Goal: Task Accomplishment & Management: Complete application form

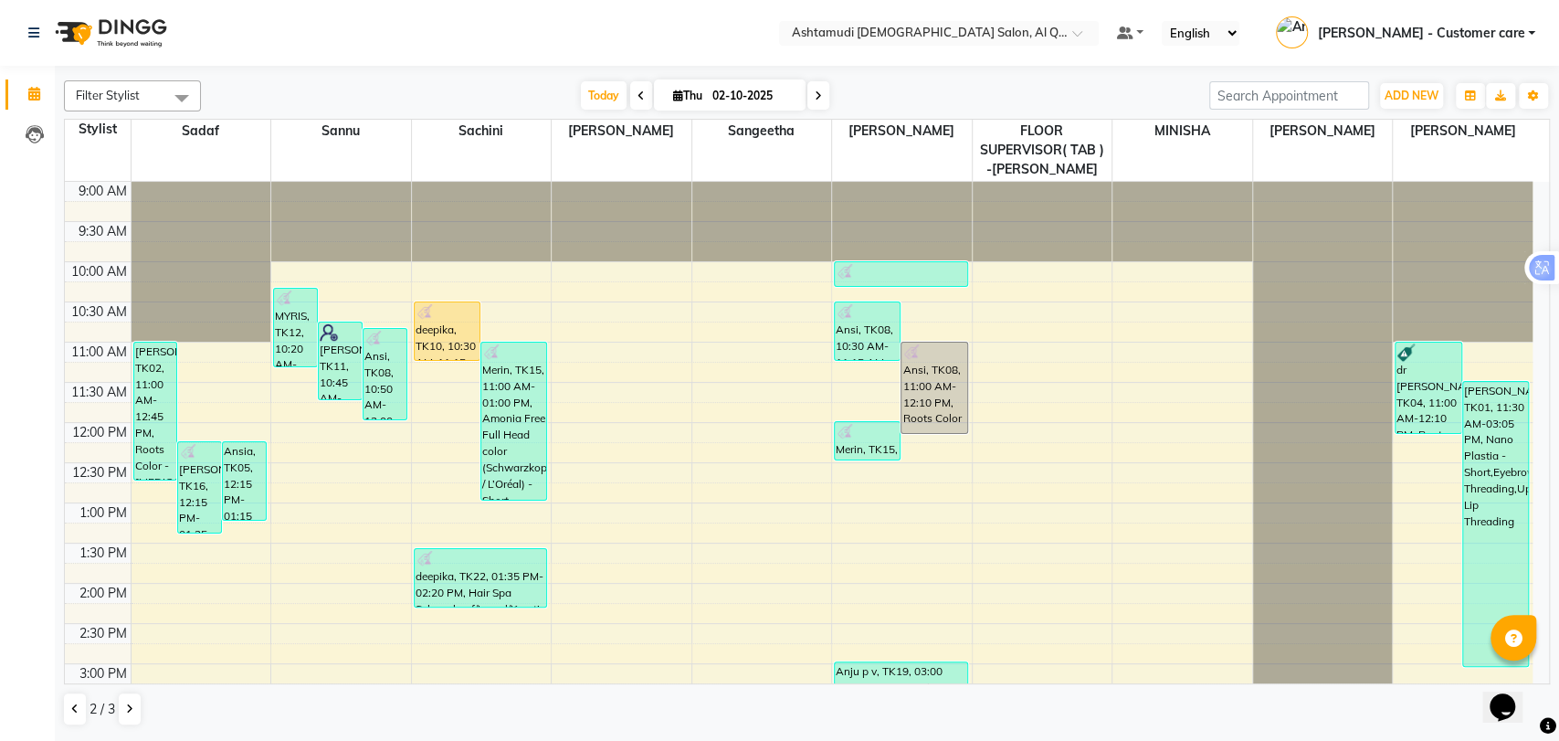
scroll to position [616, 0]
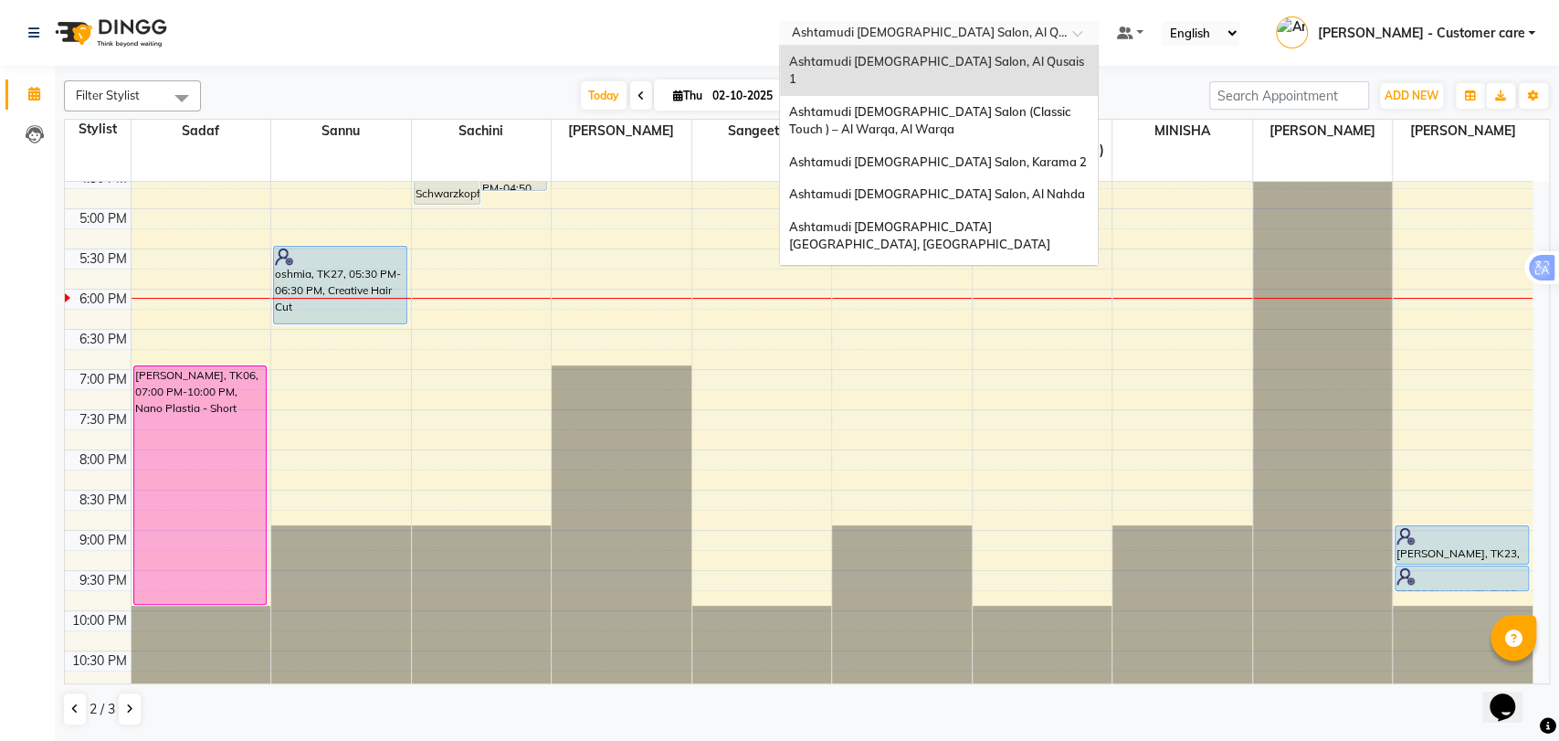
click at [913, 31] on input "text" at bounding box center [920, 35] width 265 height 18
click at [1001, 261] on div "Ashtamudi [DEMOGRAPHIC_DATA] Salon - Al Karama, [GEOGRAPHIC_DATA] -[GEOGRAPHIC_…" at bounding box center [939, 295] width 318 height 69
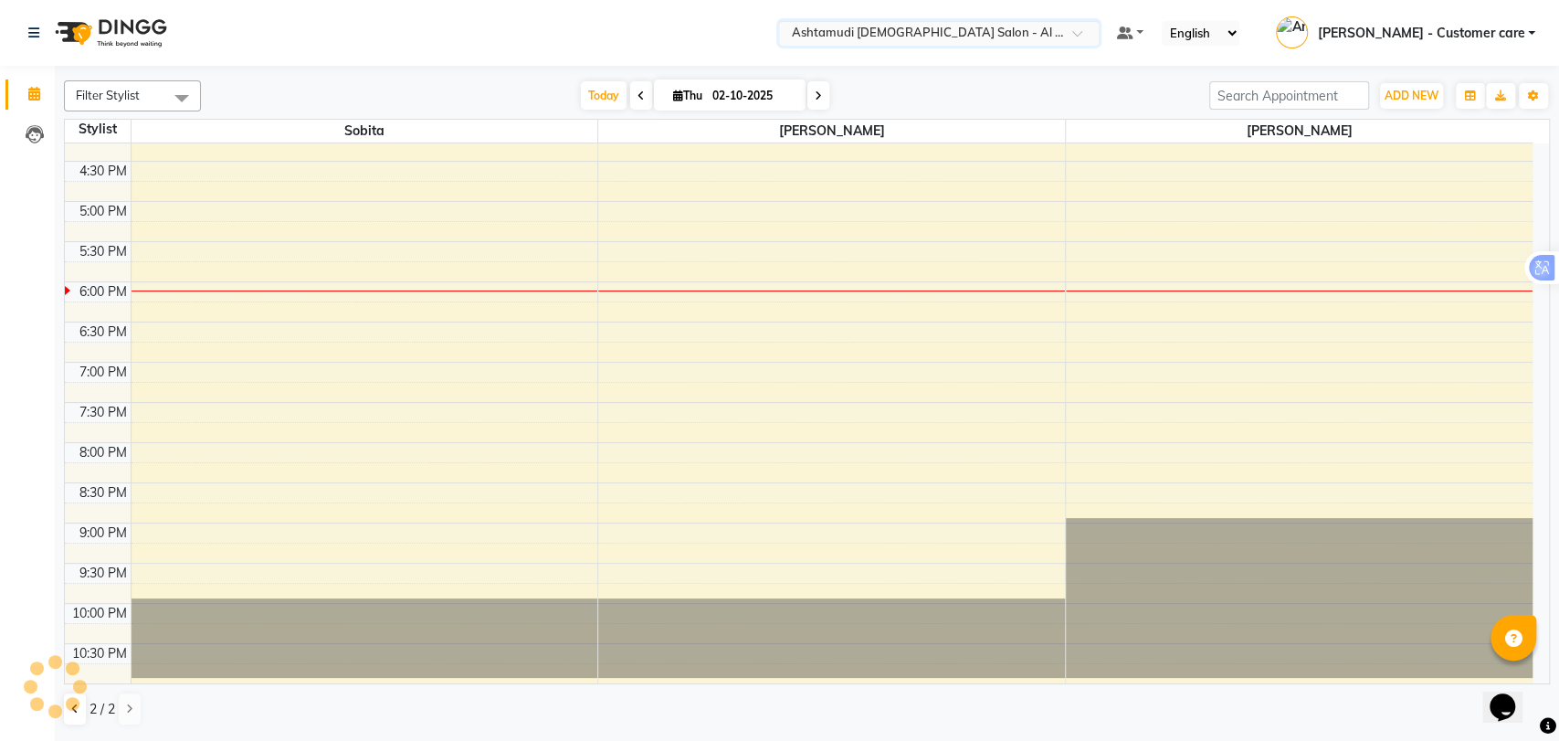
scroll to position [336, 0]
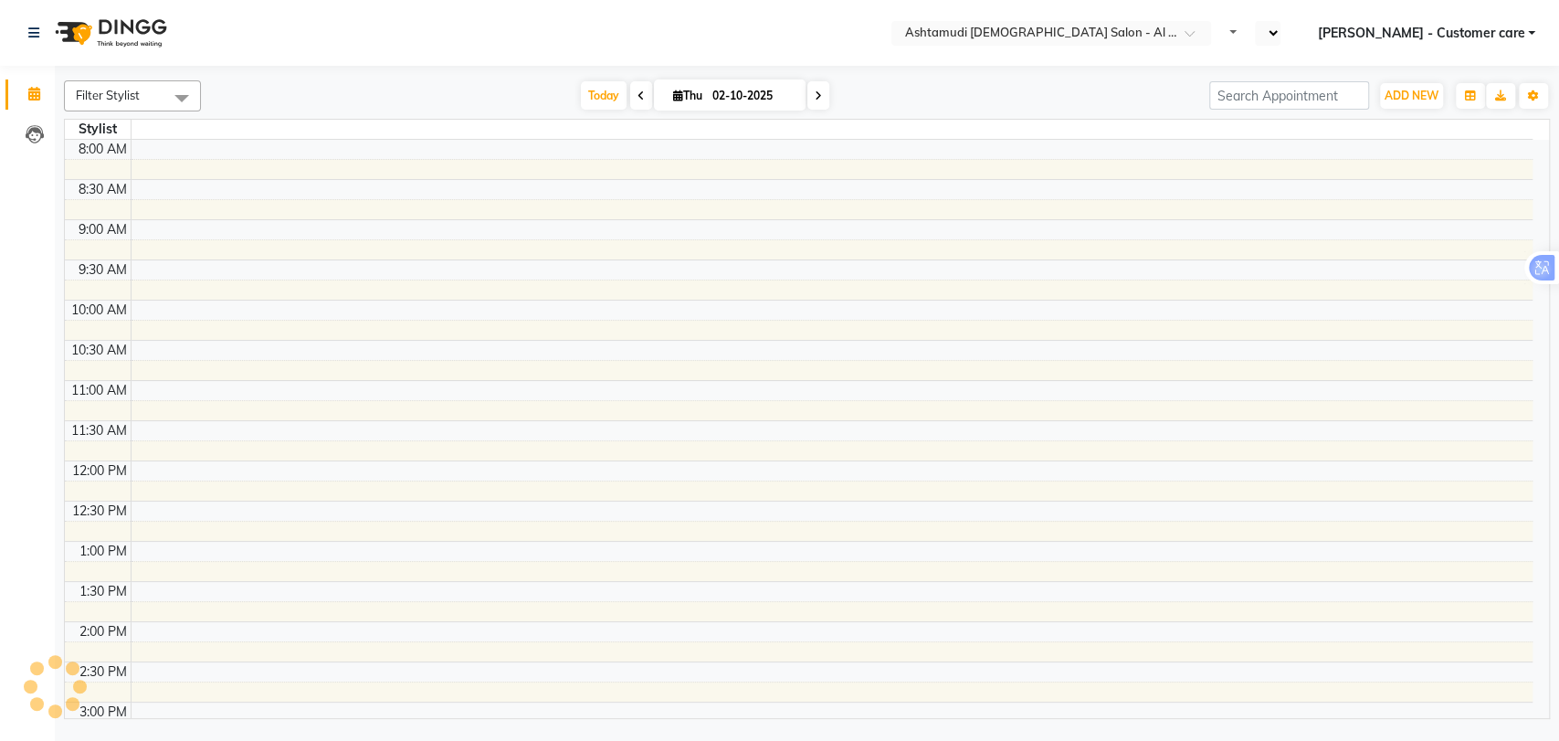
select select "en"
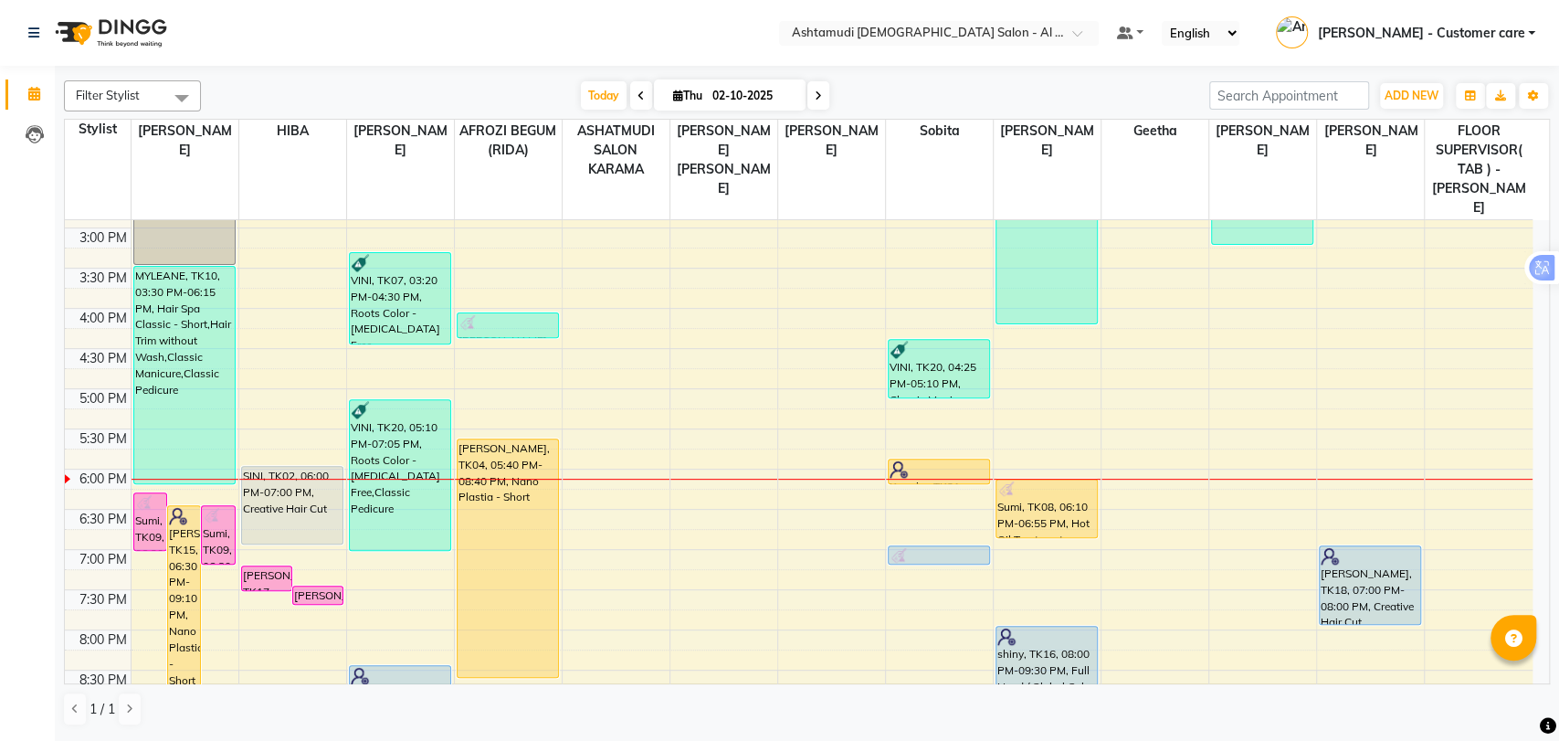
scroll to position [616, 0]
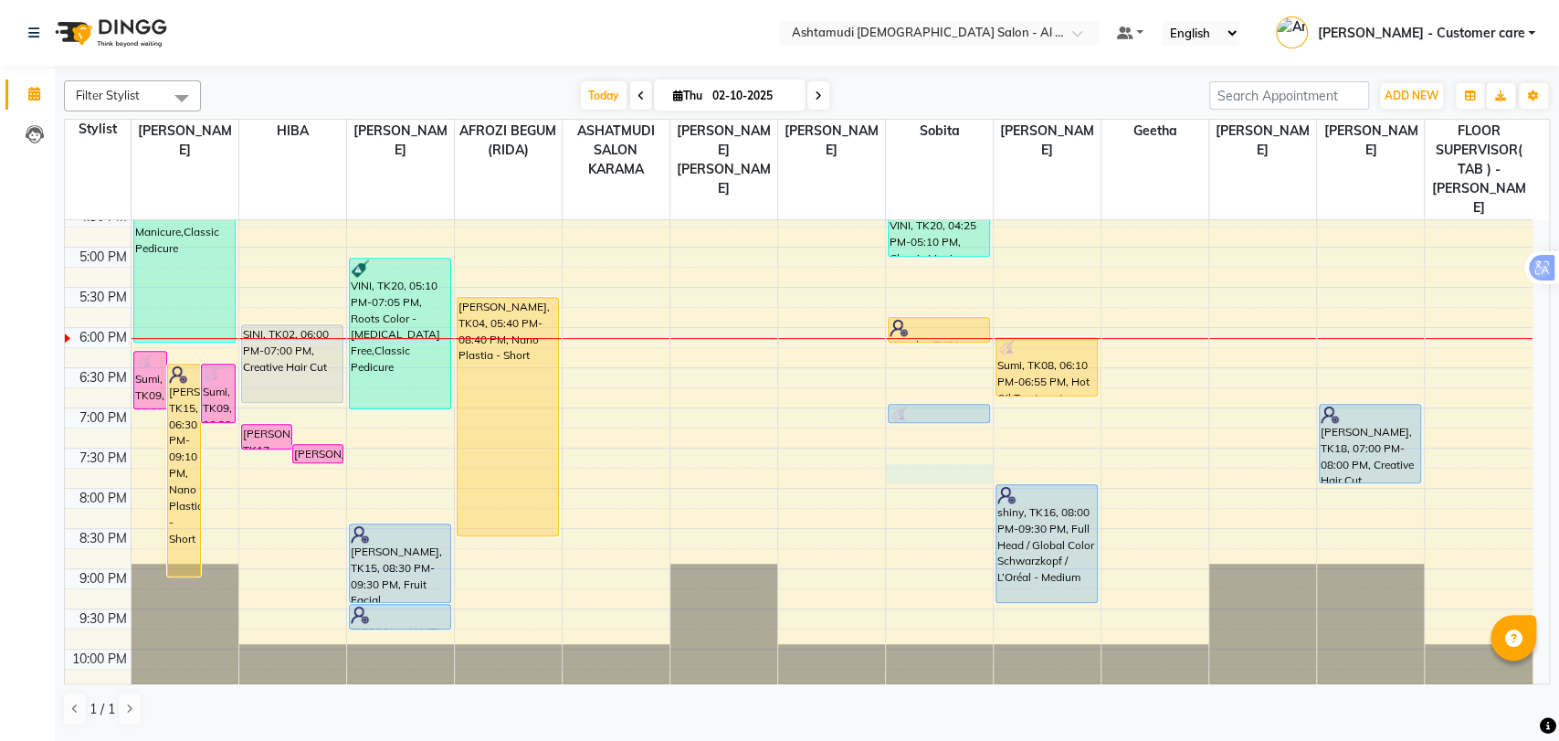
click at [901, 439] on div "9:00 AM 9:30 AM 10:00 AM 10:30 AM 11:00 AM 11:30 AM 12:00 PM 12:30 PM 1:00 PM 1…" at bounding box center [799, 167] width 1468 height 1124
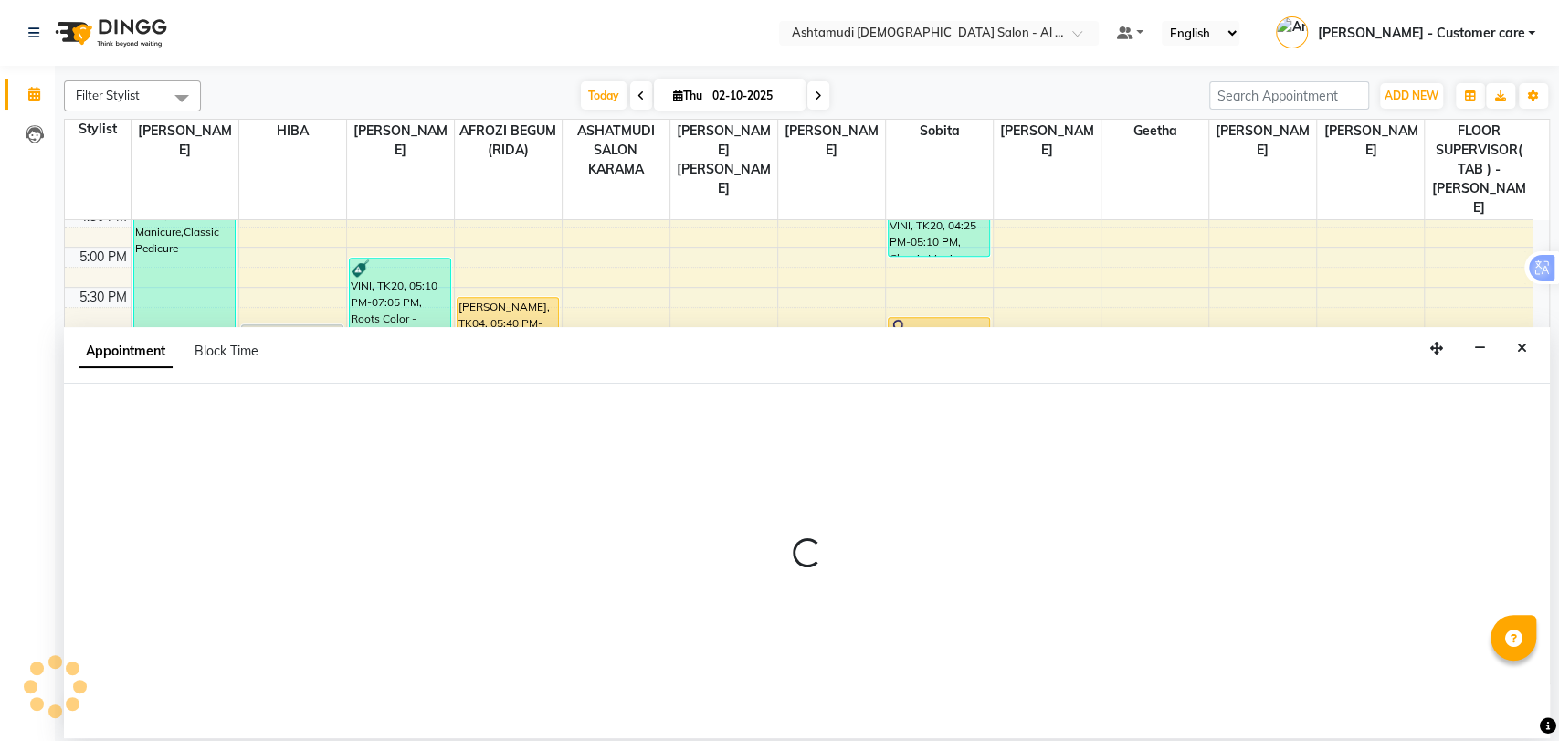
select select "71264"
select select "tentative"
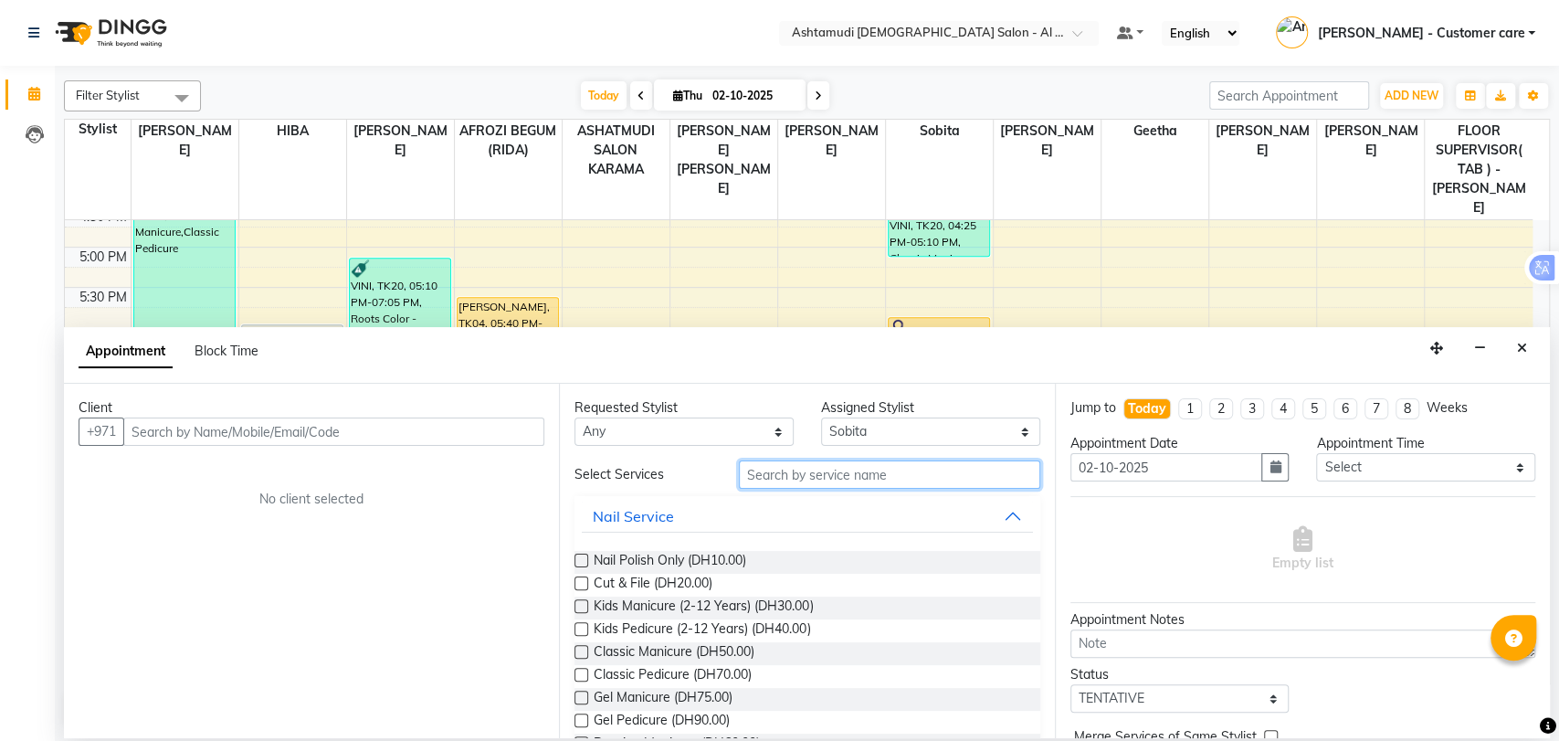
click at [845, 469] on input "text" at bounding box center [889, 474] width 301 height 28
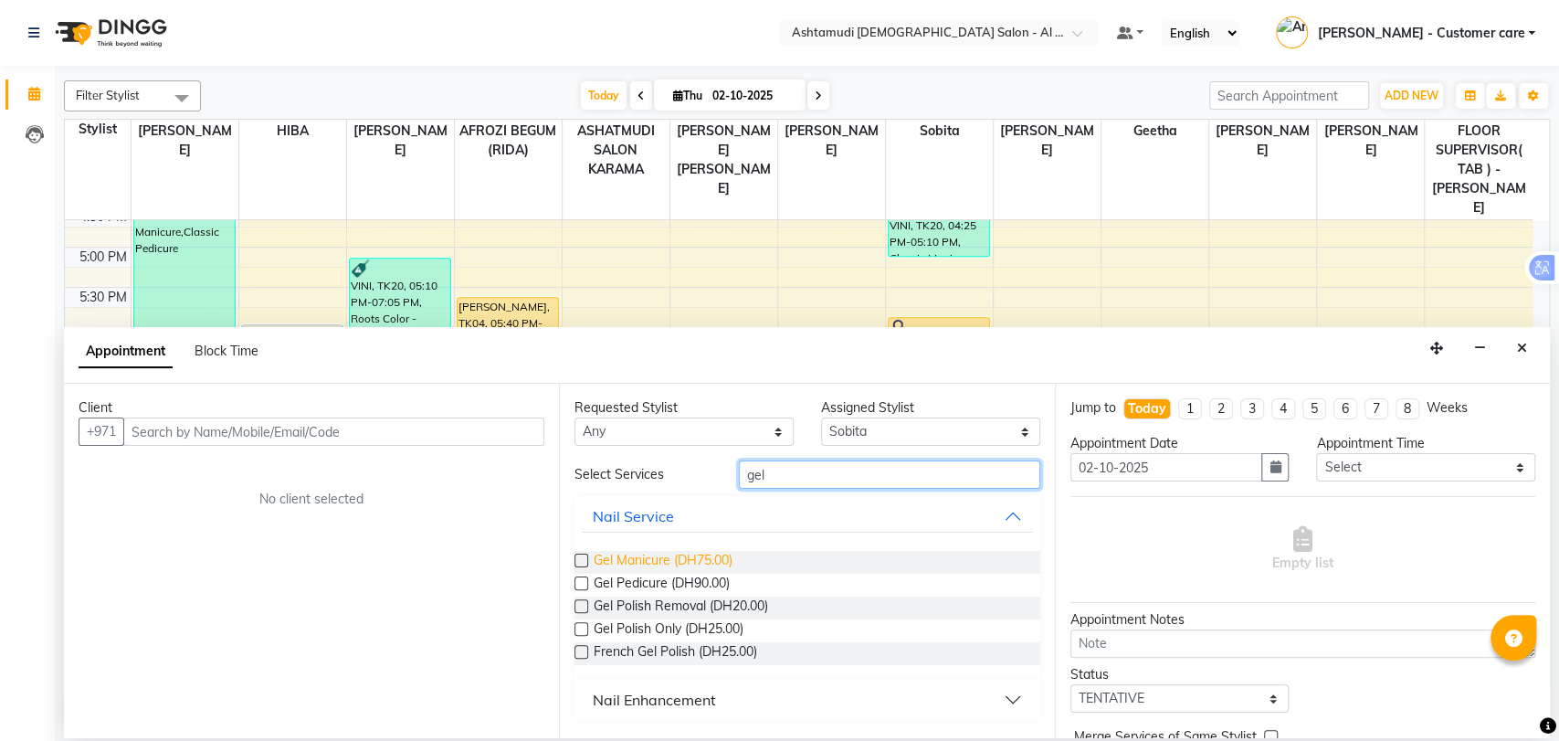
type input "gel"
click at [680, 558] on span "Gel Manicure (DH75.00)" at bounding box center [663, 562] width 139 height 23
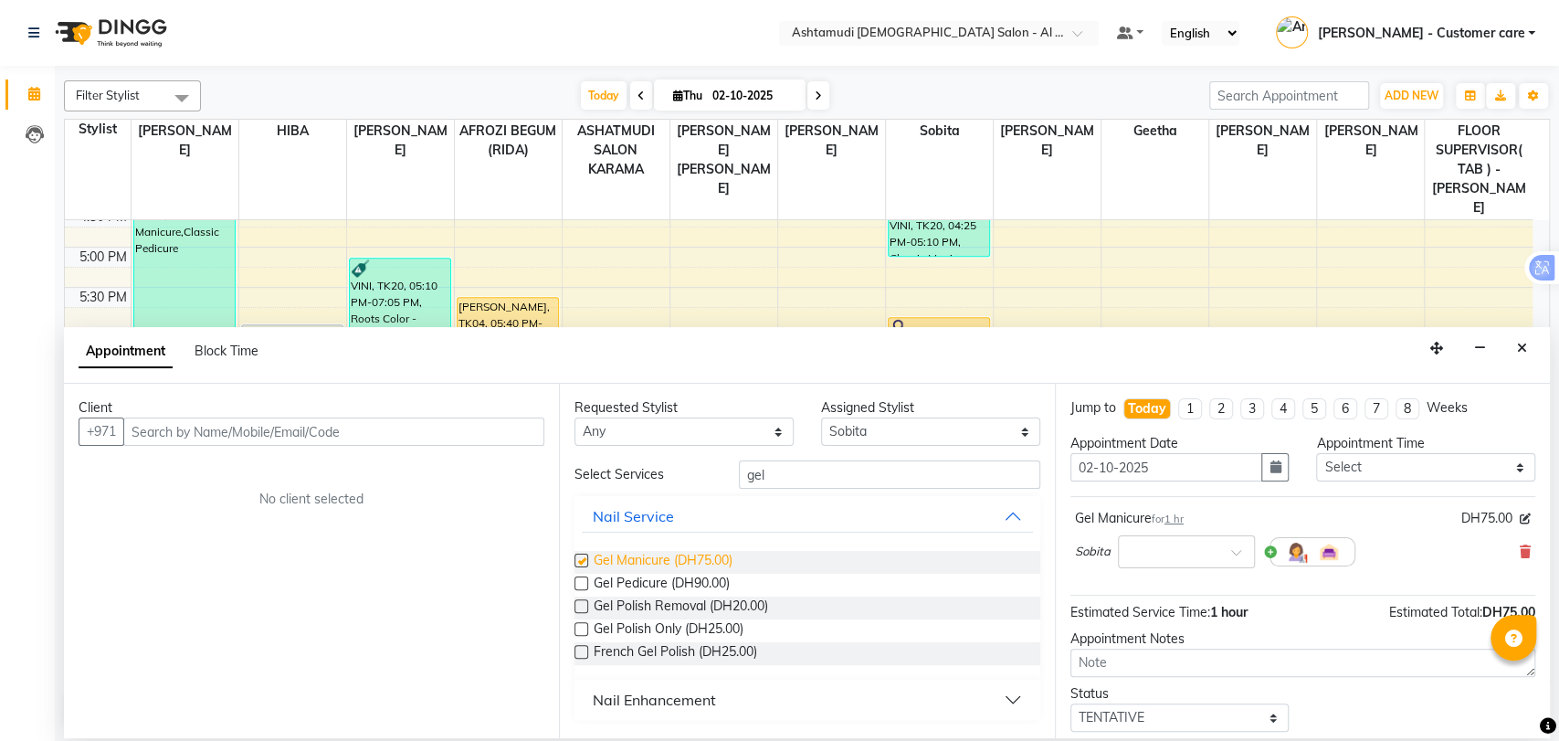
checkbox input "false"
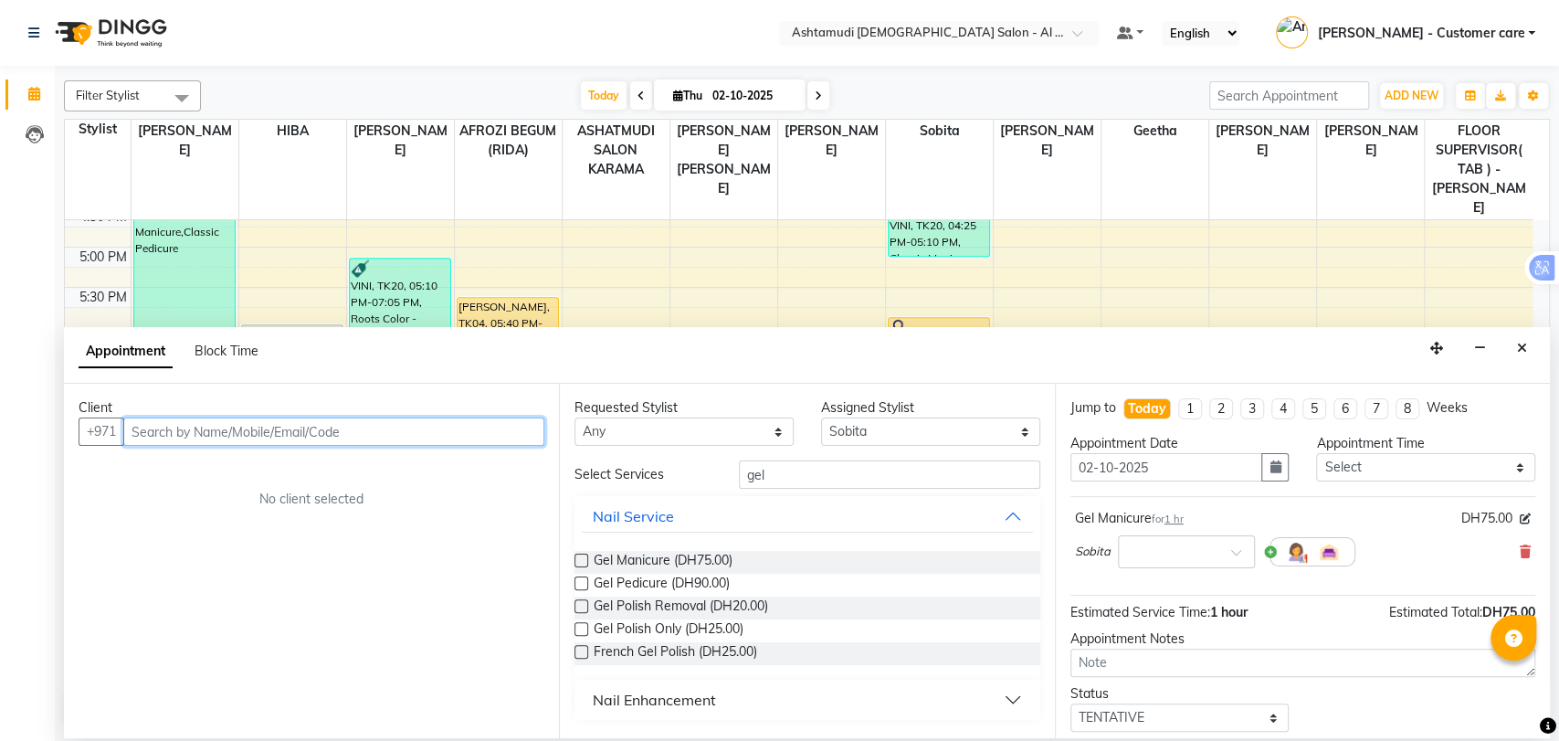
click at [261, 433] on input "text" at bounding box center [333, 431] width 421 height 28
type input "582801920"
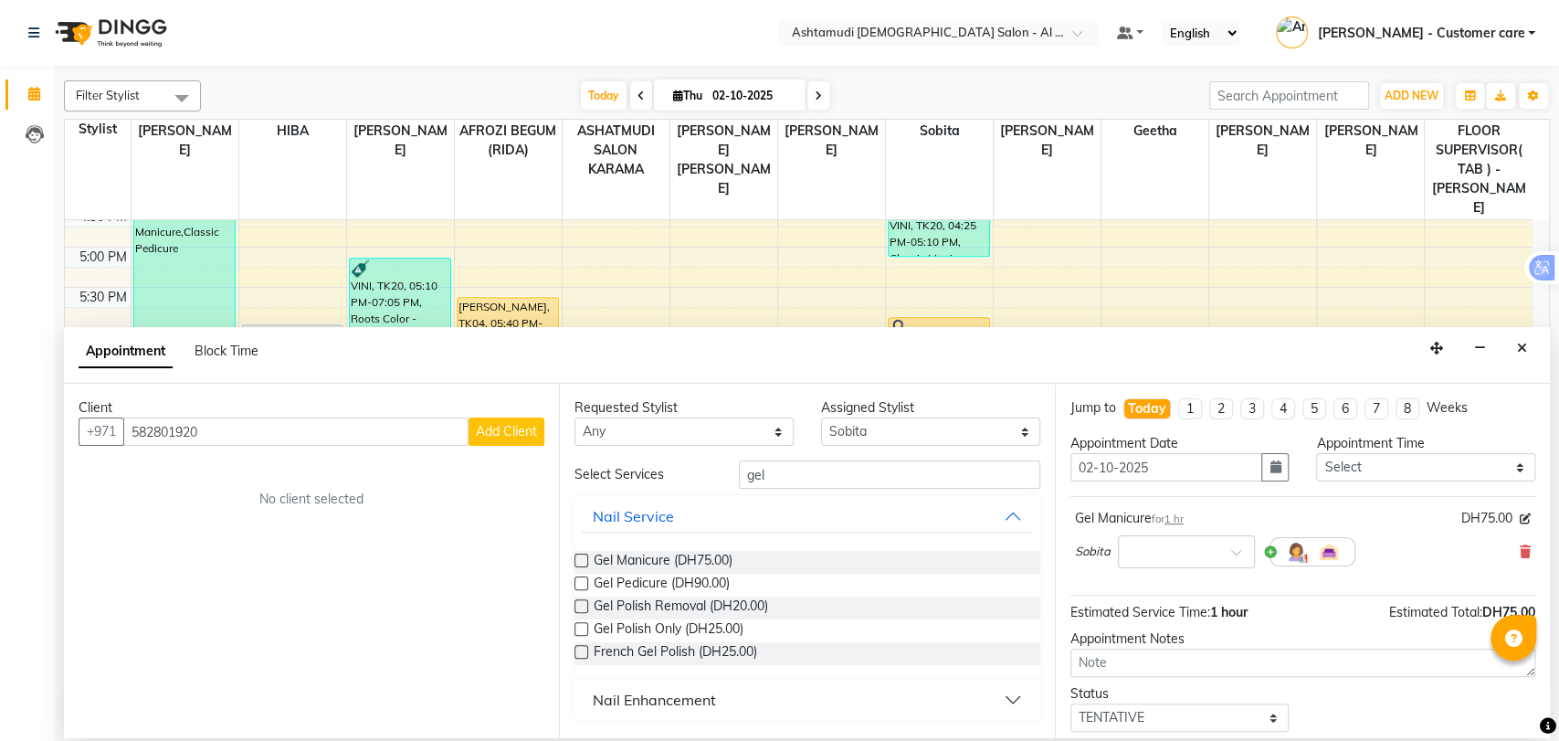
click at [514, 431] on span "Add Client" at bounding box center [506, 431] width 61 height 16
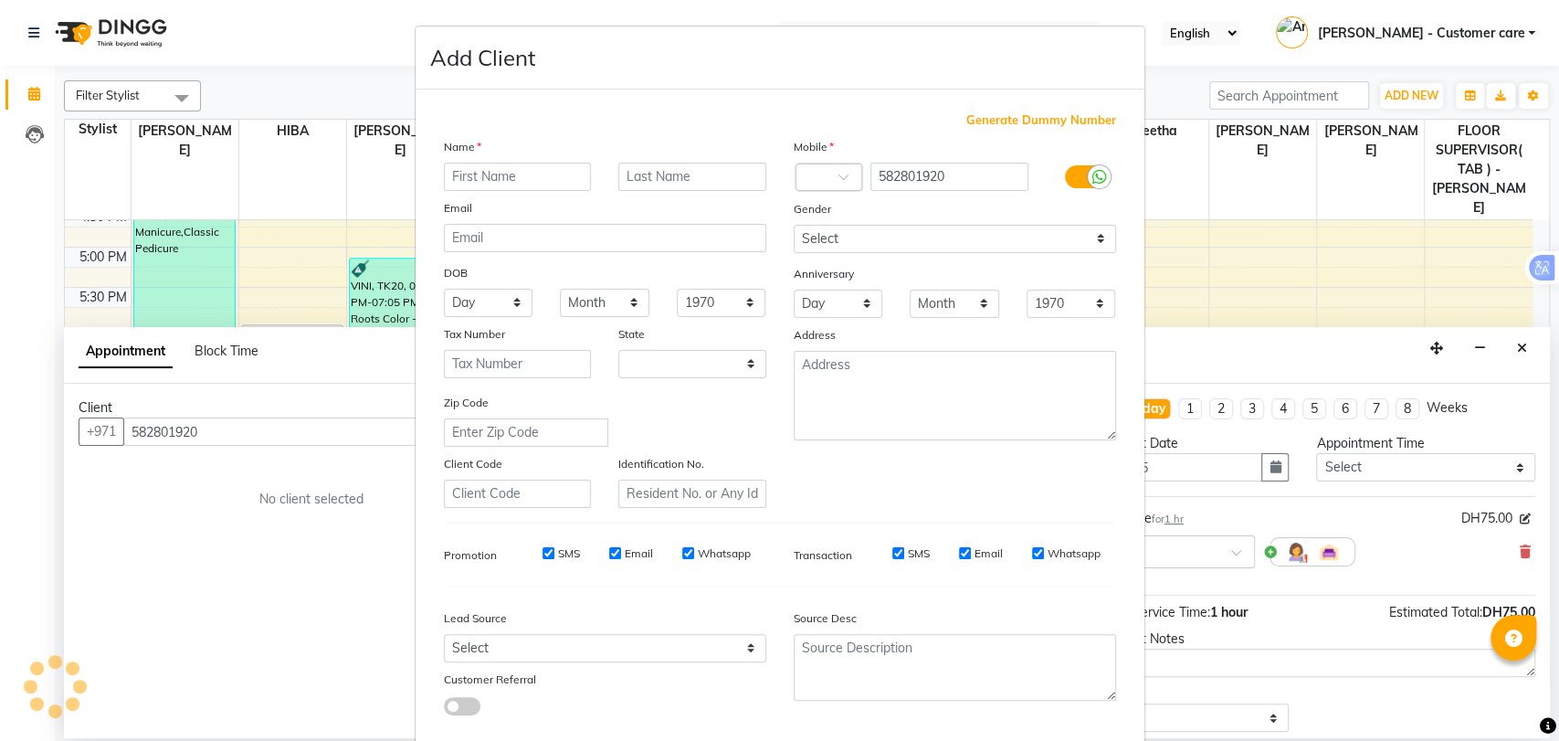
select select "3798"
click at [509, 181] on input "text" at bounding box center [518, 177] width 148 height 28
click at [447, 174] on input "kushbu" at bounding box center [518, 177] width 148 height 28
type input "Kushbu"
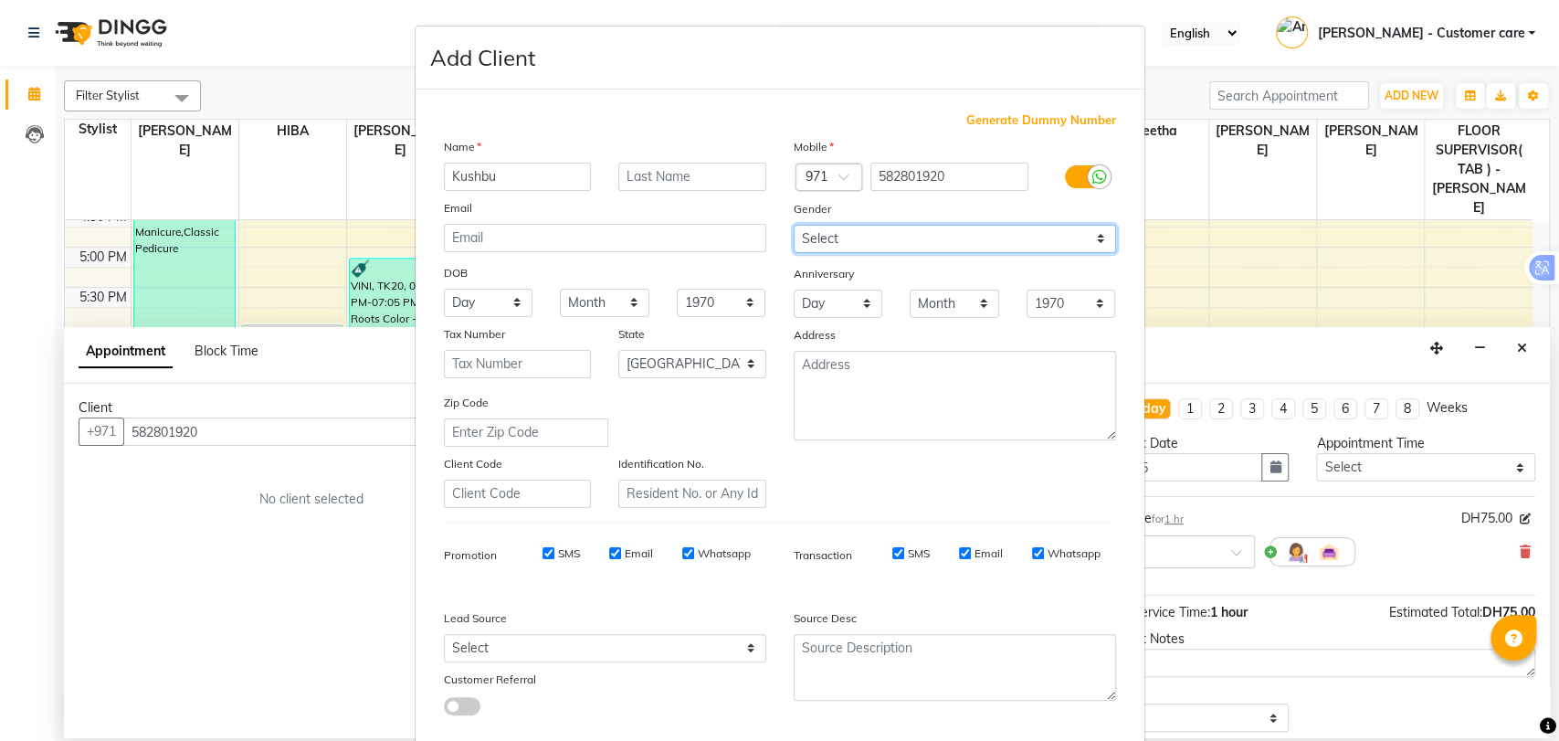
click at [802, 238] on select "Select Male Female Other Prefer Not To Say" at bounding box center [955, 239] width 322 height 28
select select "female"
click at [794, 225] on select "Select Male Female Other Prefer Not To Say" at bounding box center [955, 239] width 322 height 28
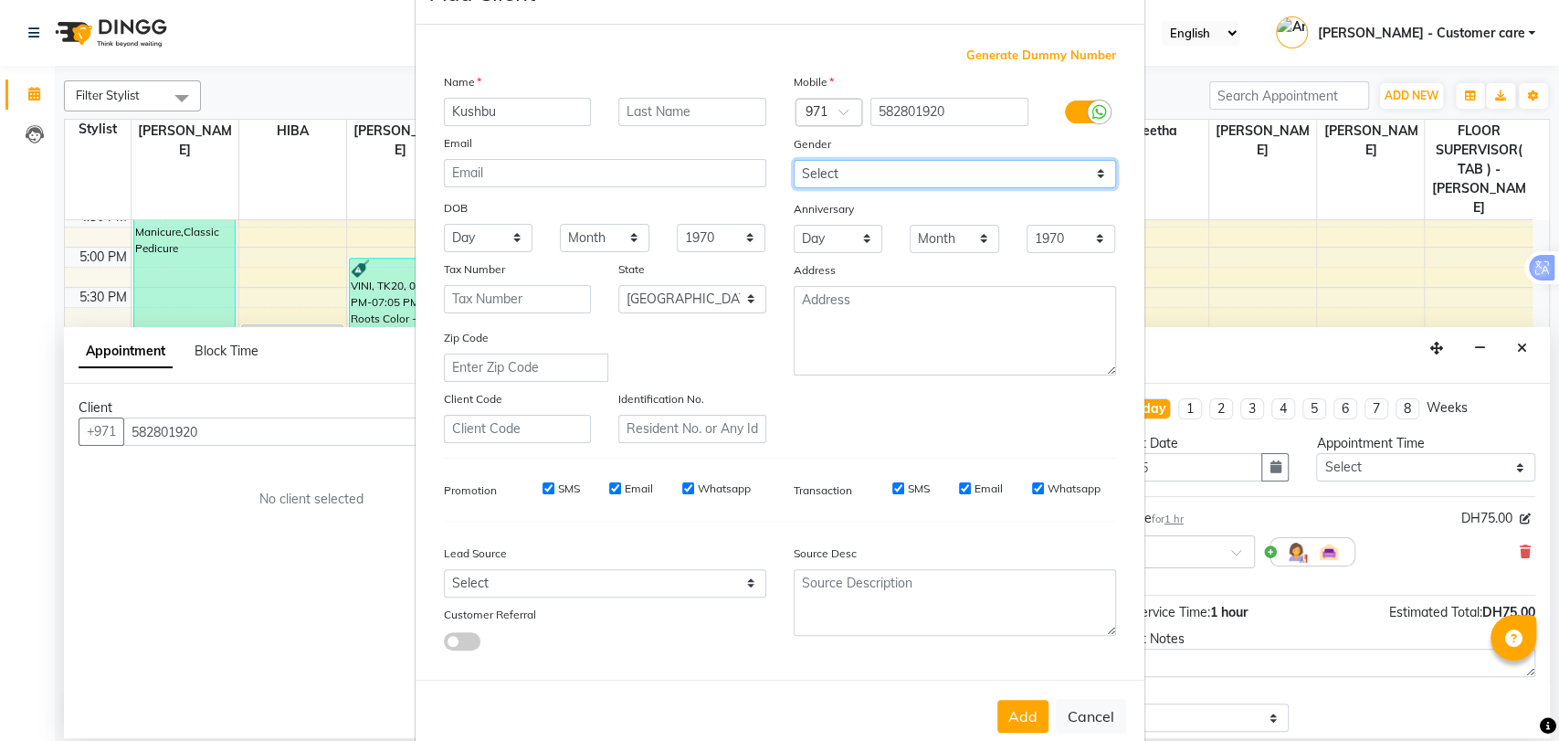
scroll to position [99, 0]
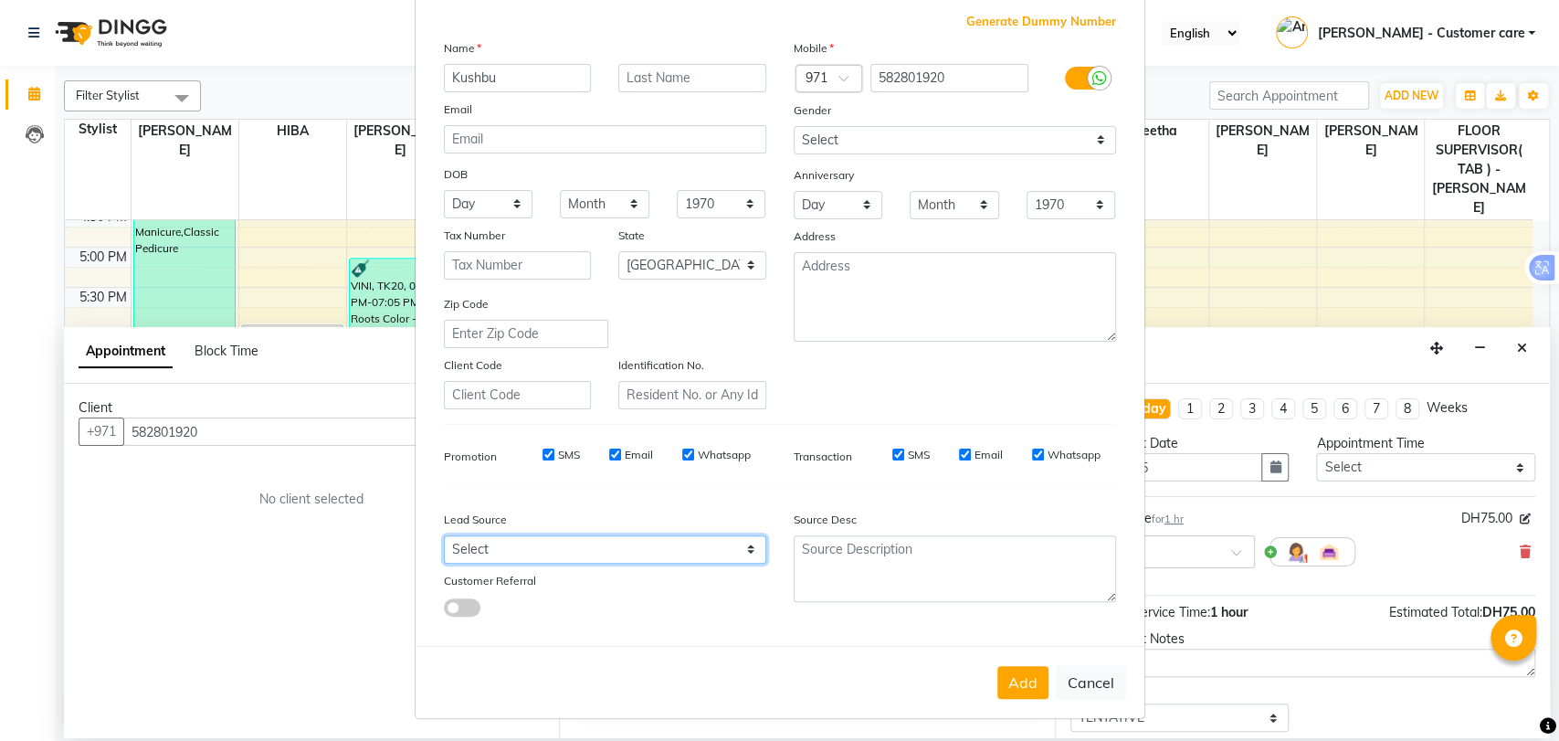
click at [564, 540] on select "Select Walk-in Referral Internet Friend Word of Mouth Advertisement Facebook Ju…" at bounding box center [605, 549] width 322 height 28
select select "47017"
click at [444, 535] on select "Select Walk-in Referral Internet Friend Word of Mouth Advertisement Facebook Ju…" at bounding box center [605, 549] width 322 height 28
click at [1016, 669] on button "Add" at bounding box center [1022, 682] width 51 height 33
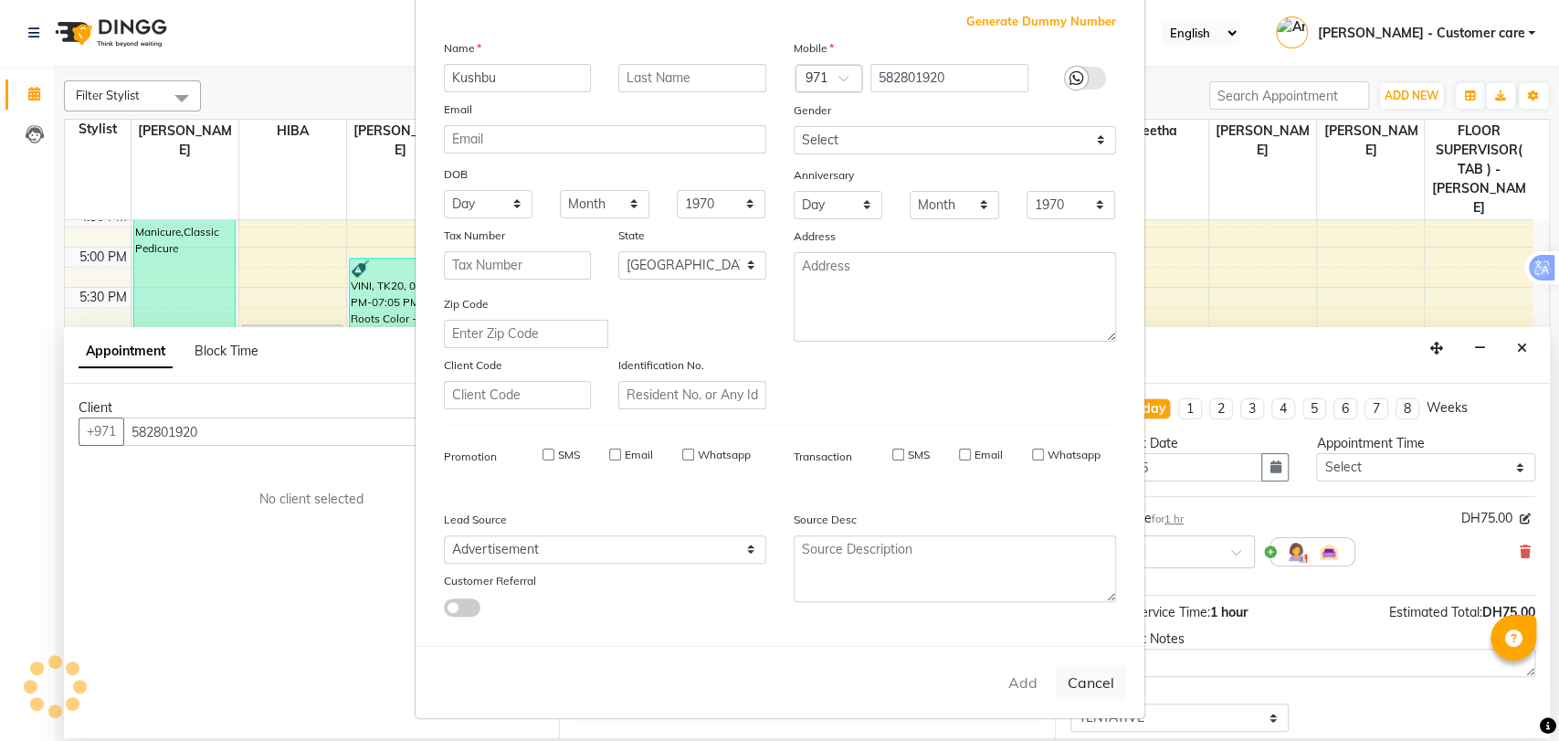
type input "58*****20"
select select
select select "null"
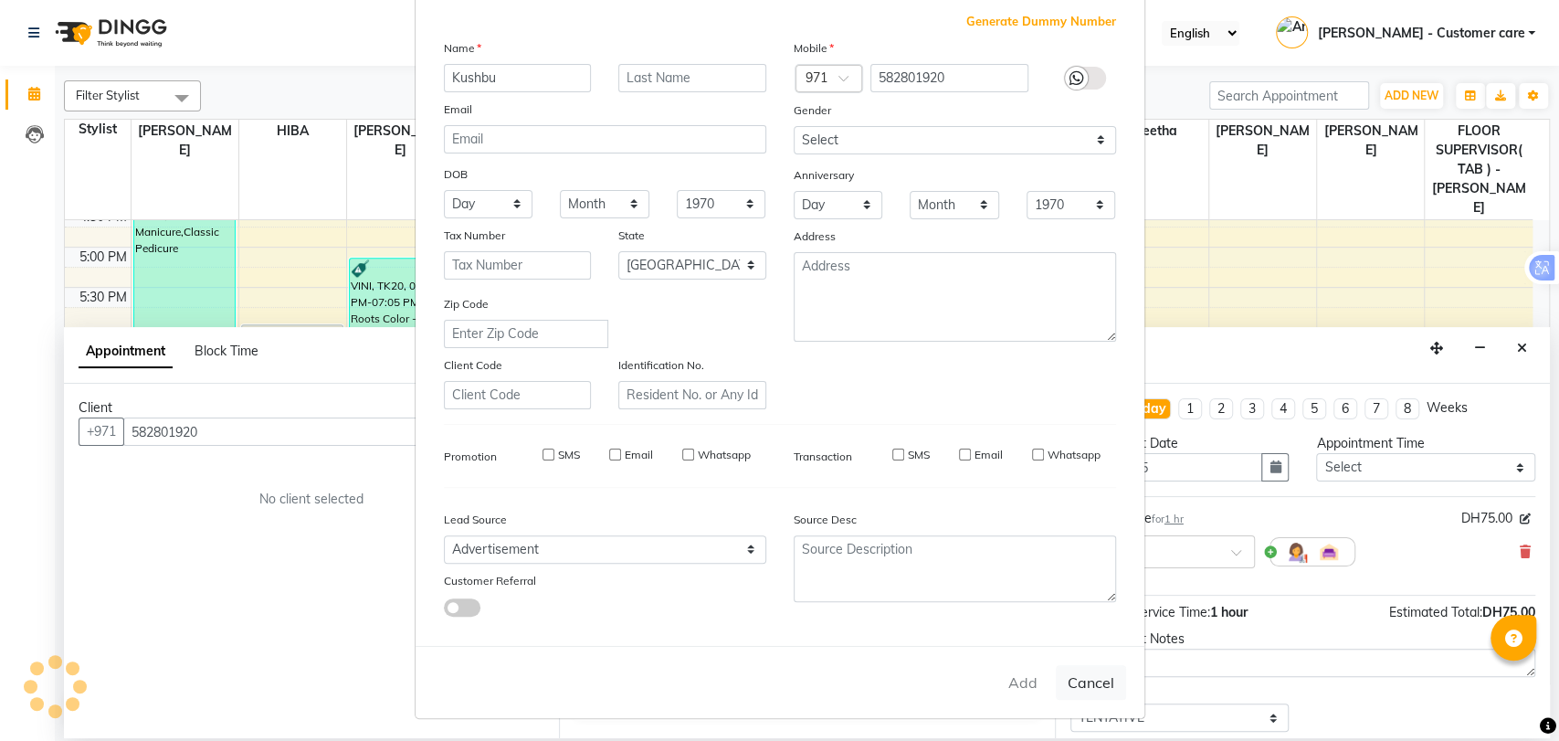
select select
checkbox input "false"
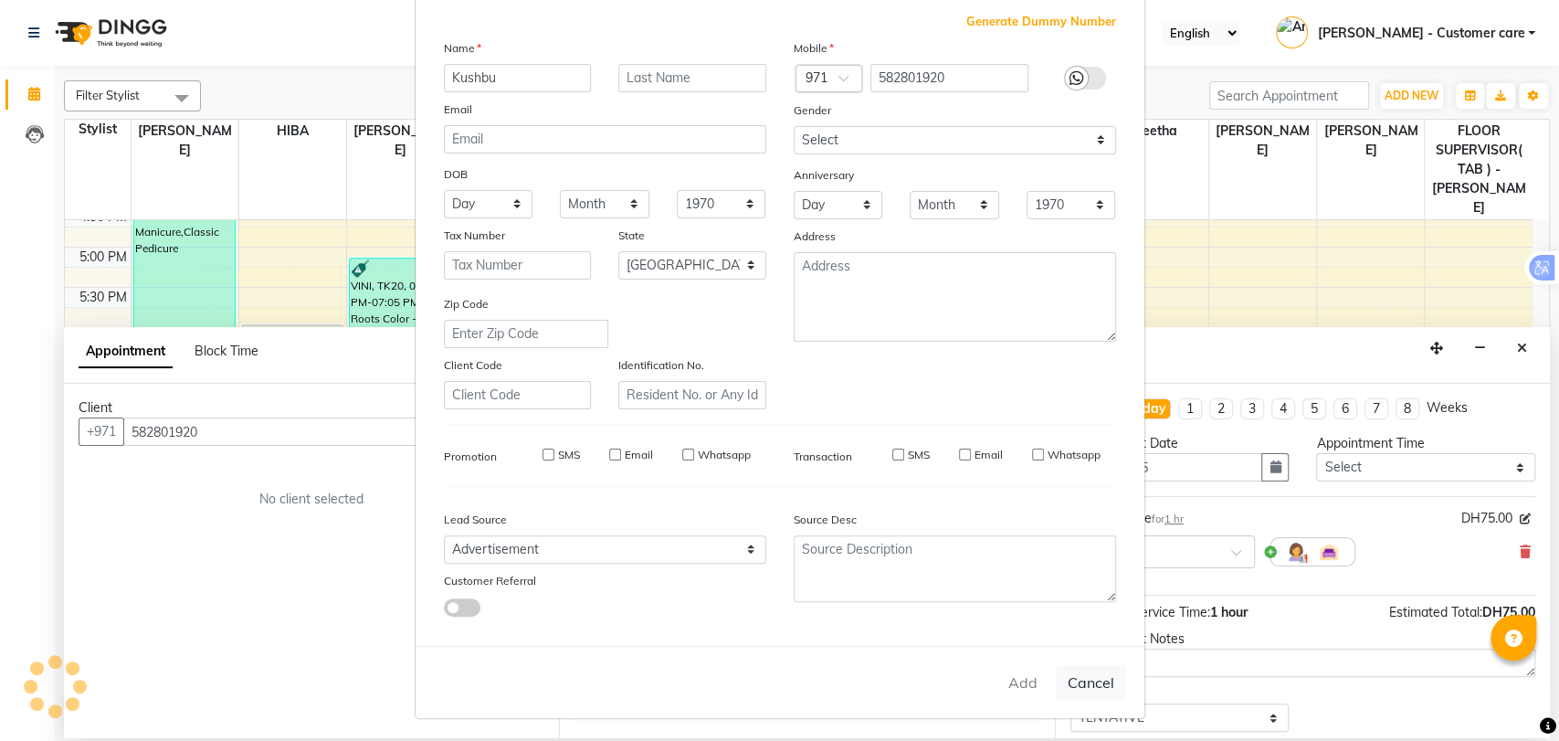
checkbox input "false"
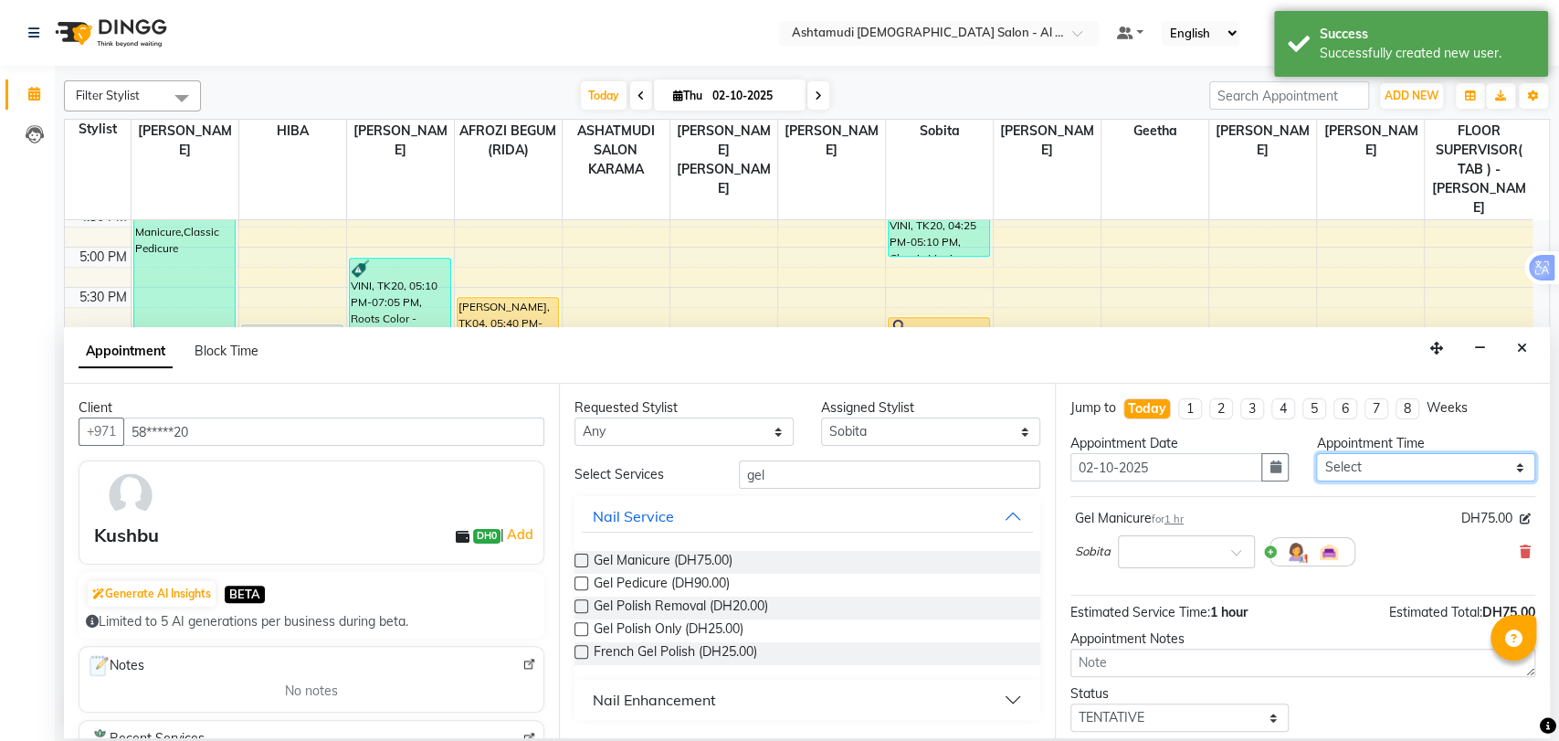
click at [1372, 462] on select "Select 10:00 AM 10:30 AM 11:00 AM 11:30 AM 12:00 PM 12:30 PM 01:00 PM 01:30 PM …" at bounding box center [1425, 467] width 219 height 28
select select "1230"
click at [1316, 453] on select "Select 10:00 AM 10:30 AM 11:00 AM 11:30 AM 12:00 PM 12:30 PM 01:00 PM 01:30 PM …" at bounding box center [1425, 467] width 219 height 28
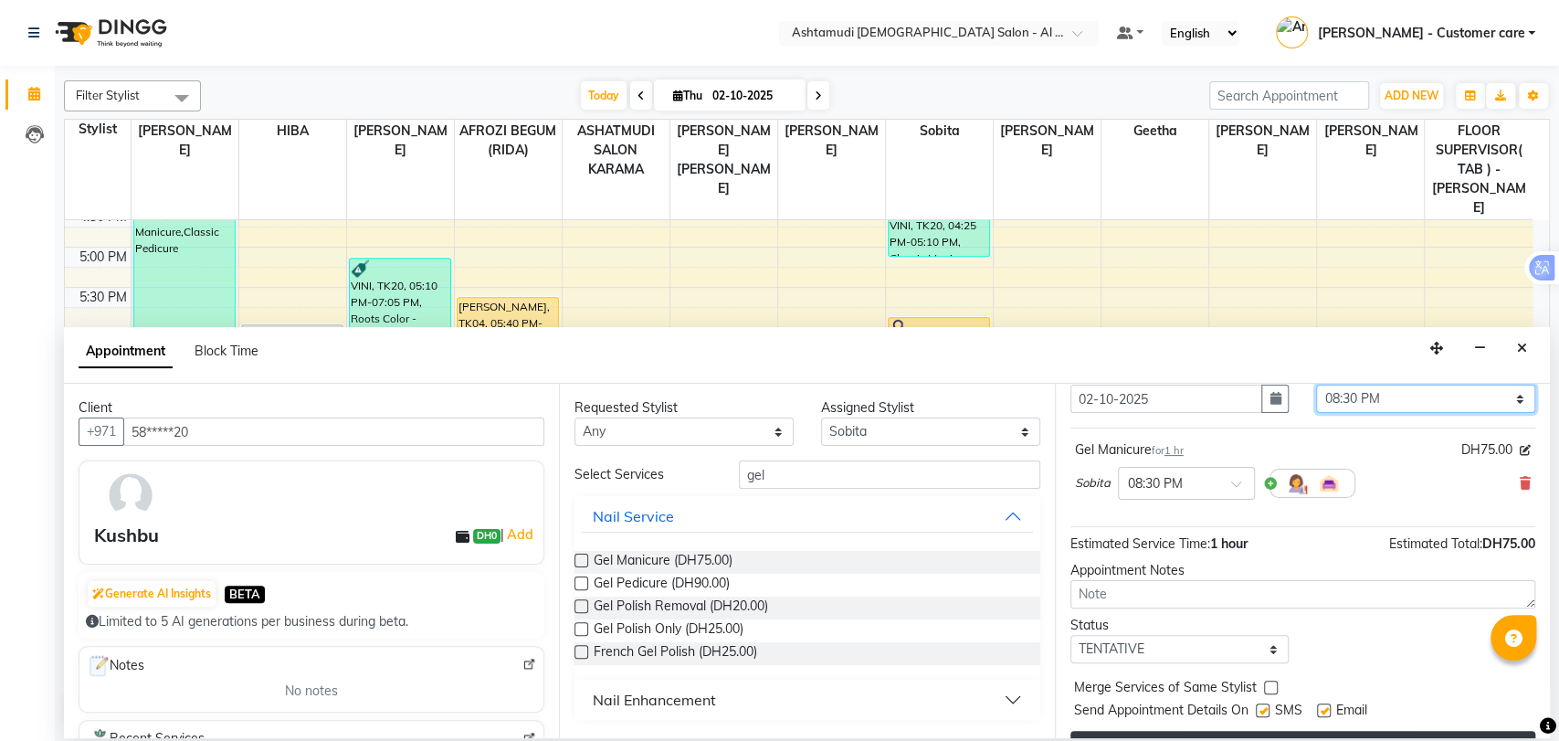
scroll to position [101, 0]
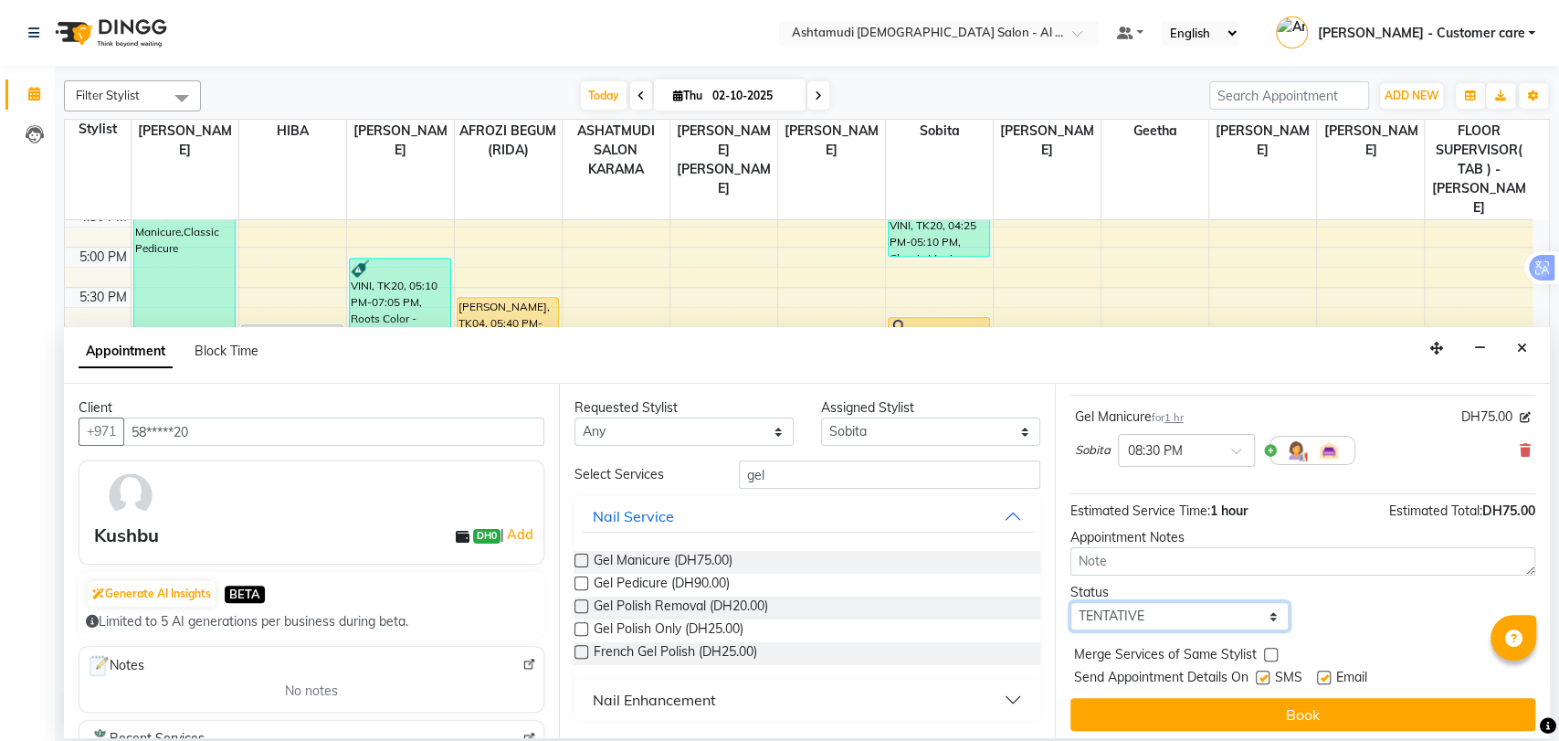
click at [1162, 618] on select "Select TENTATIVE CONFIRM CHECK-IN UPCOMING" at bounding box center [1179, 616] width 219 height 28
select select "upcoming"
click at [1070, 602] on select "Select TENTATIVE CONFIRM CHECK-IN UPCOMING" at bounding box center [1179, 616] width 219 height 28
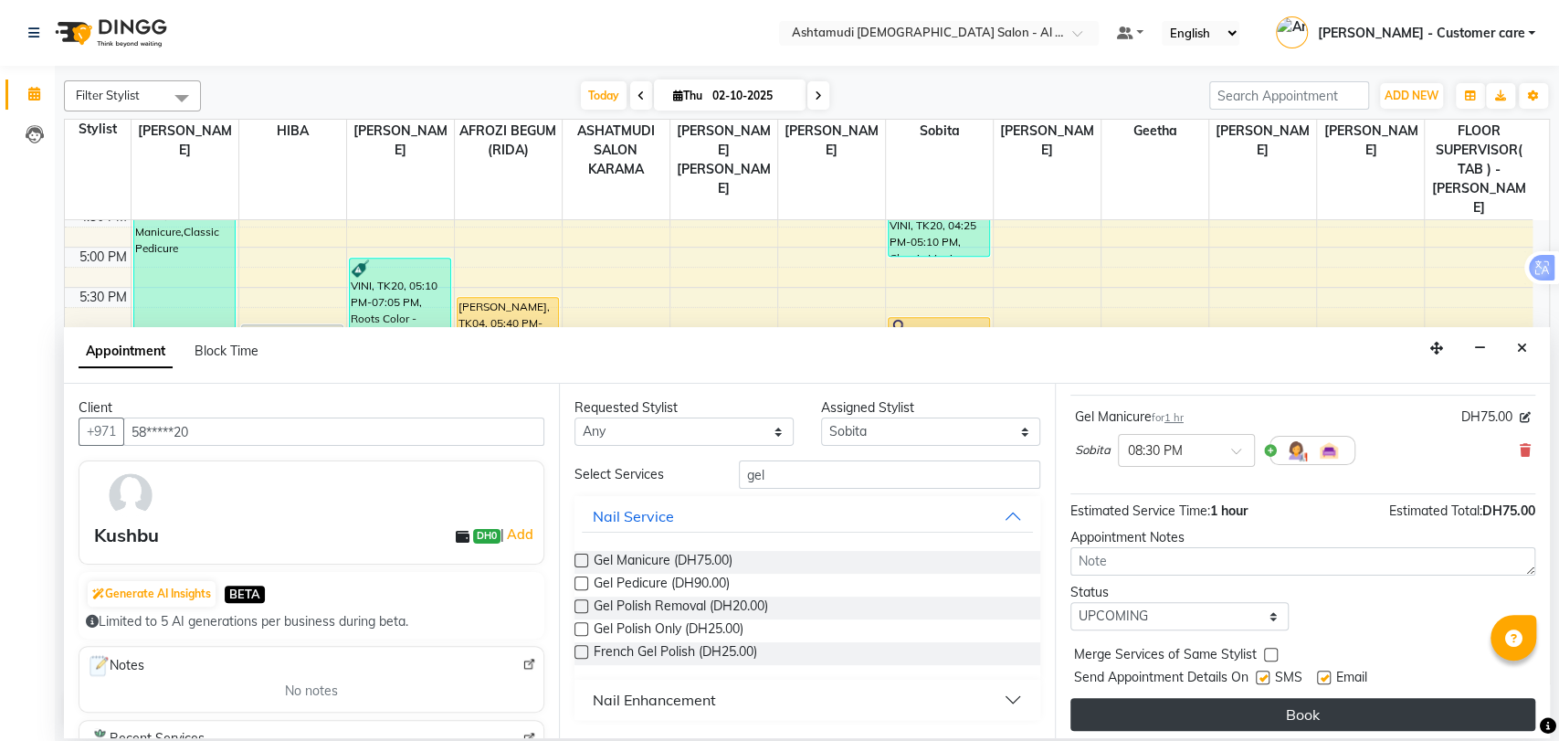
click at [1166, 714] on button "Book" at bounding box center [1302, 714] width 465 height 33
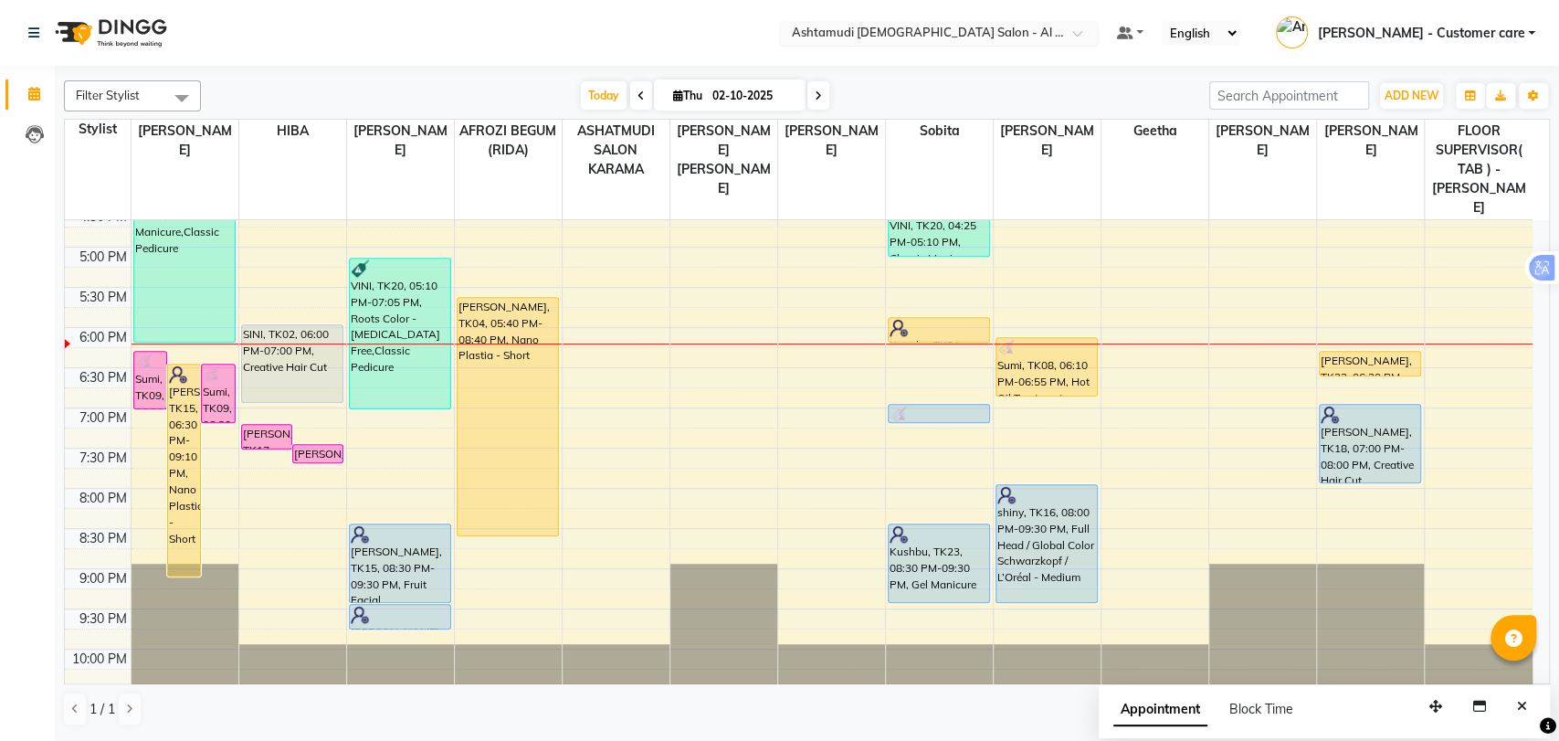
click at [1053, 31] on input "text" at bounding box center [920, 35] width 265 height 18
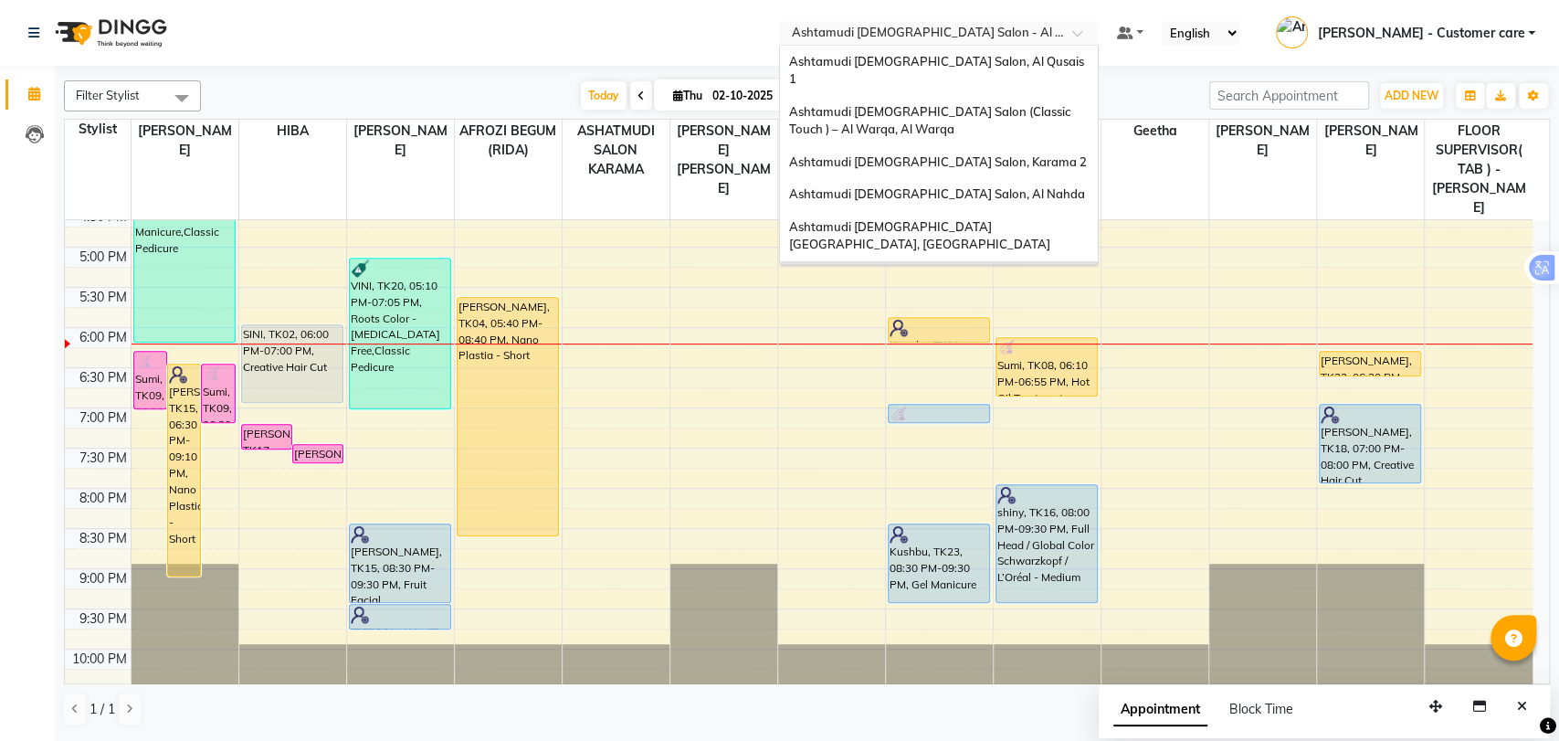
scroll to position [11, 0]
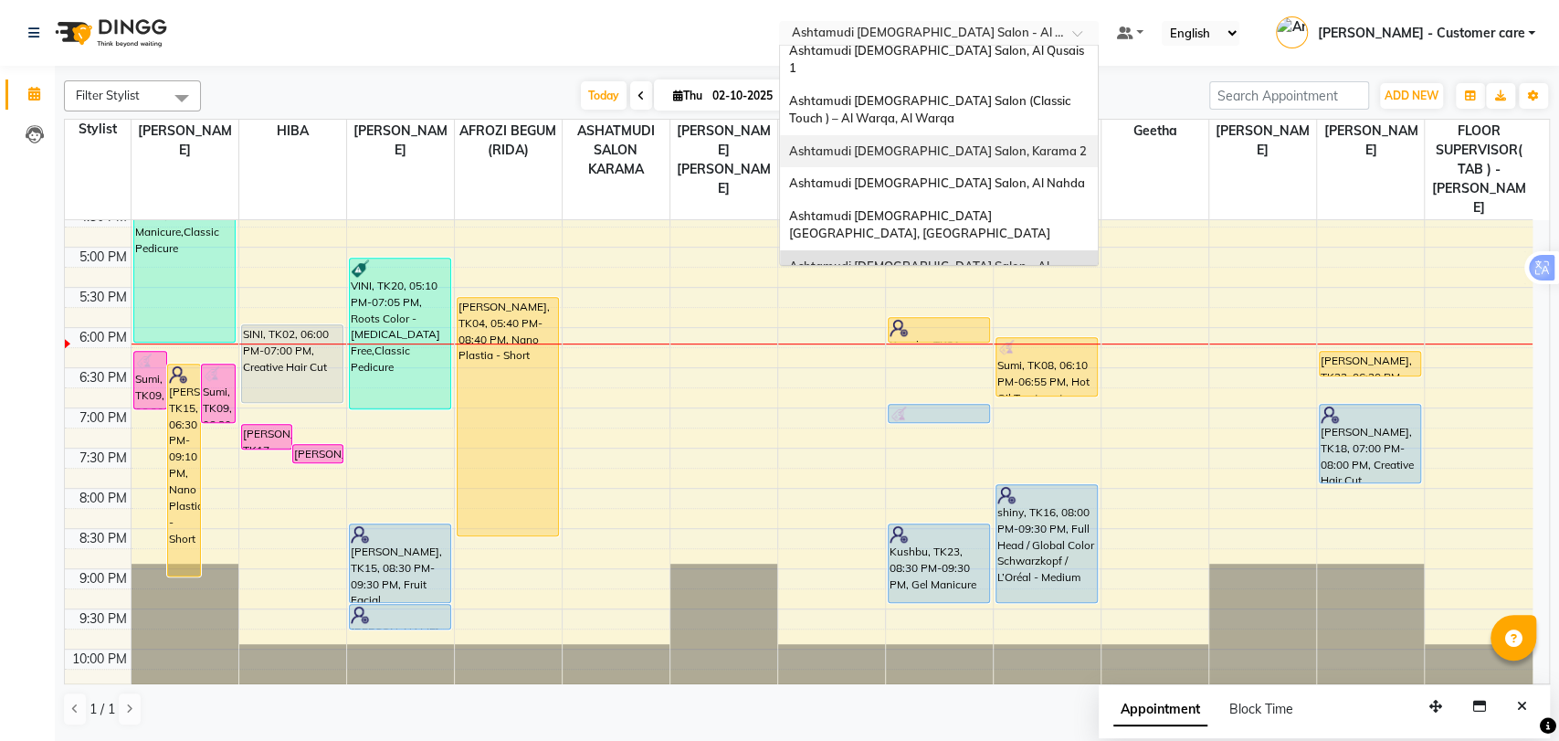
click at [967, 143] on span "Ashtamudi [DEMOGRAPHIC_DATA] Salon, Karama 2" at bounding box center [938, 150] width 298 height 15
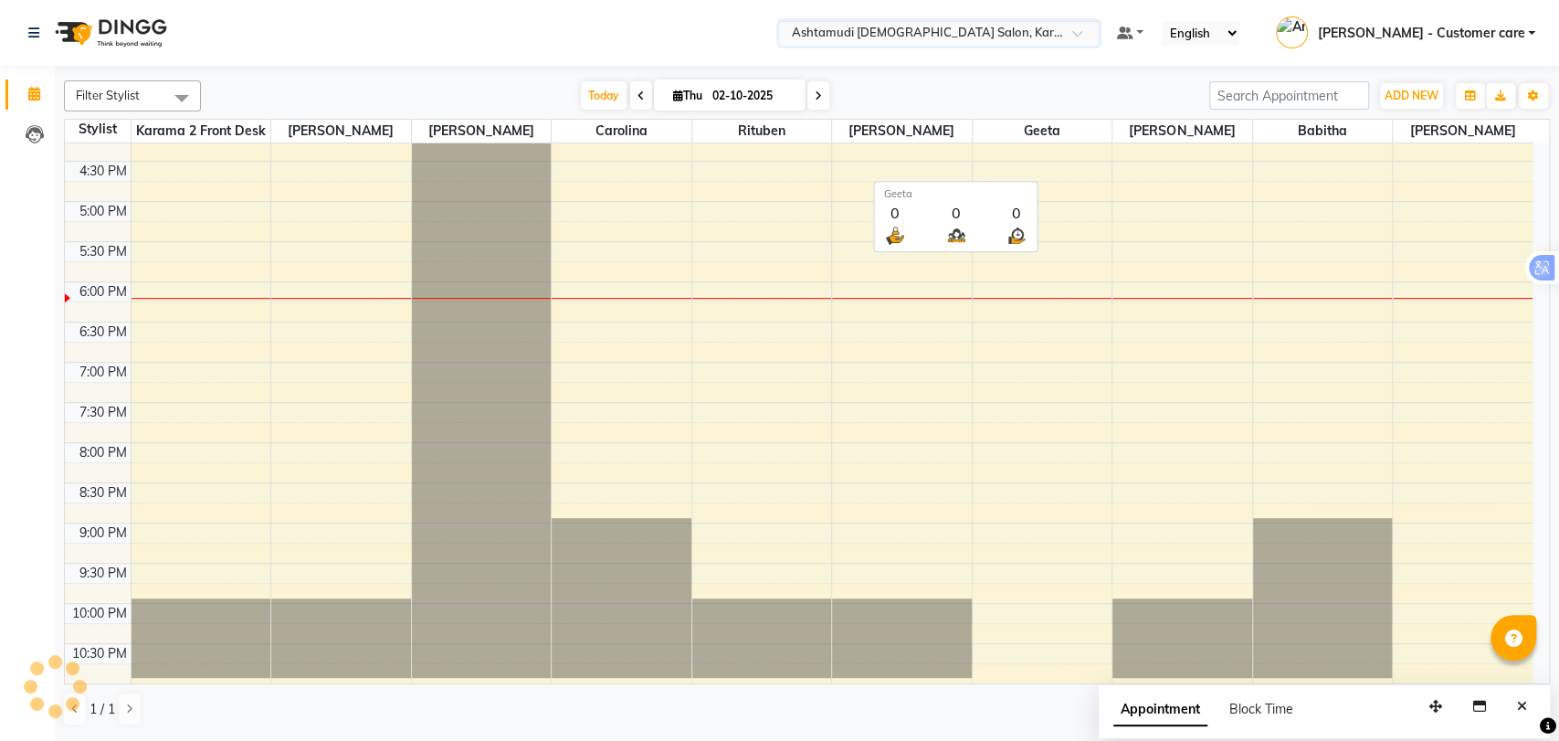
scroll to position [577, 0]
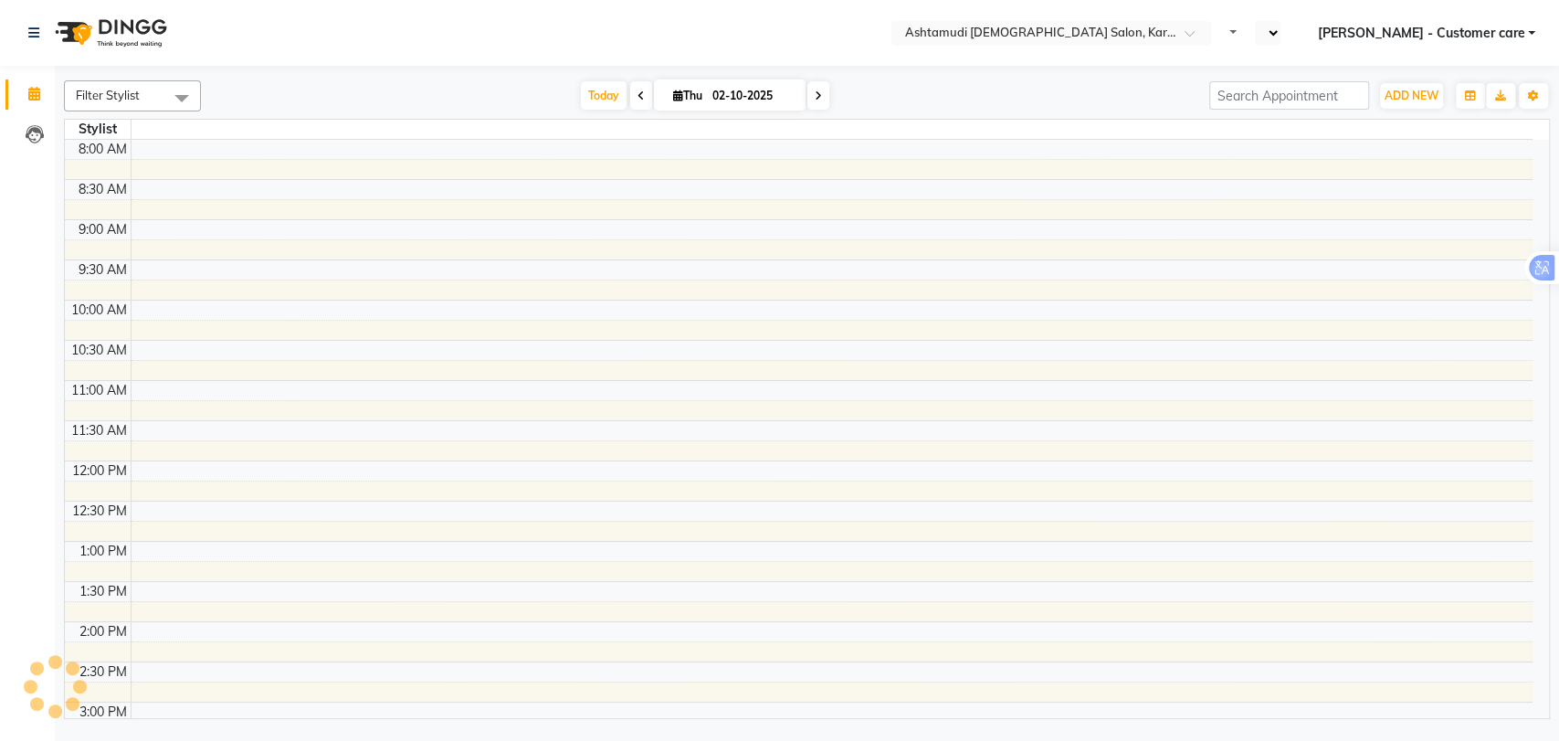
select select "en"
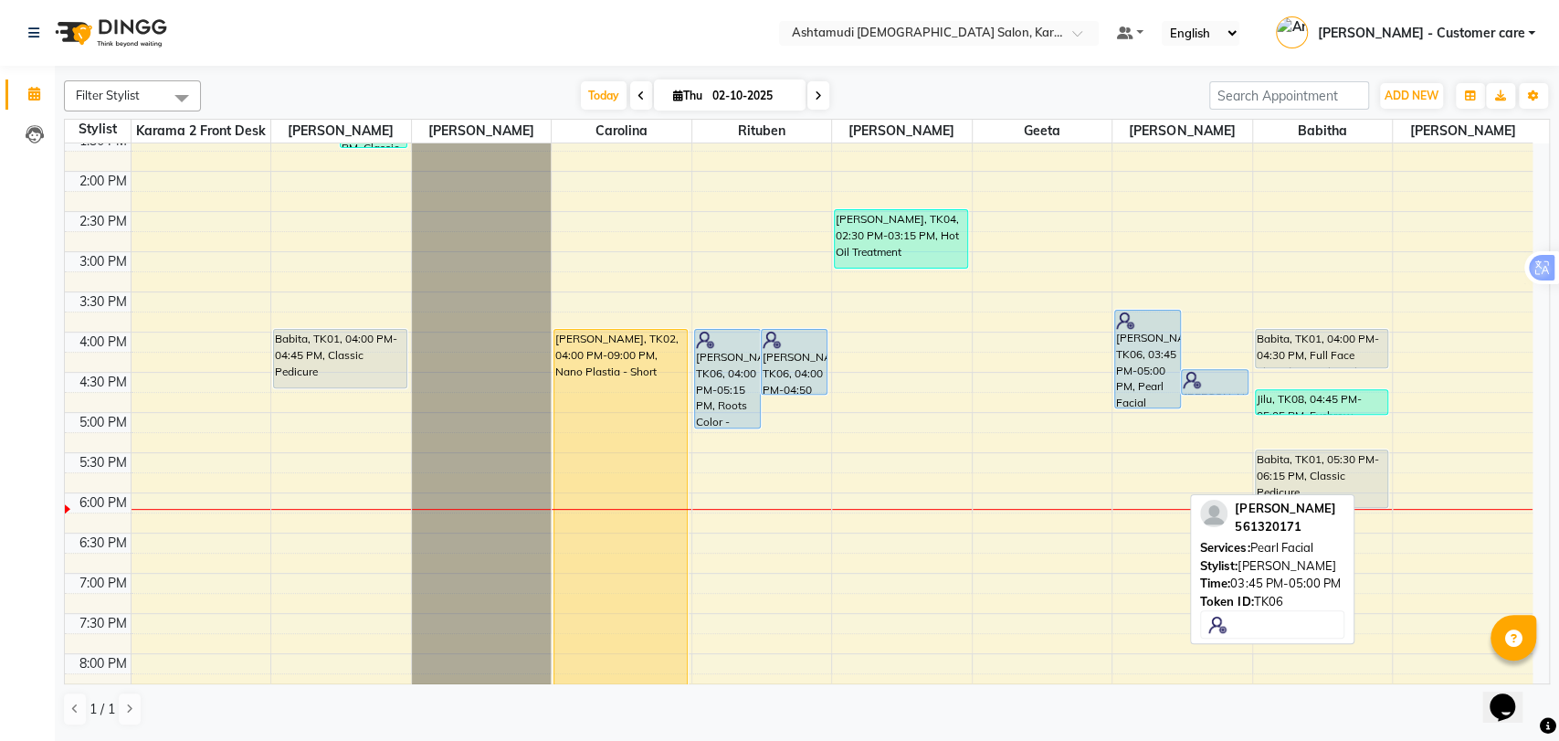
scroll to position [577, 0]
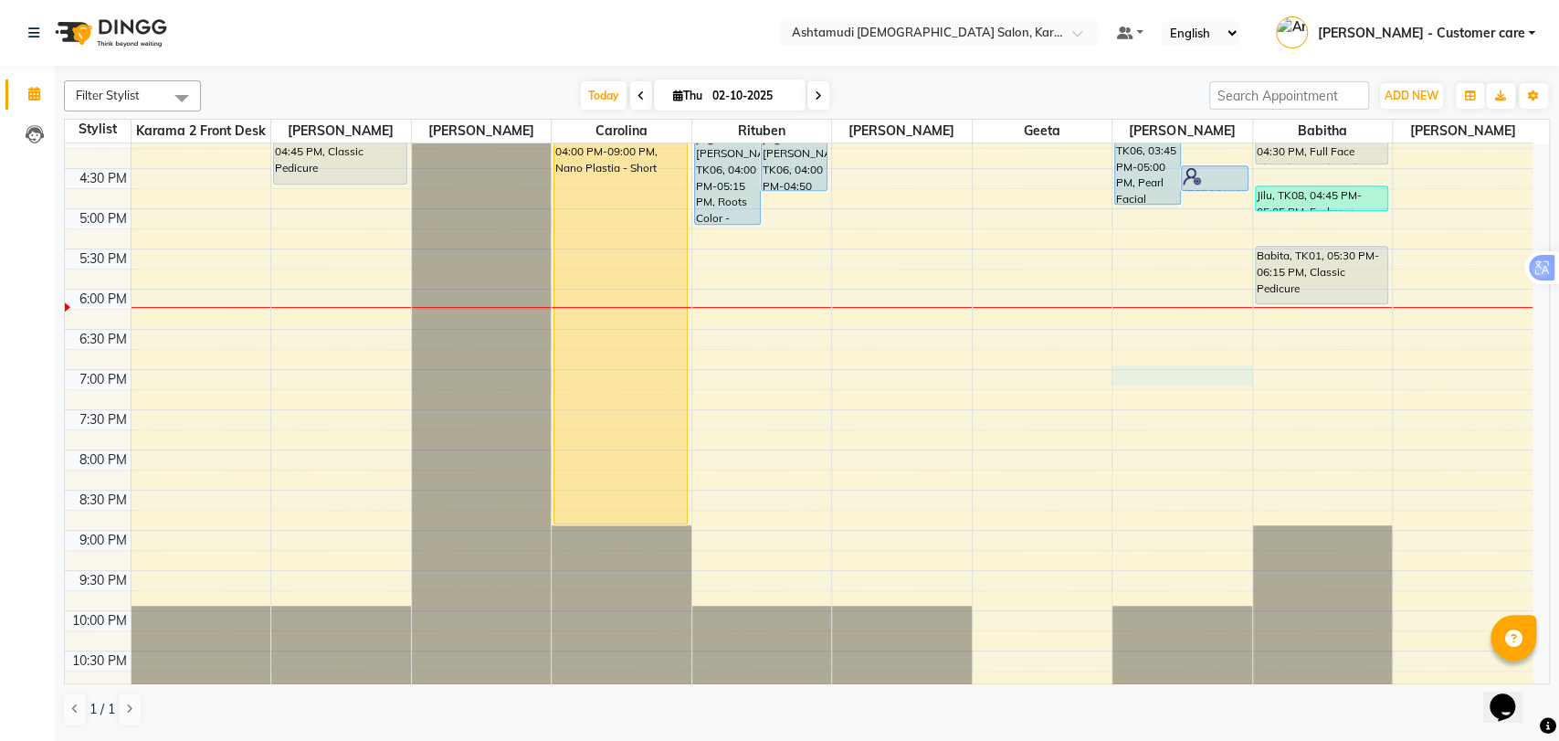
click at [1176, 373] on div "9:00 AM 9:30 AM 10:00 AM 10:30 AM 11:00 AM 11:30 AM 12:00 PM 12:30 PM 1:00 PM 1…" at bounding box center [799, 128] width 1468 height 1124
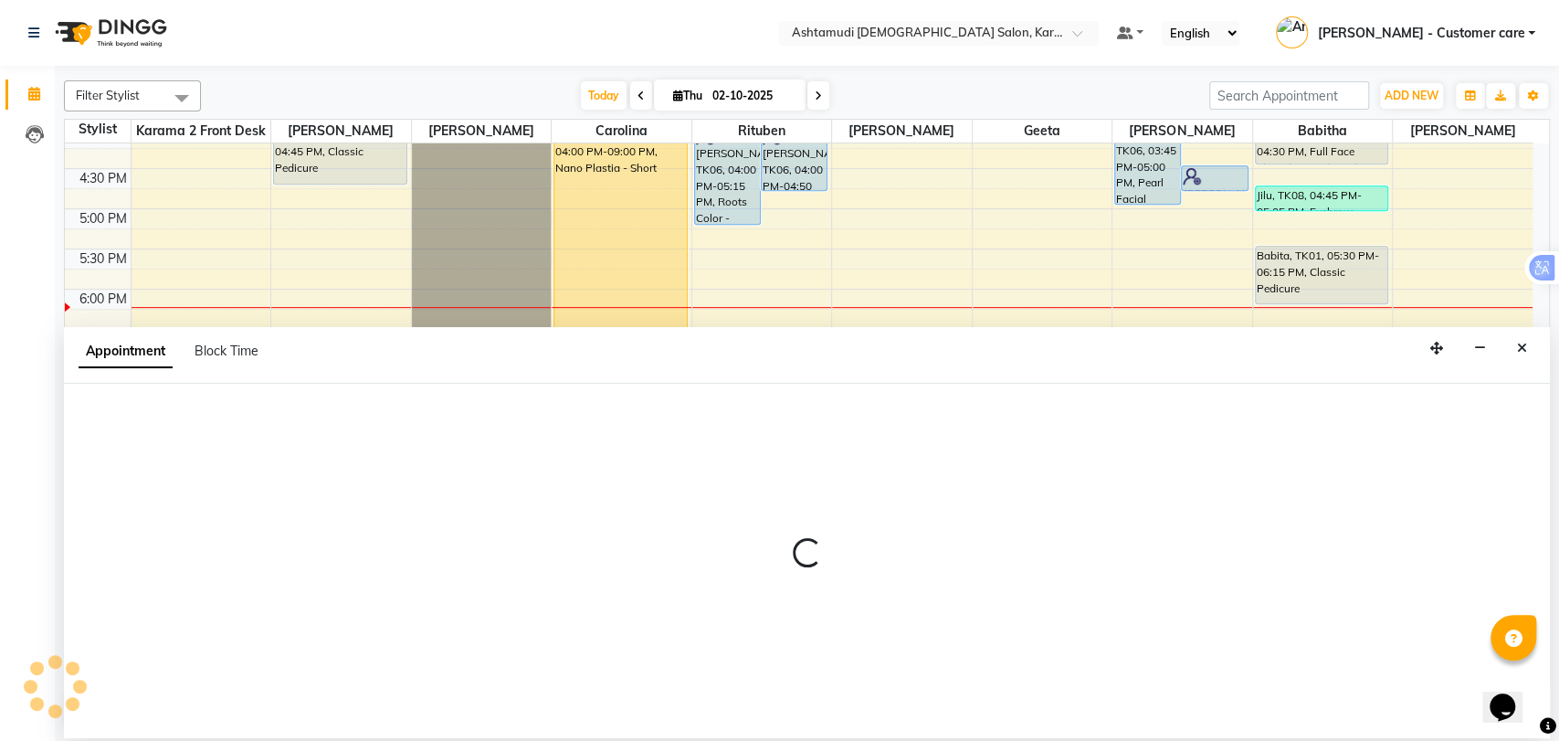
select select "81433"
select select "tentative"
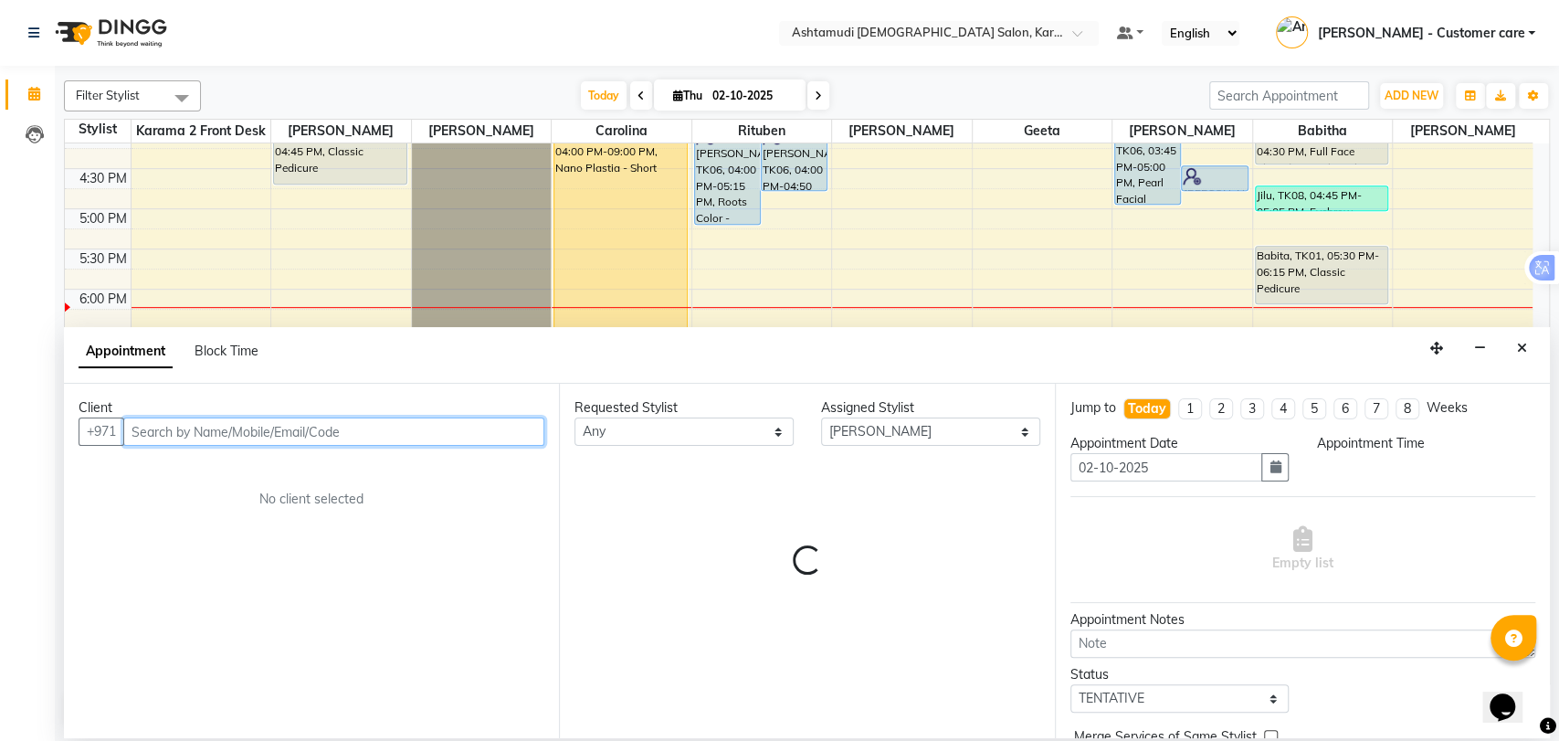
select select "1140"
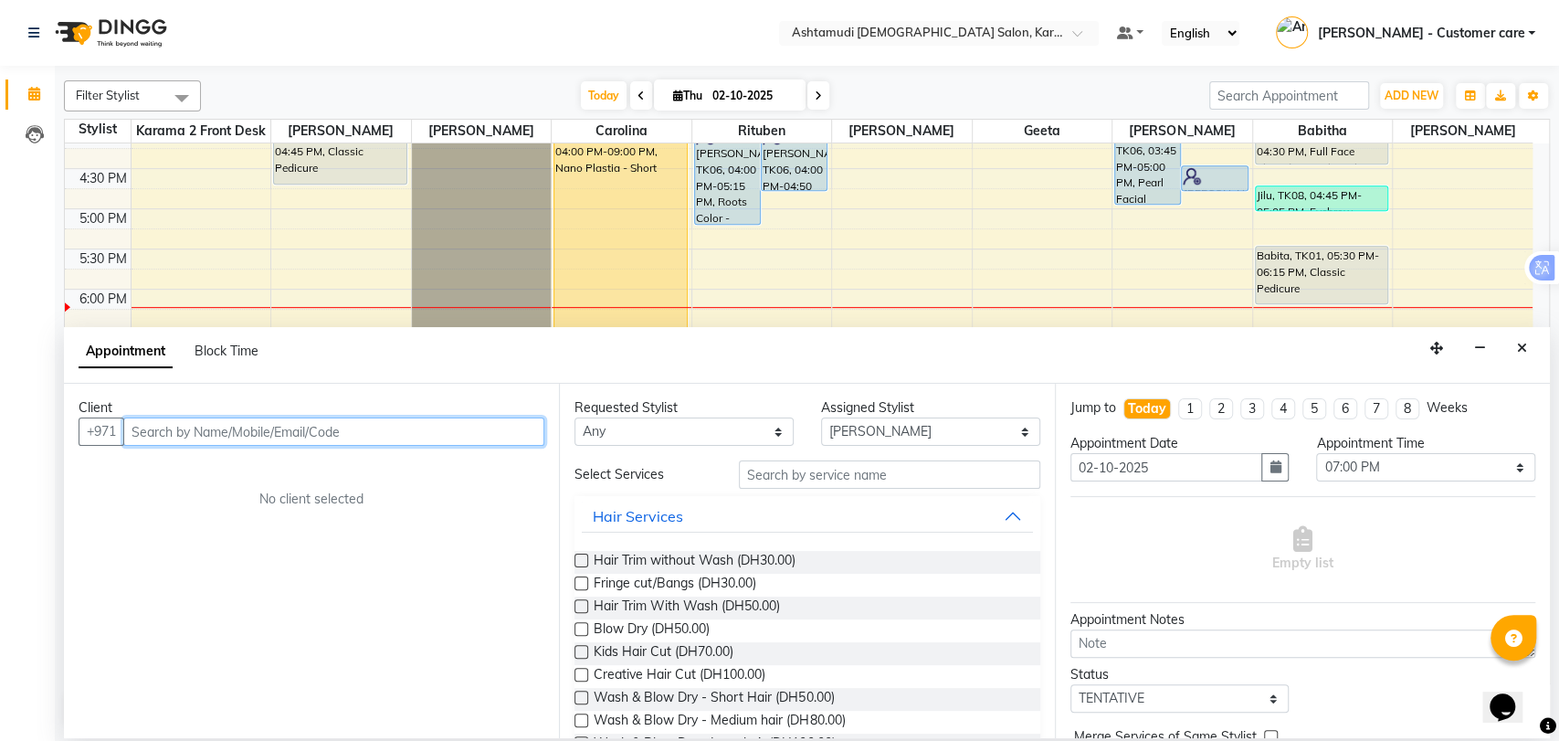
click at [197, 433] on input "text" at bounding box center [333, 431] width 421 height 28
paste input "551953015"
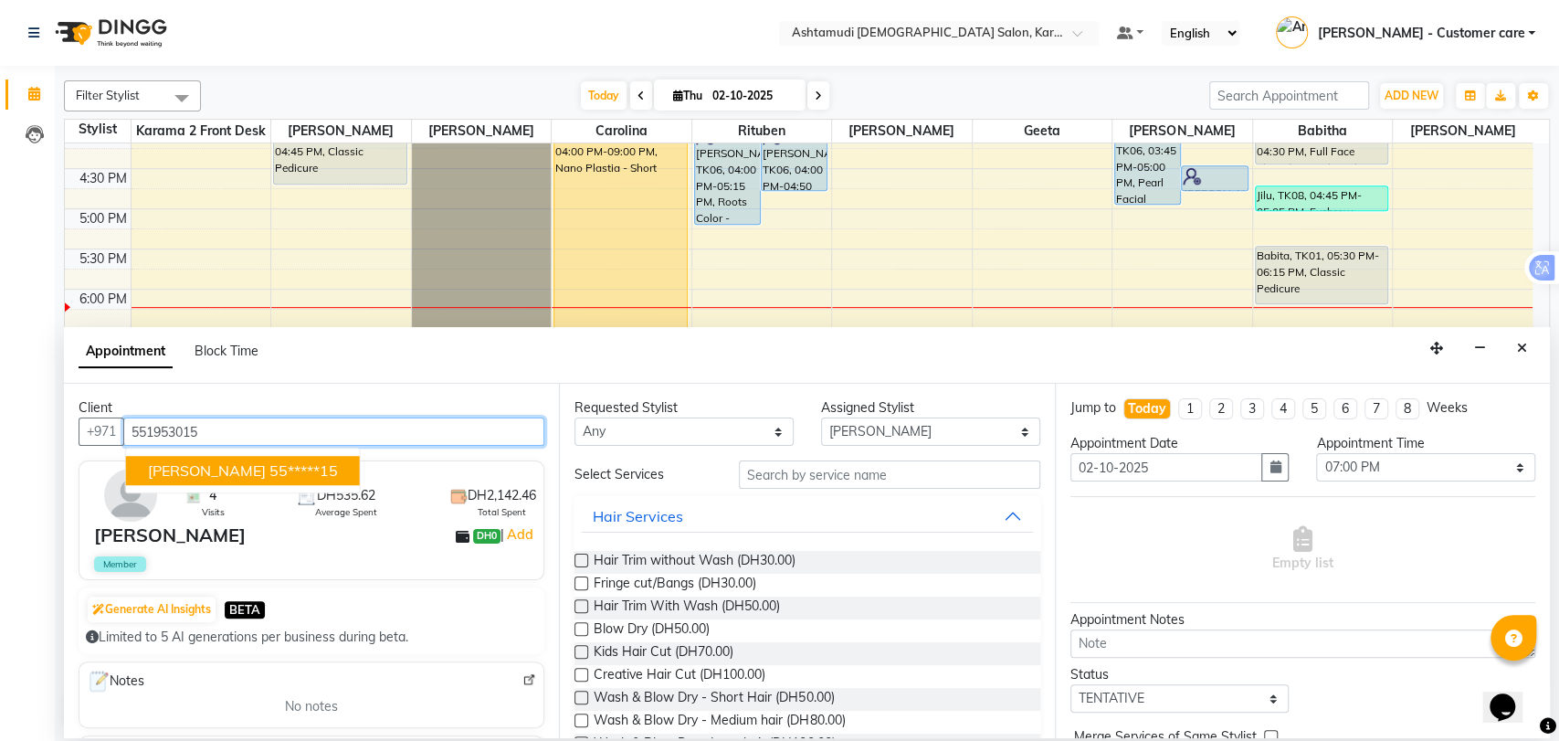
type input "551953015"
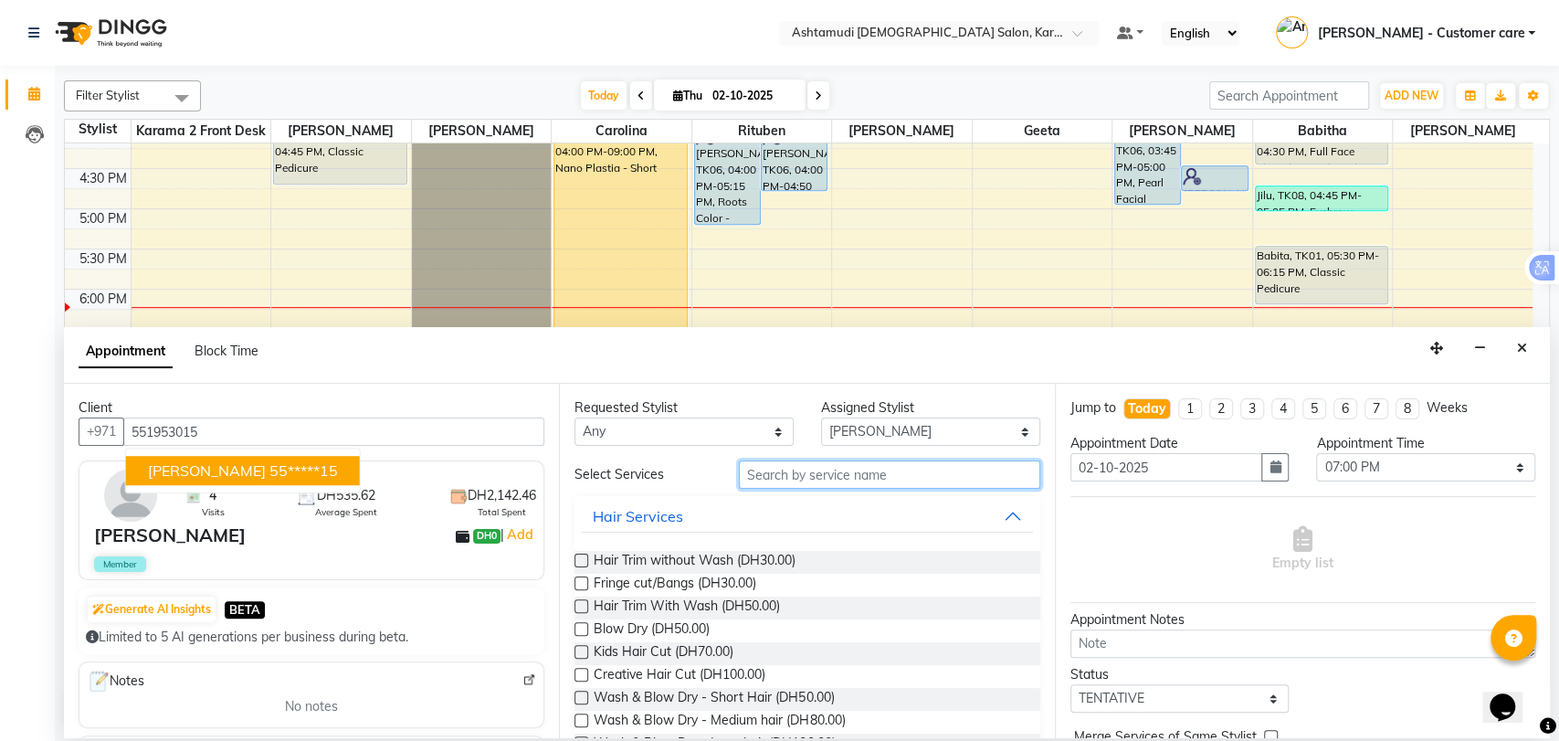
click at [831, 476] on input "text" at bounding box center [889, 474] width 301 height 28
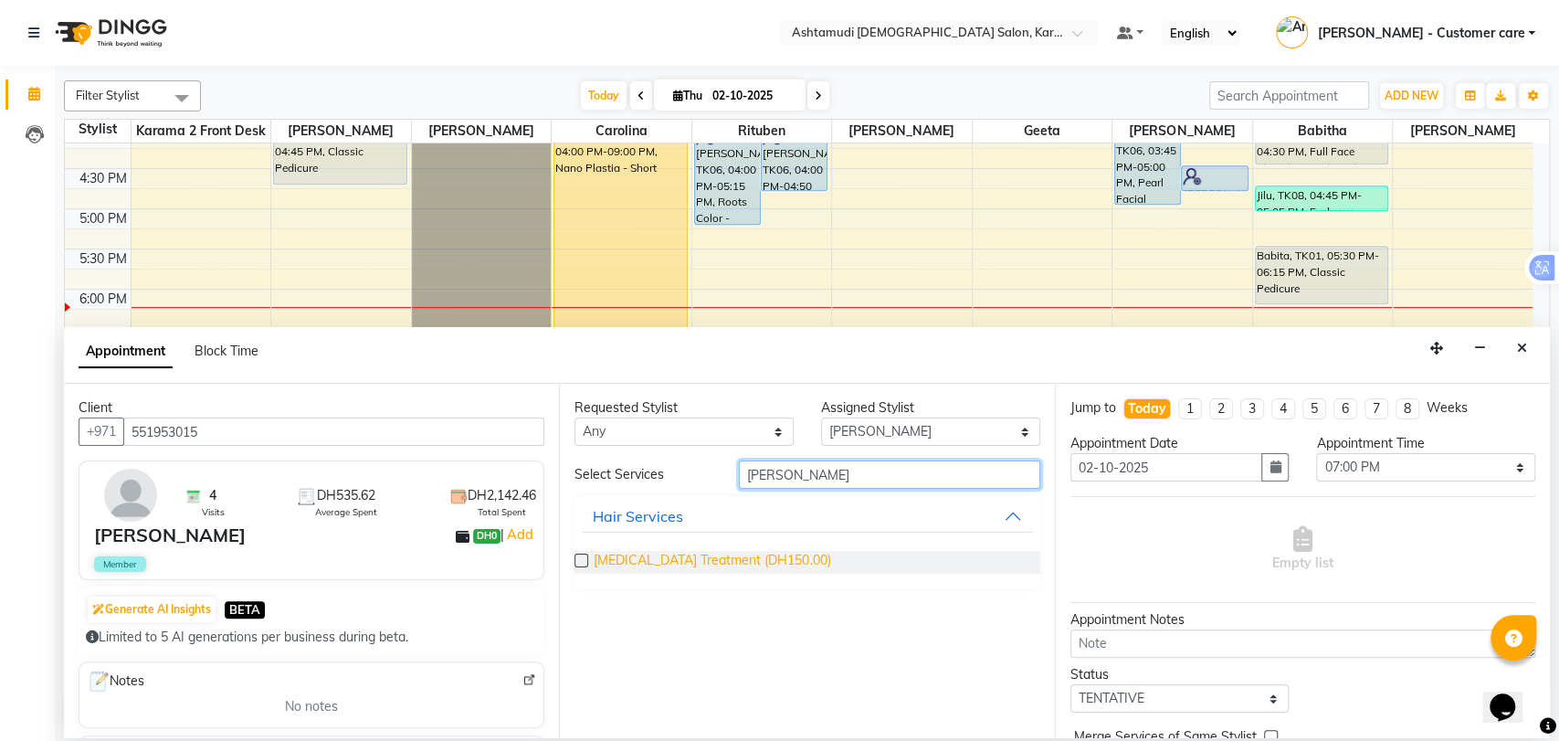
type input "DAN"
click at [672, 557] on span "Dandruff Treatment (DH150.00)" at bounding box center [712, 562] width 237 height 23
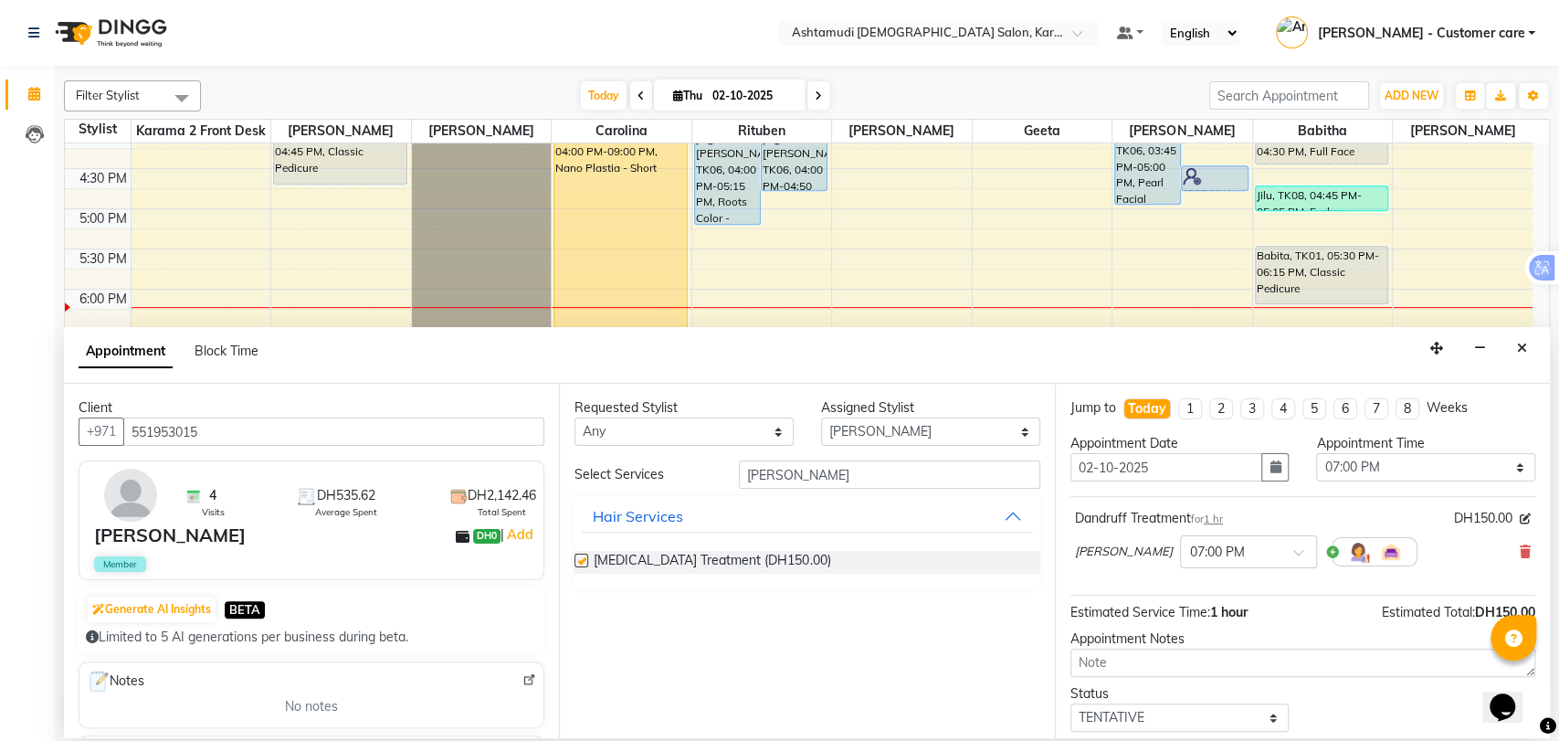
checkbox input "false"
click at [775, 476] on input "DAN" at bounding box center [889, 474] width 301 height 28
click at [773, 476] on input "DAN" at bounding box center [889, 474] width 301 height 28
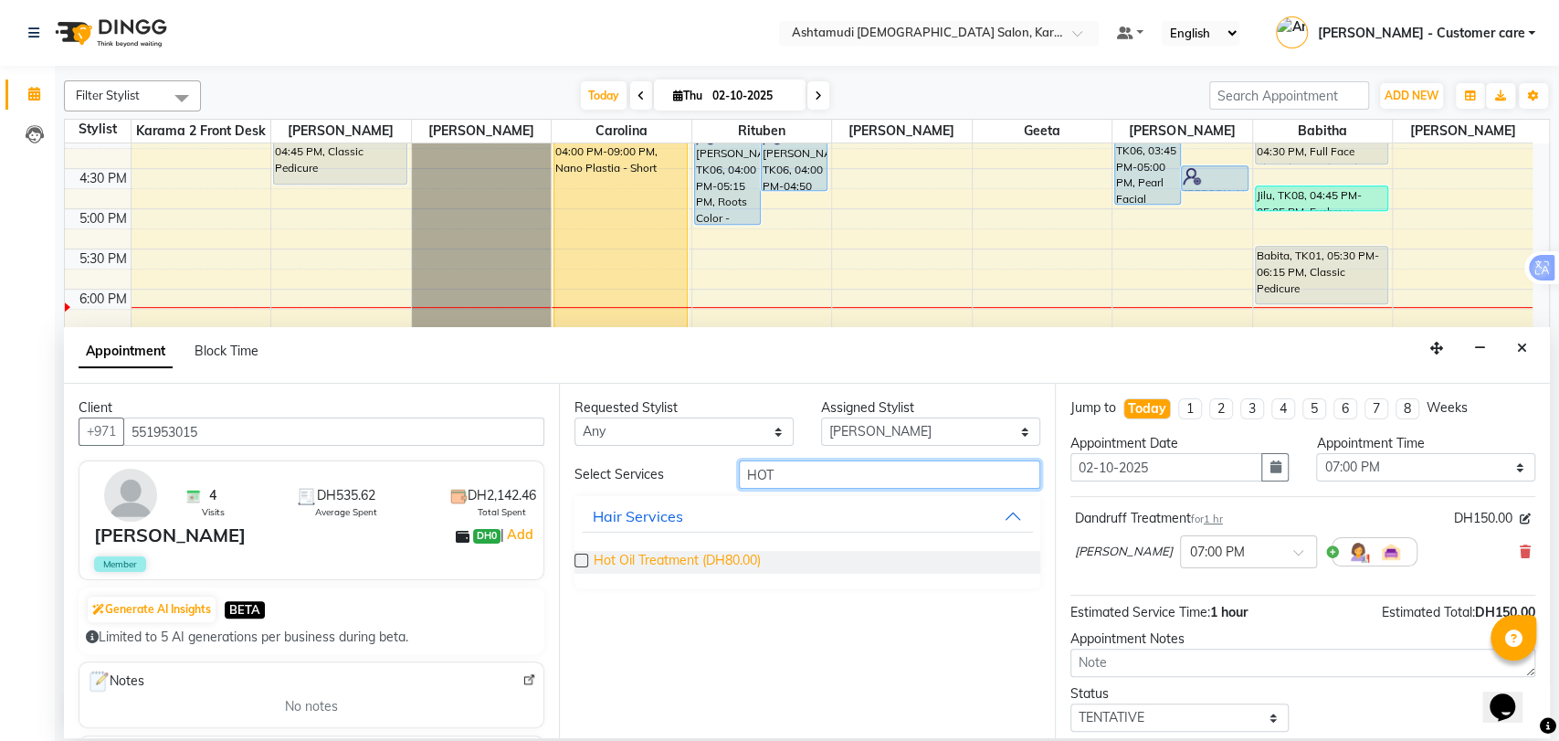
type input "HOT"
click at [729, 552] on span "Hot Oil Treatment (DH80.00)" at bounding box center [677, 562] width 167 height 23
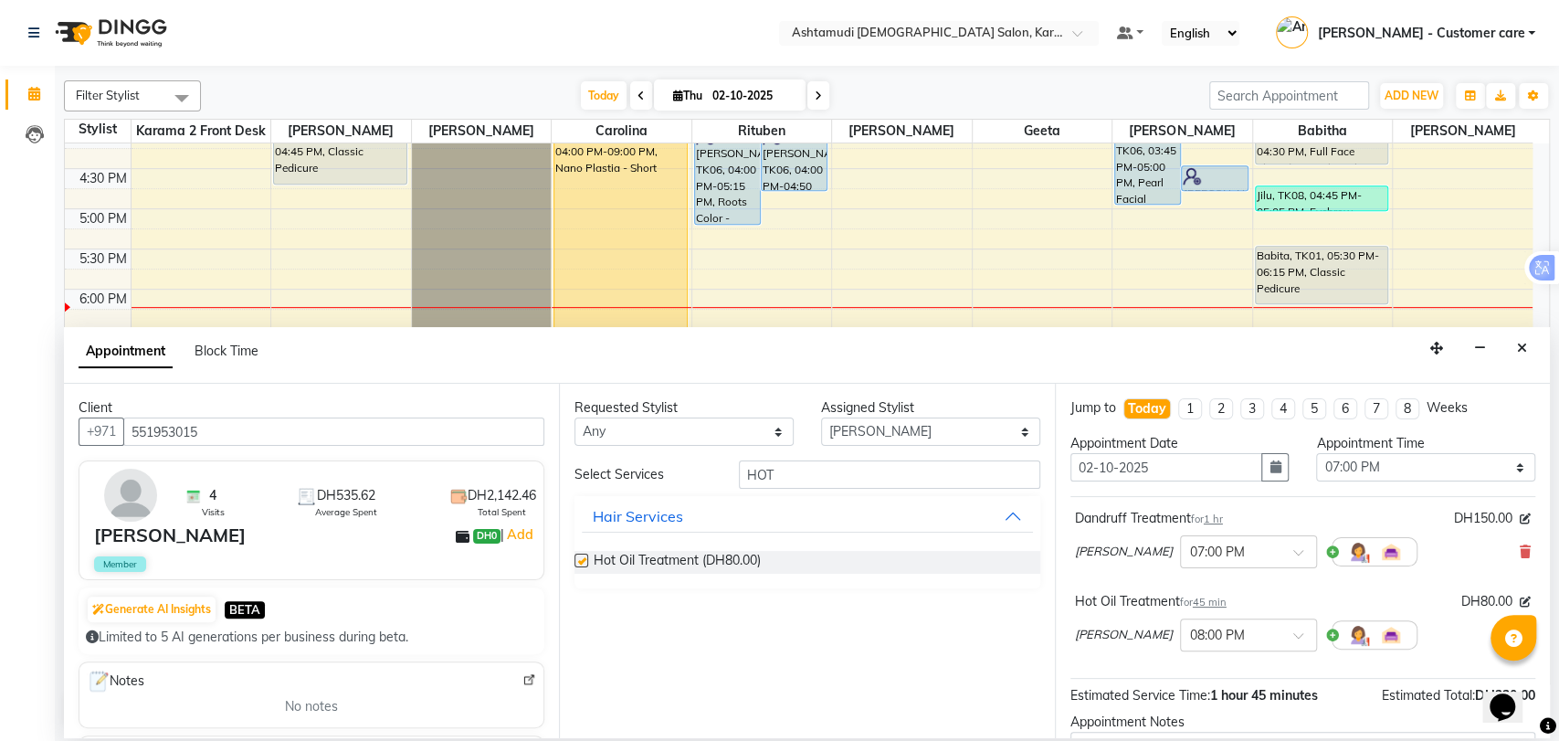
checkbox input "false"
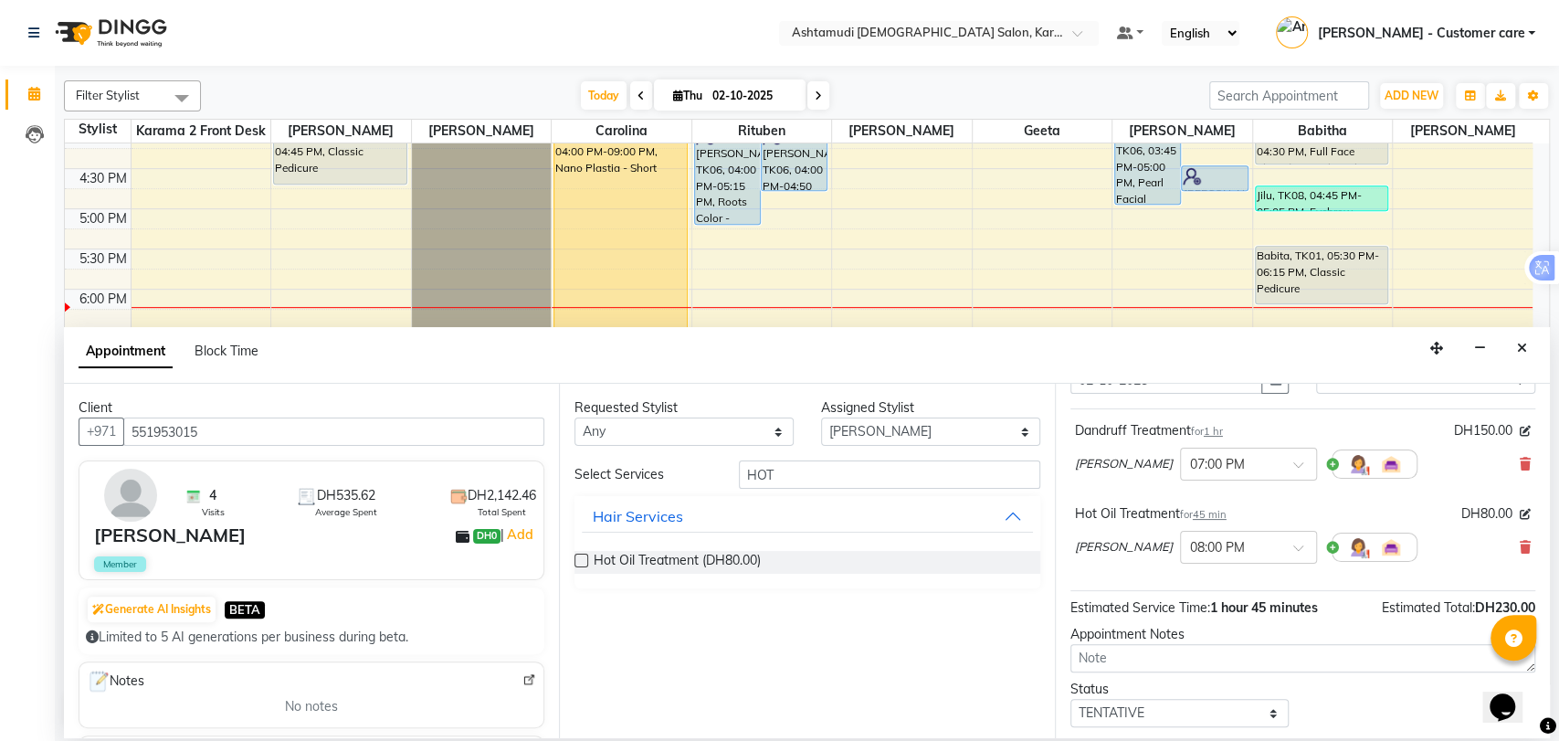
scroll to position [190, 0]
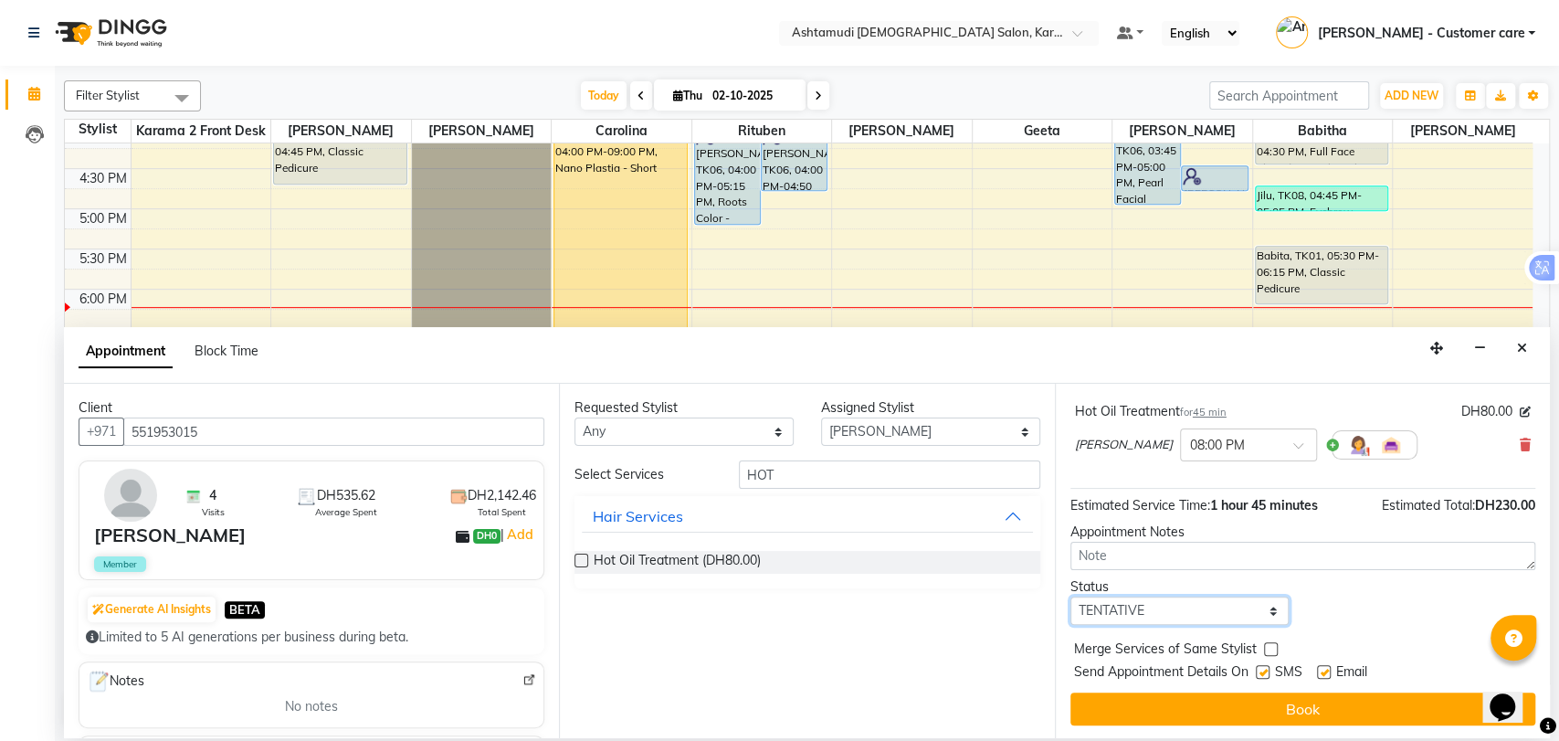
click at [1161, 606] on select "Select TENTATIVE CONFIRM CHECK-IN UPCOMING" at bounding box center [1179, 610] width 219 height 28
select select "upcoming"
click at [1070, 596] on select "Select TENTATIVE CONFIRM CHECK-IN UPCOMING" at bounding box center [1179, 610] width 219 height 28
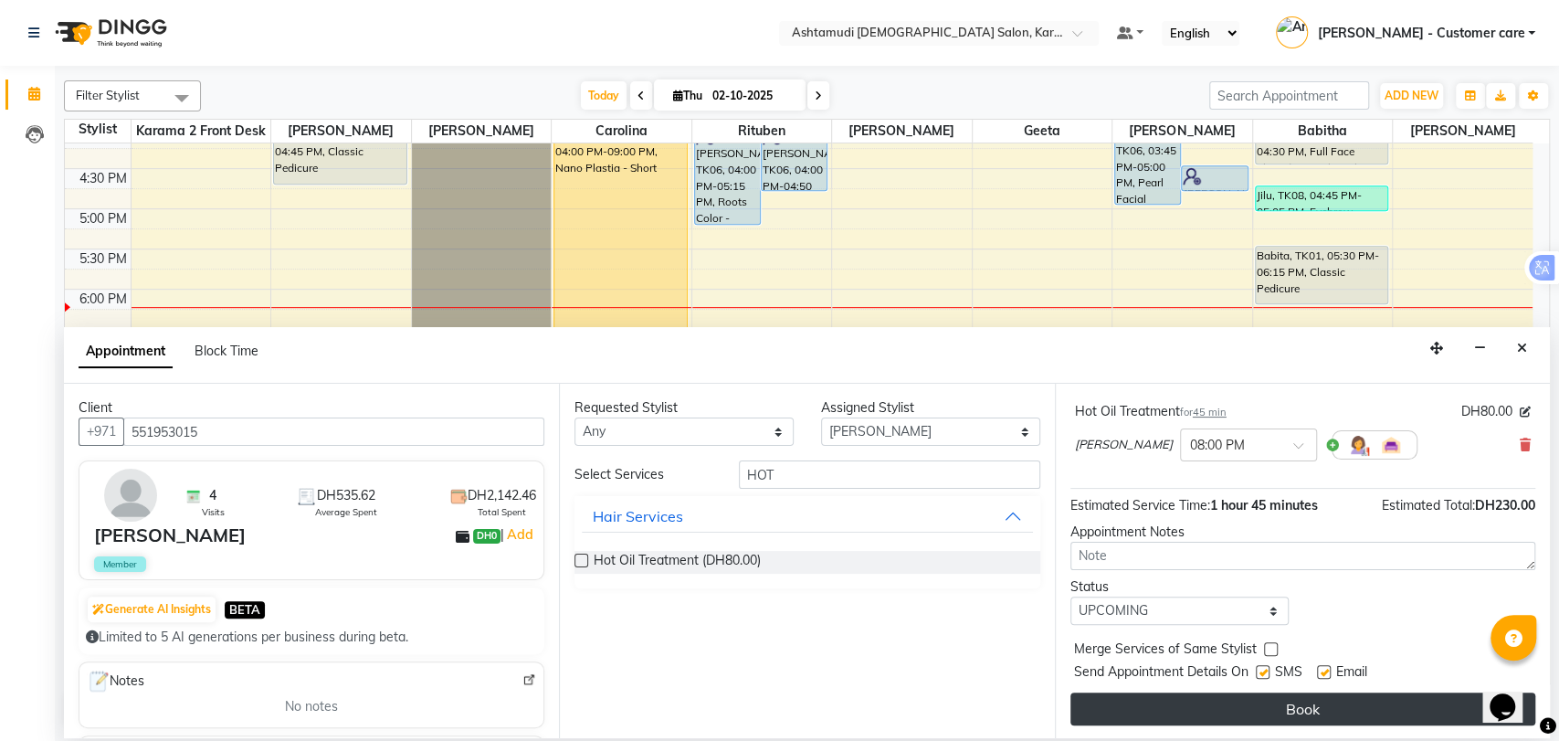
click at [1198, 718] on button "Book" at bounding box center [1302, 708] width 465 height 33
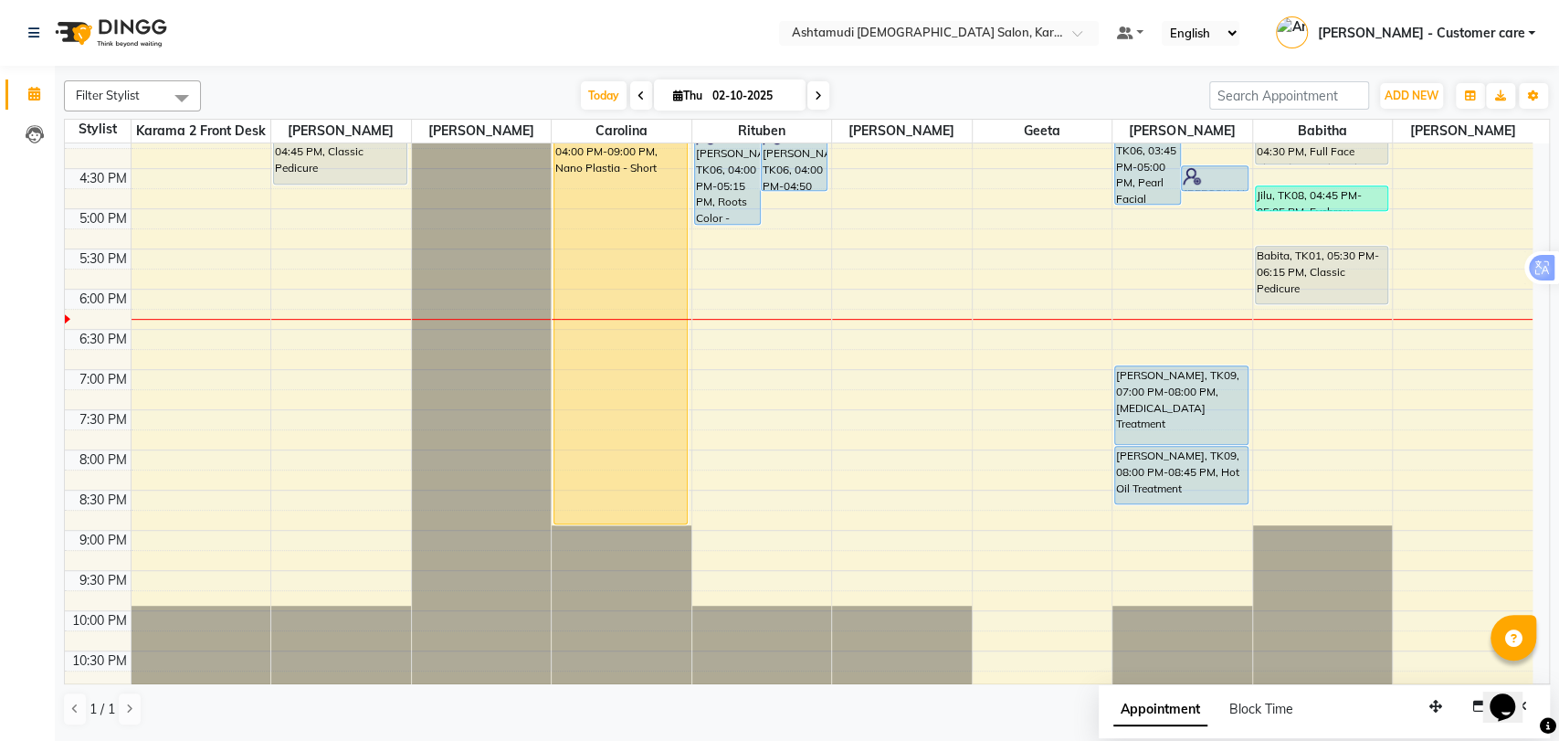
click at [815, 97] on icon at bounding box center [818, 95] width 7 height 11
type input "03-10-2025"
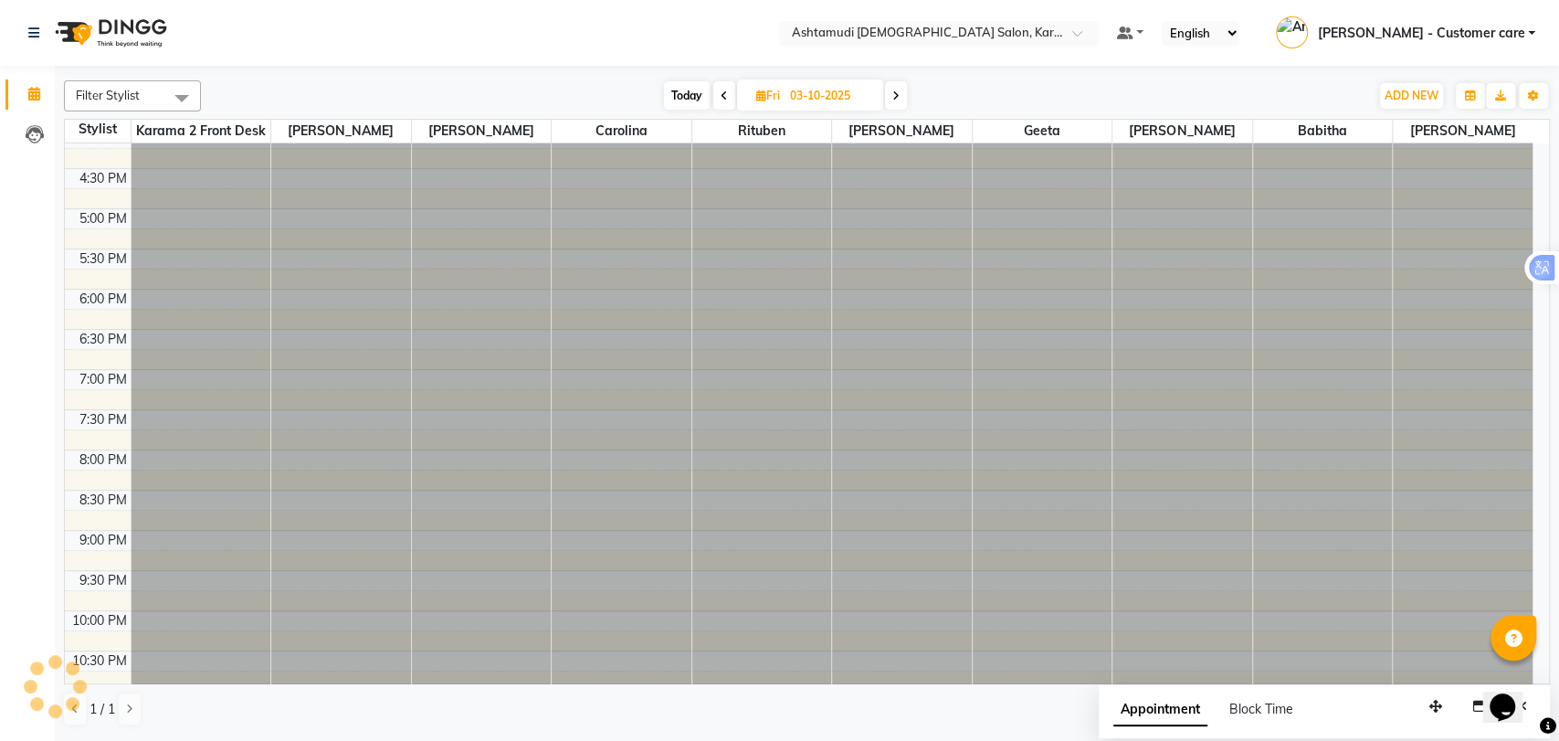
scroll to position [0, 0]
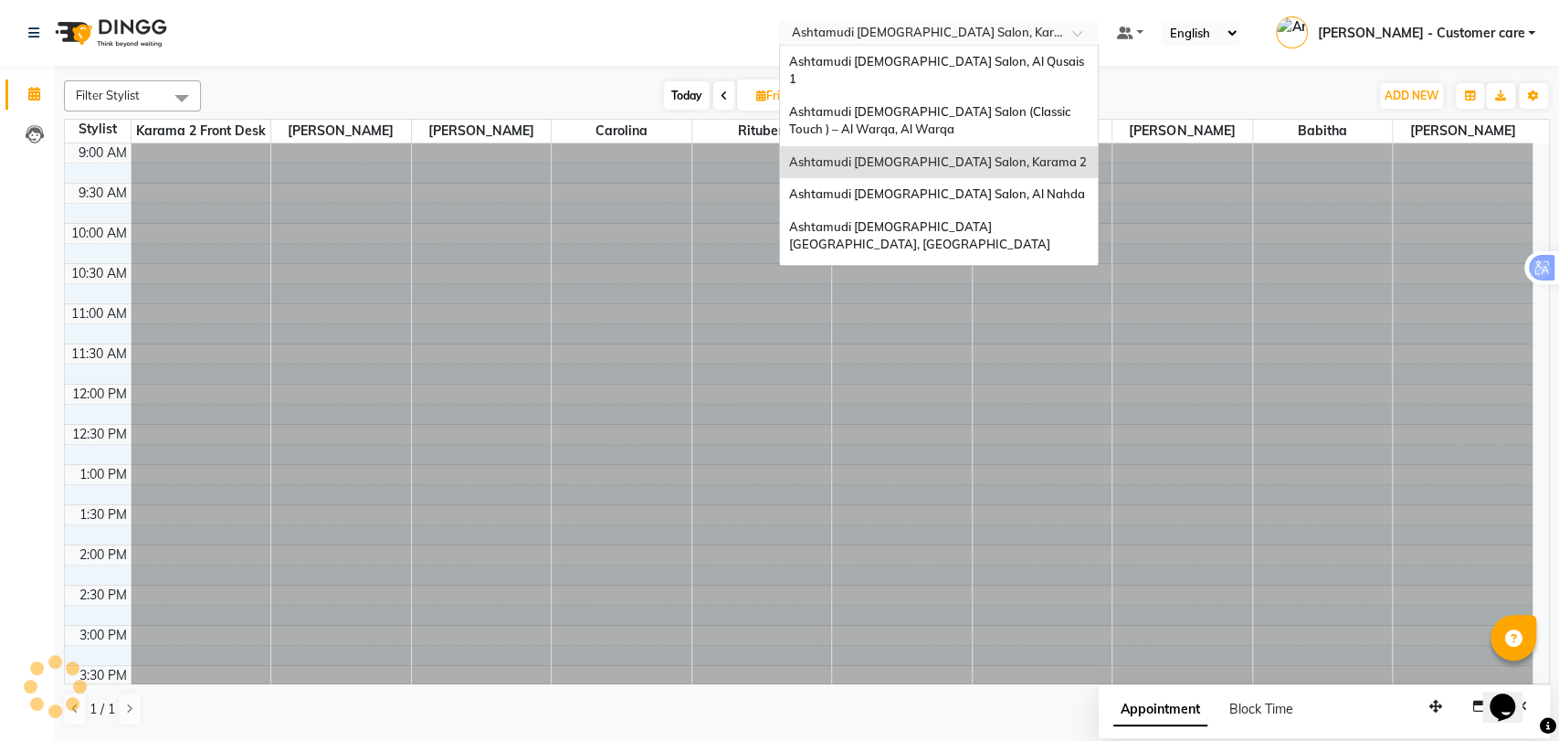
click at [975, 34] on input "text" at bounding box center [920, 35] width 265 height 18
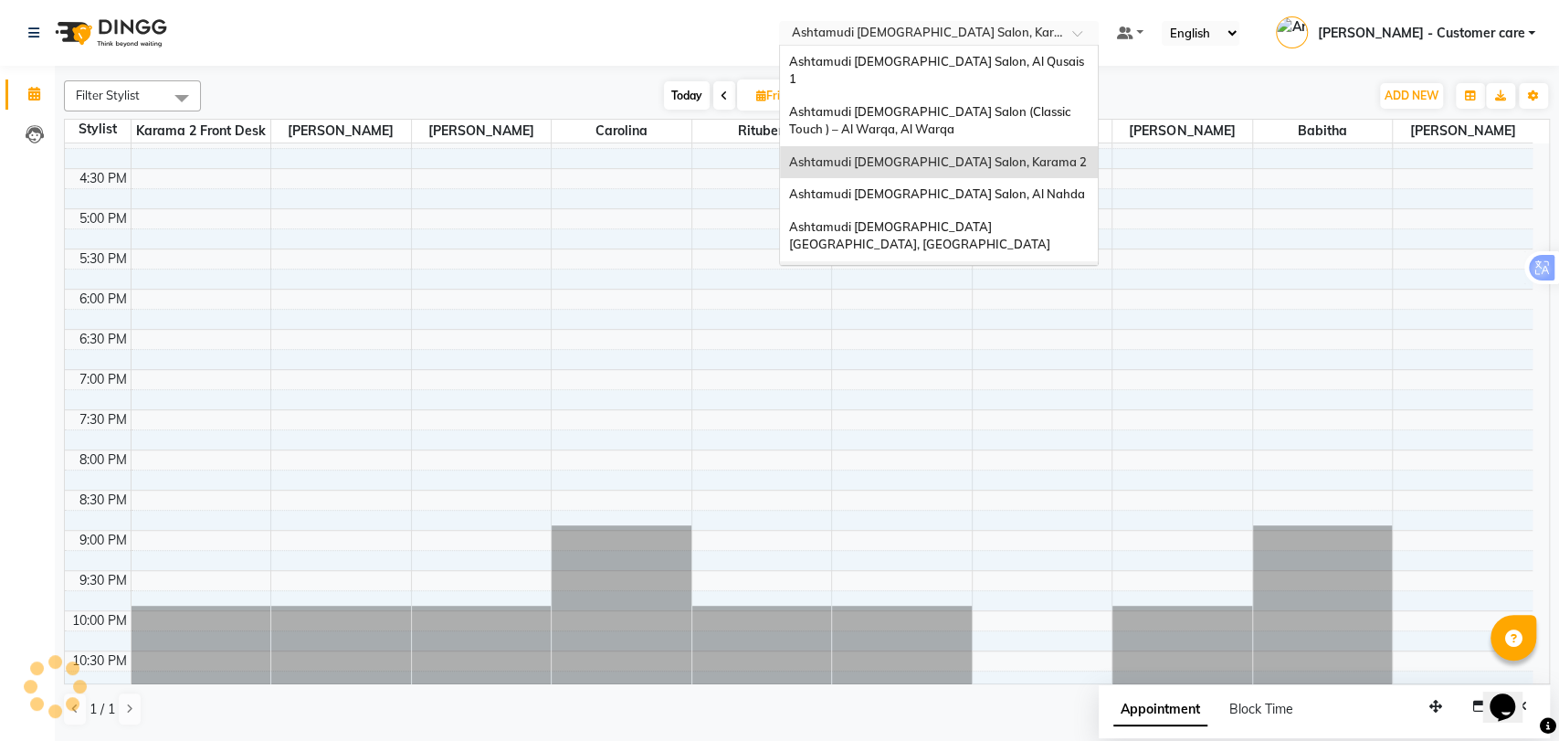
click at [1015, 269] on span "Ashtamudi [DEMOGRAPHIC_DATA] Salon - Al Karama, [GEOGRAPHIC_DATA] -[GEOGRAPHIC_…" at bounding box center [920, 294] width 263 height 50
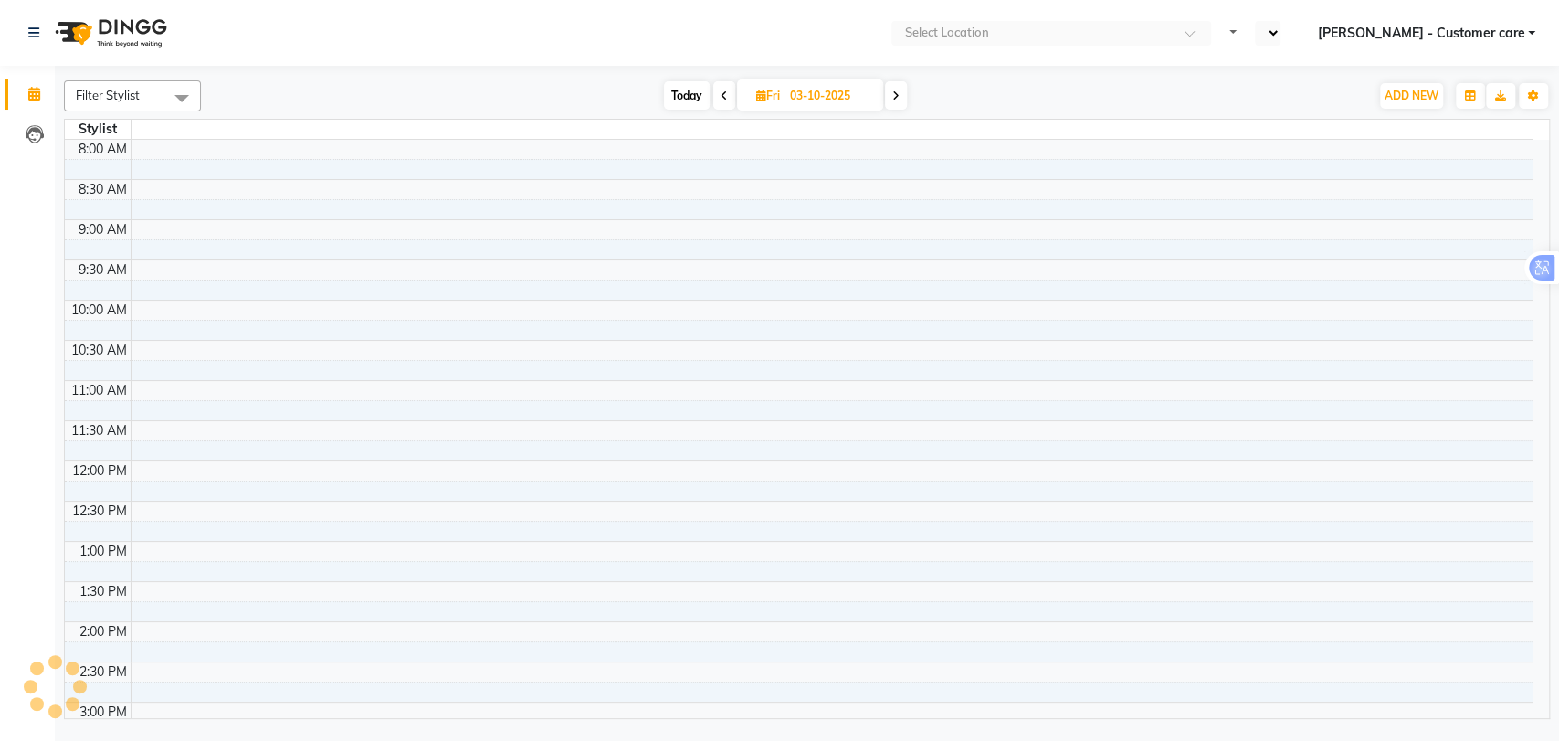
select select "en"
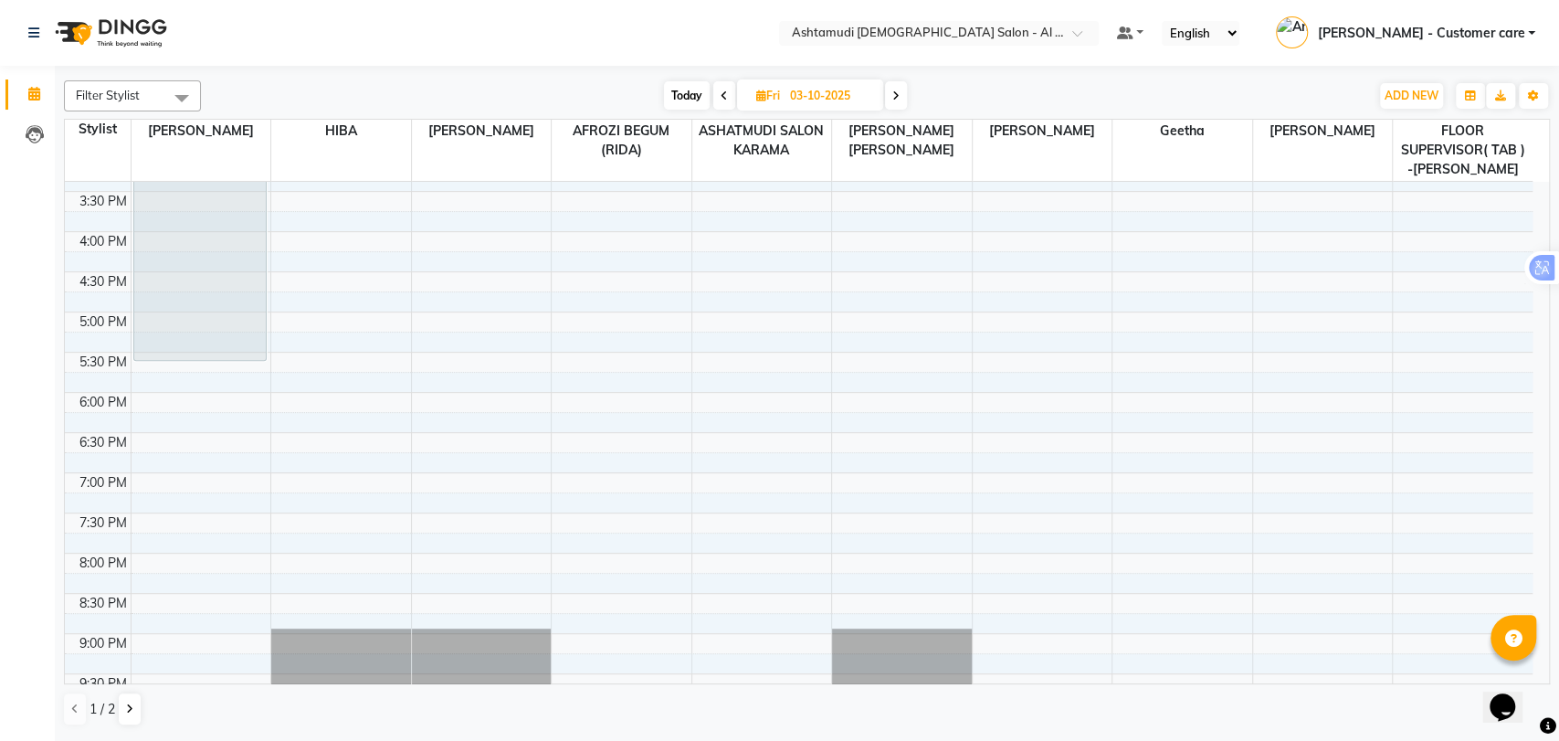
scroll to position [514, 0]
click at [602, 400] on div "9:00 AM 9:30 AM 10:00 AM 10:30 AM 11:00 AM 11:30 AM 12:00 PM 12:30 PM 1:00 PM 1…" at bounding box center [799, 230] width 1468 height 1124
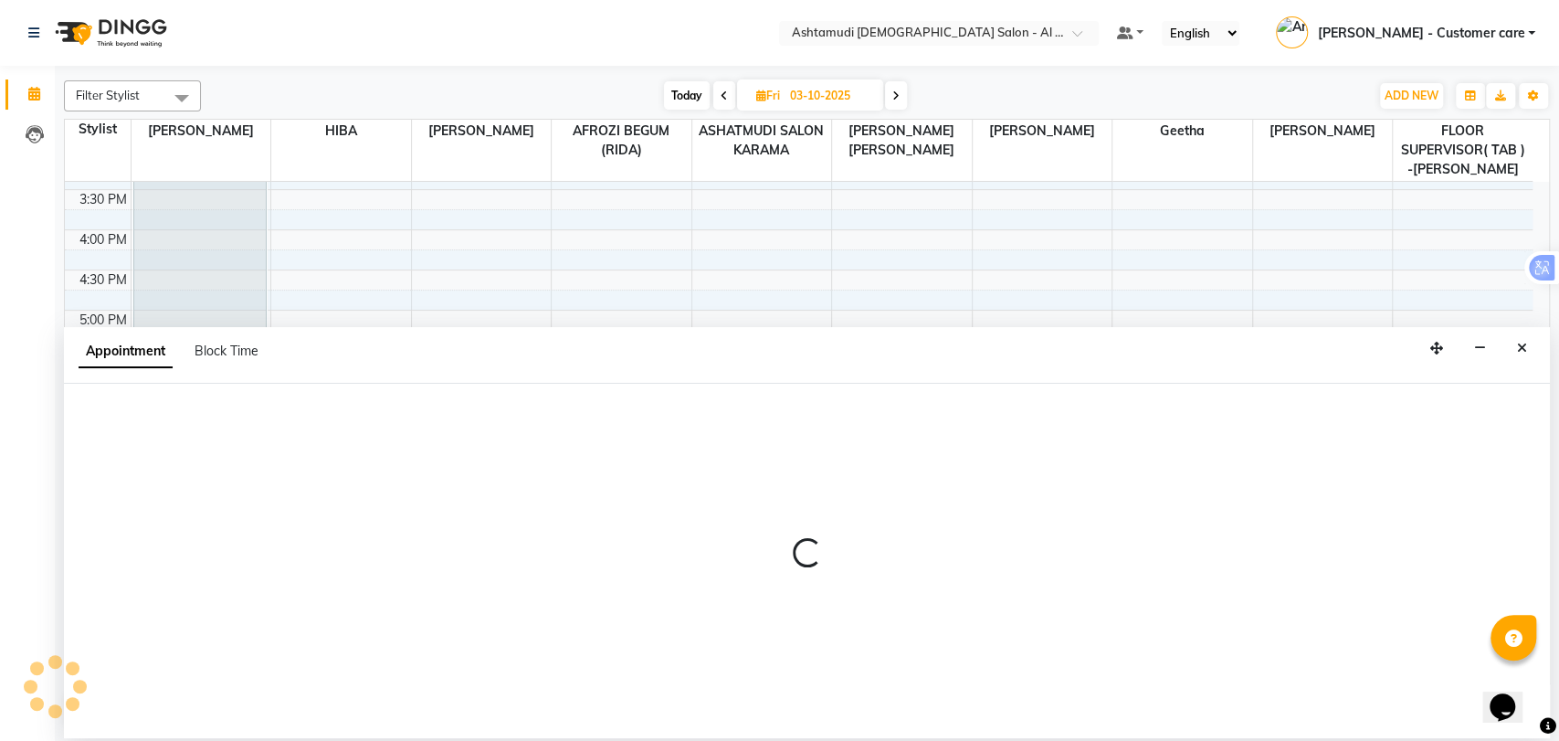
select select "51954"
select select "1080"
select select "tentative"
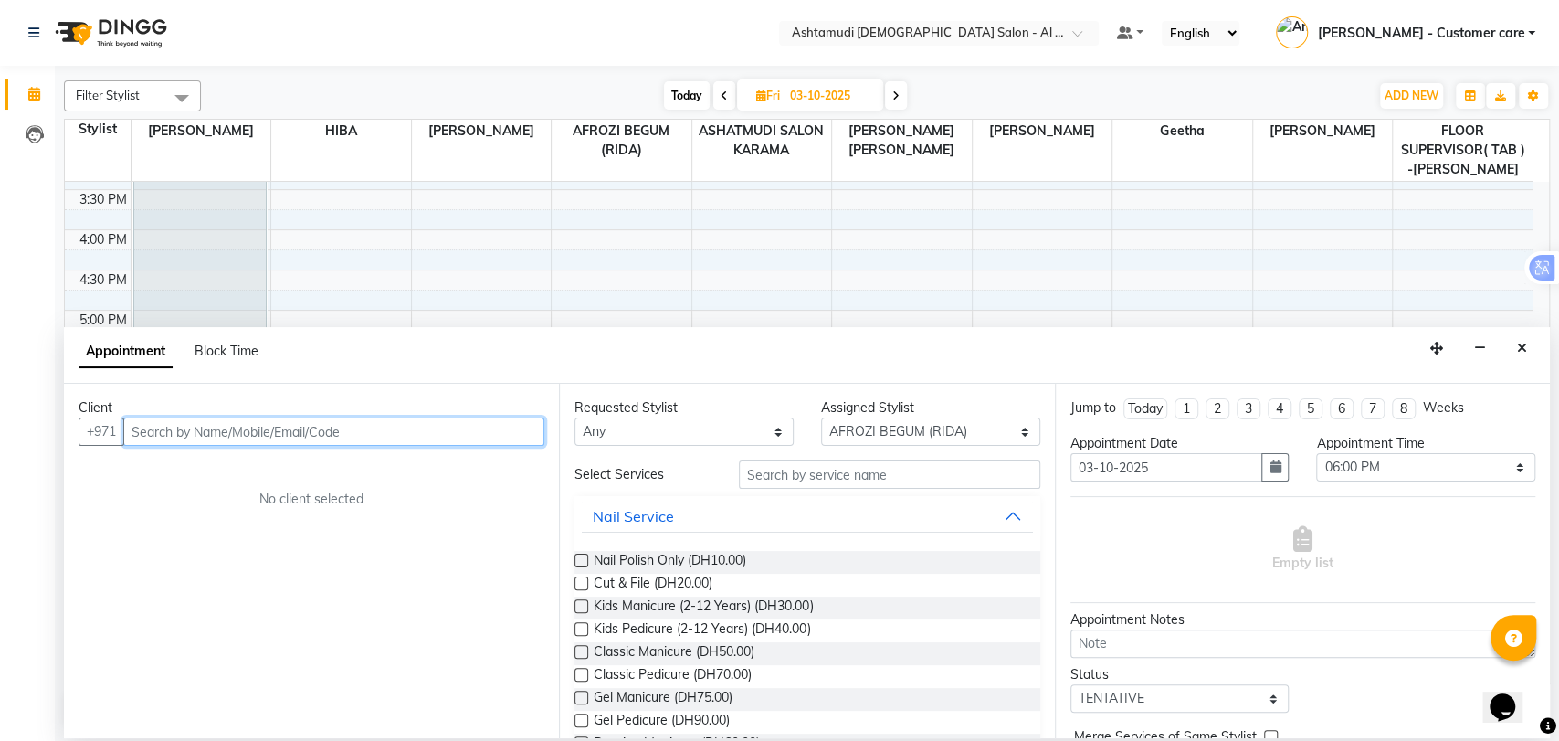
click at [272, 432] on input "text" at bounding box center [333, 431] width 421 height 28
paste input "56 294 0242"
type input "562940242"
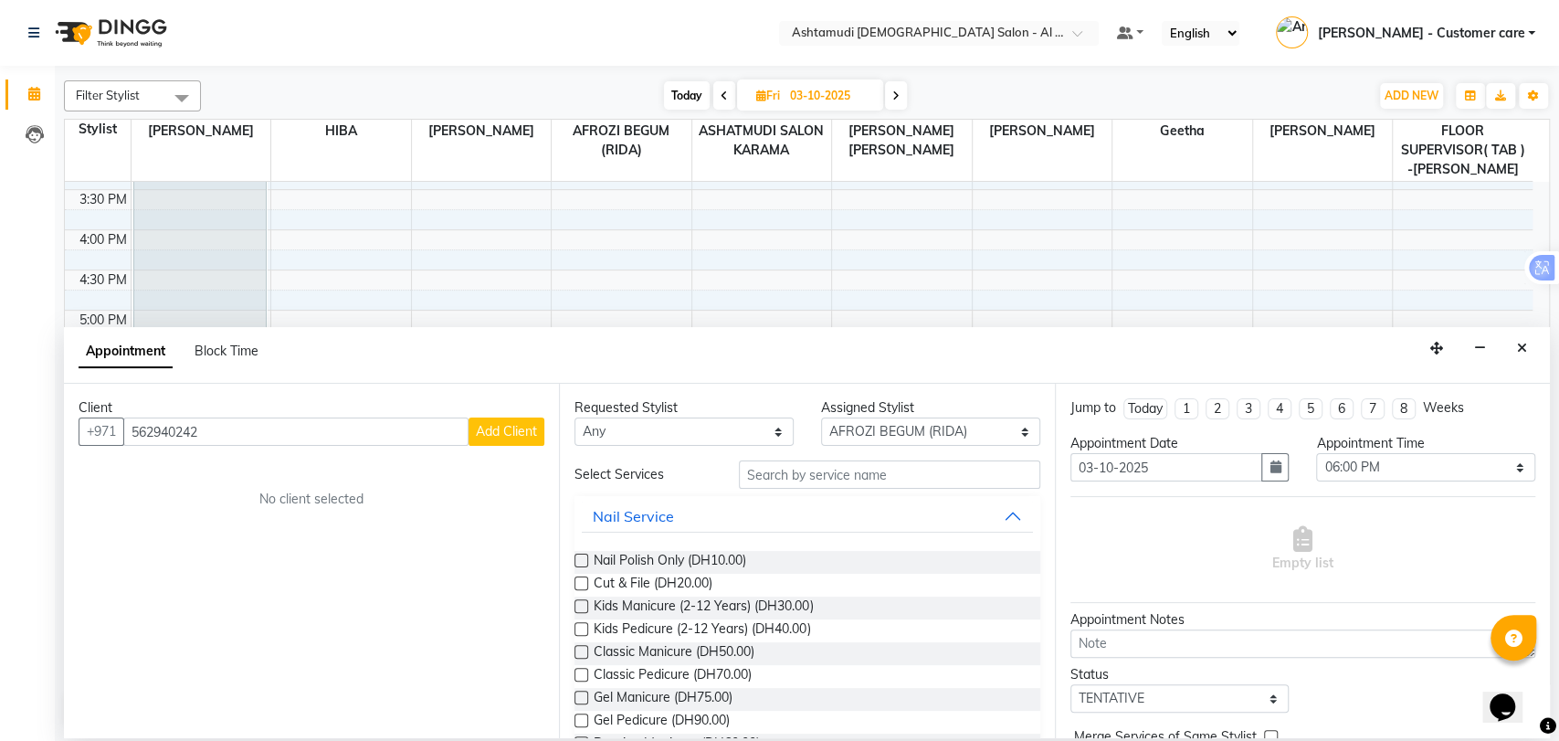
click at [491, 423] on span "Add Client" at bounding box center [506, 431] width 61 height 16
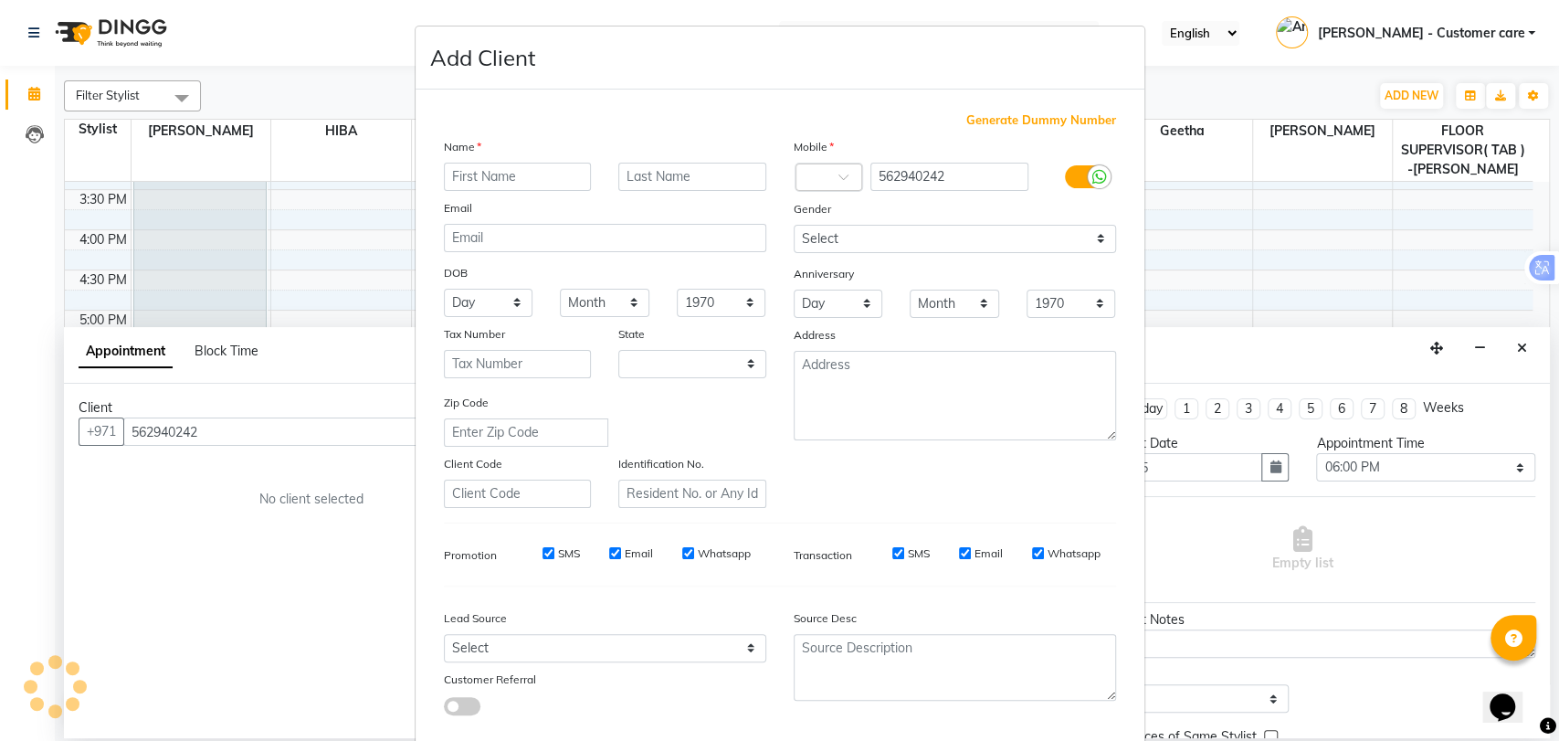
select select "3798"
click at [511, 167] on input "text" at bounding box center [518, 177] width 148 height 28
paste input "Sariga Chandran"
drag, startPoint x: 484, startPoint y: 178, endPoint x: 564, endPoint y: 186, distance: 80.8
click at [564, 186] on input "Sariga Chandran" at bounding box center [518, 177] width 148 height 28
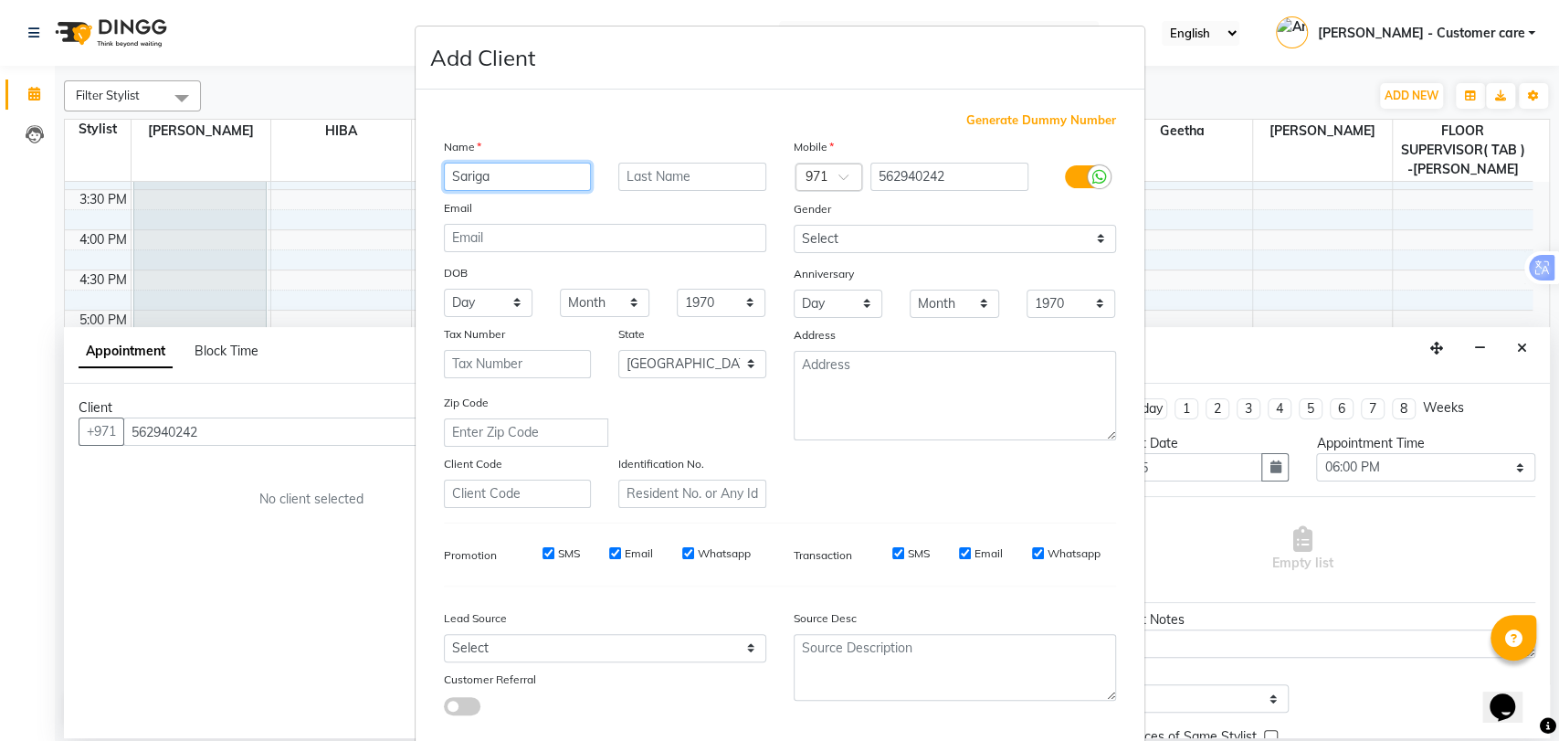
type input "Sariga"
click at [673, 170] on input "text" at bounding box center [692, 177] width 148 height 28
paste input "Chandran"
type input "Chandran"
click at [979, 241] on select "Select Male Female Other Prefer Not To Say" at bounding box center [955, 239] width 322 height 28
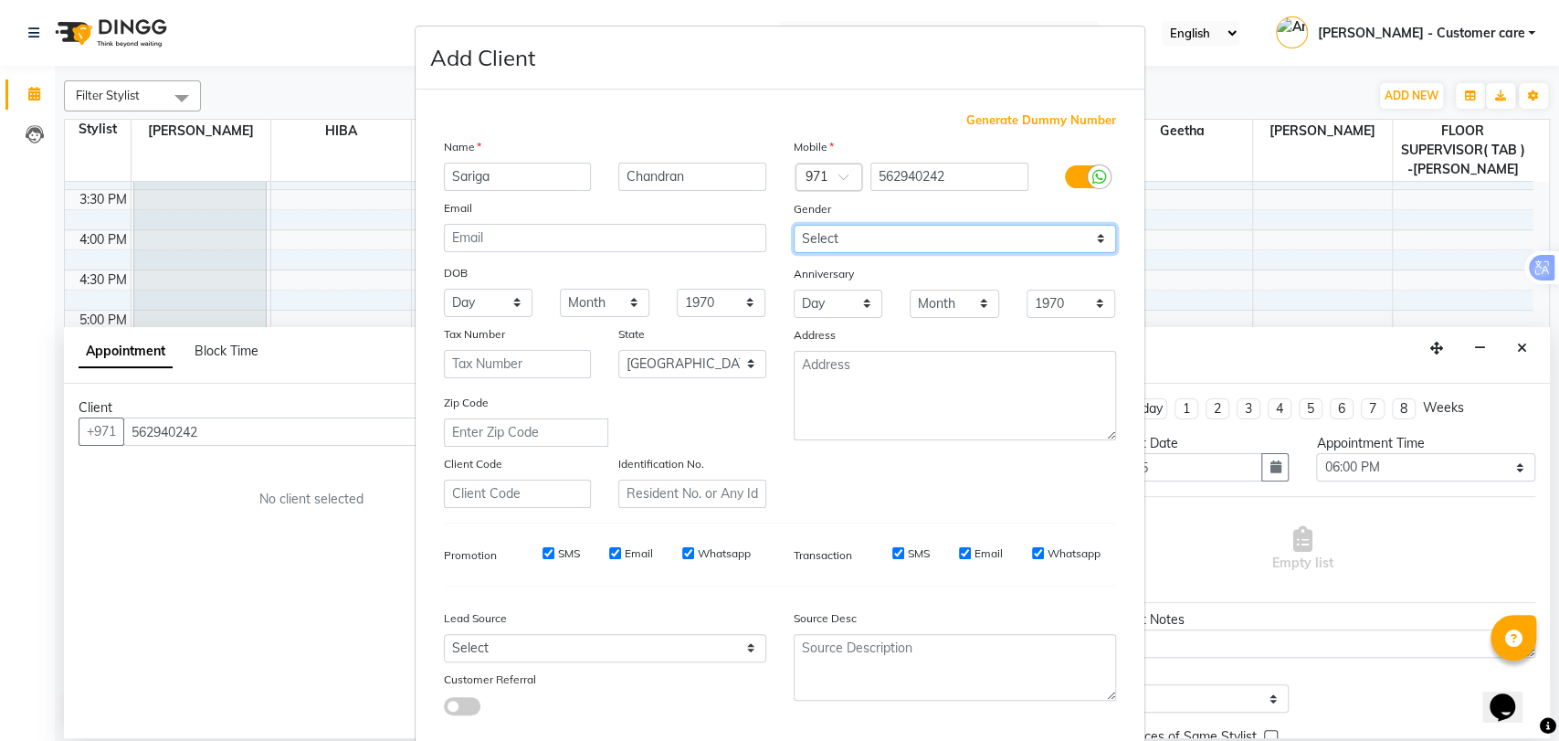
select select "female"
click at [794, 225] on select "Select Male Female Other Prefer Not To Say" at bounding box center [955, 239] width 322 height 28
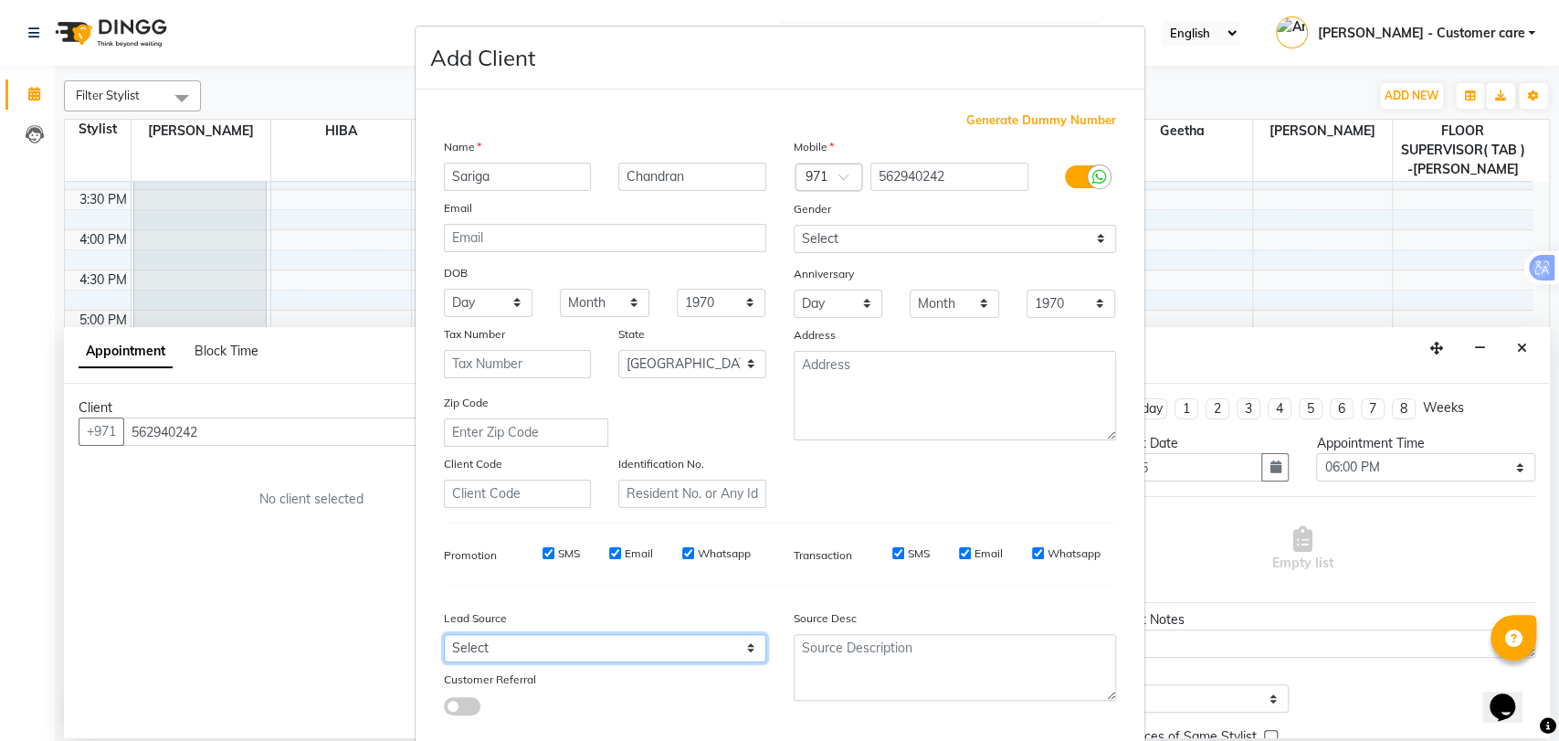
click at [599, 644] on select "Select Walk-in Referral Internet Friend Word of Mouth Advertisement Facebook Ju…" at bounding box center [605, 648] width 322 height 28
select select "47017"
click at [444, 634] on select "Select Walk-in Referral Internet Friend Word of Mouth Advertisement Facebook Ju…" at bounding box center [605, 648] width 322 height 28
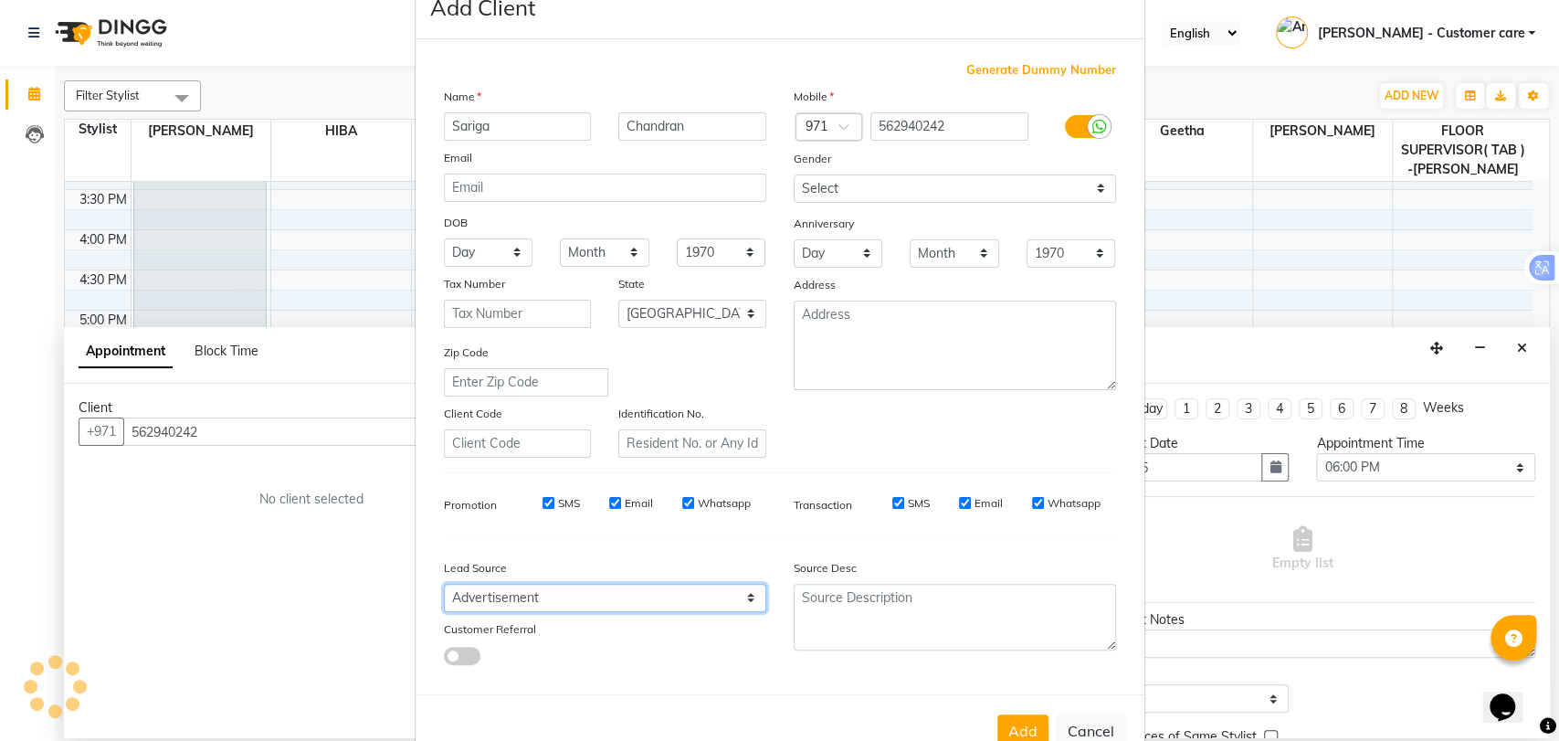
scroll to position [99, 0]
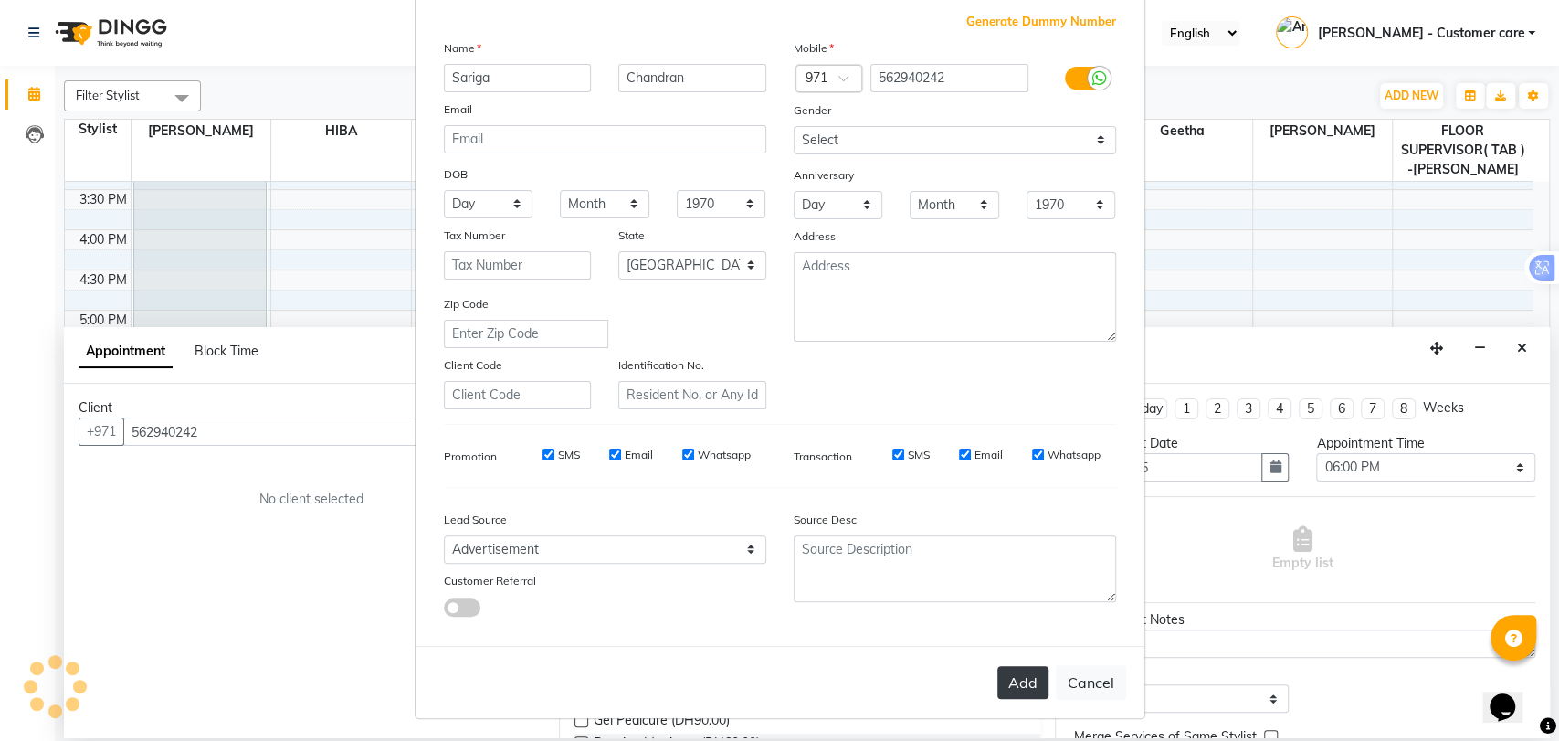
click at [1007, 670] on button "Add" at bounding box center [1022, 682] width 51 height 33
type input "56*****42"
select select
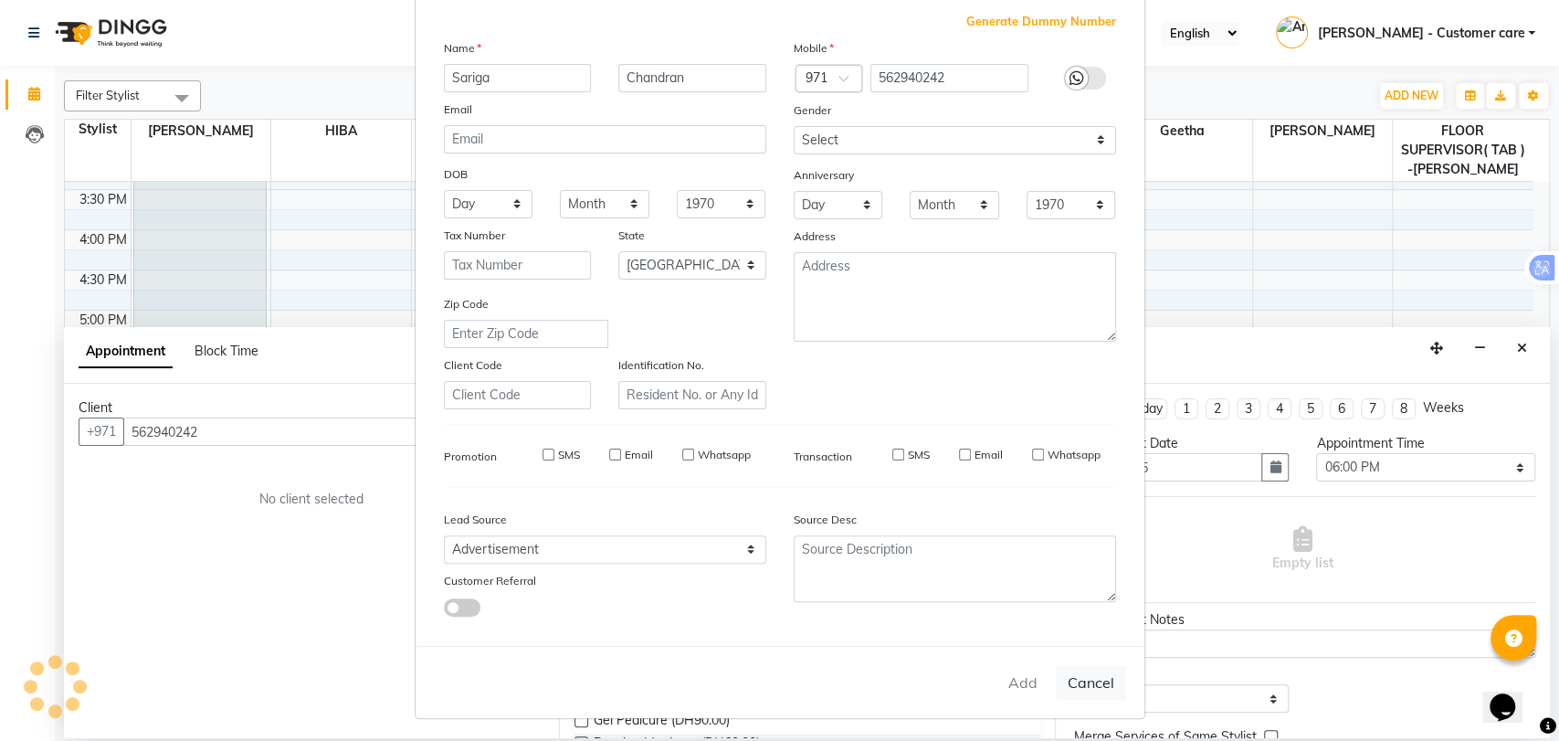
select select "null"
select select
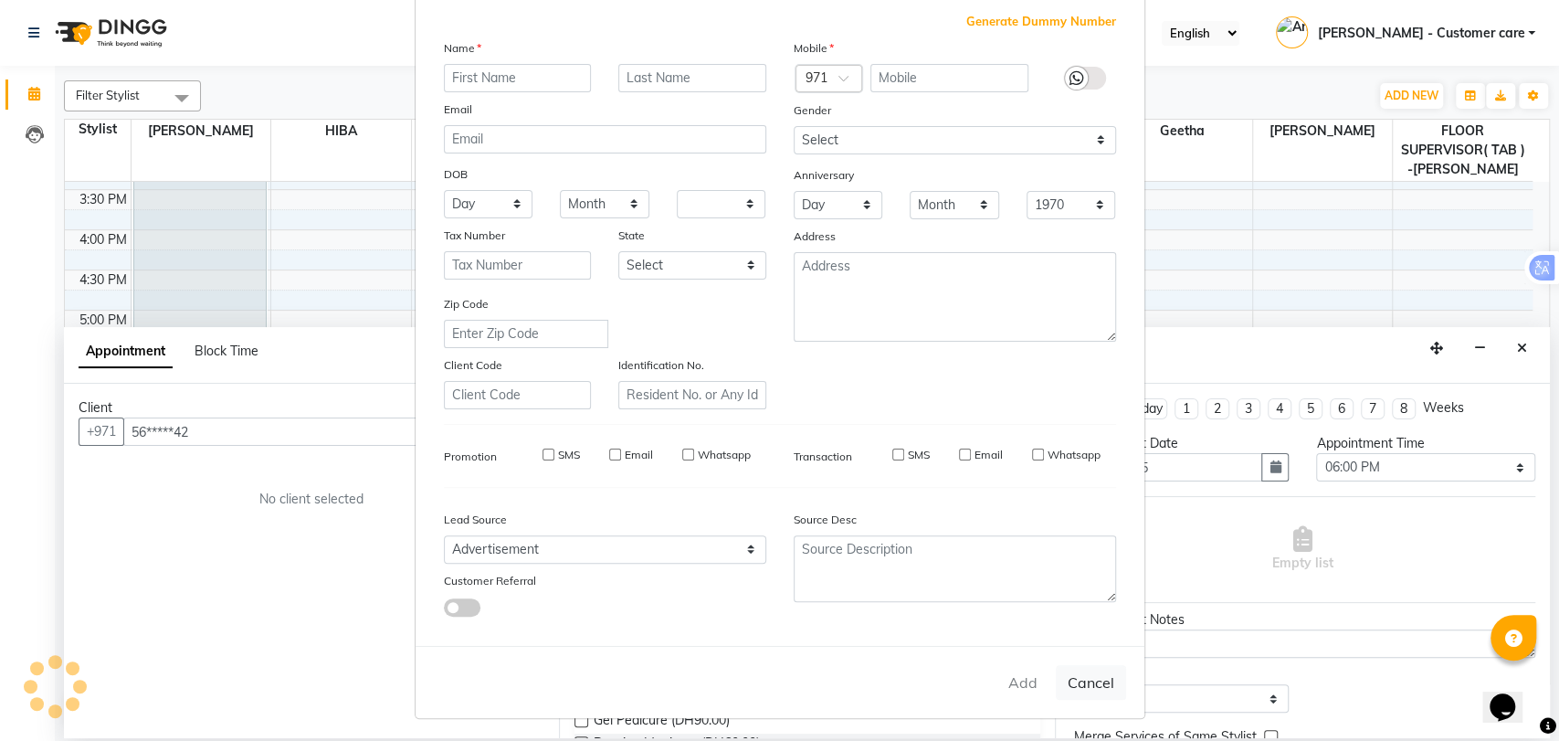
checkbox input "false"
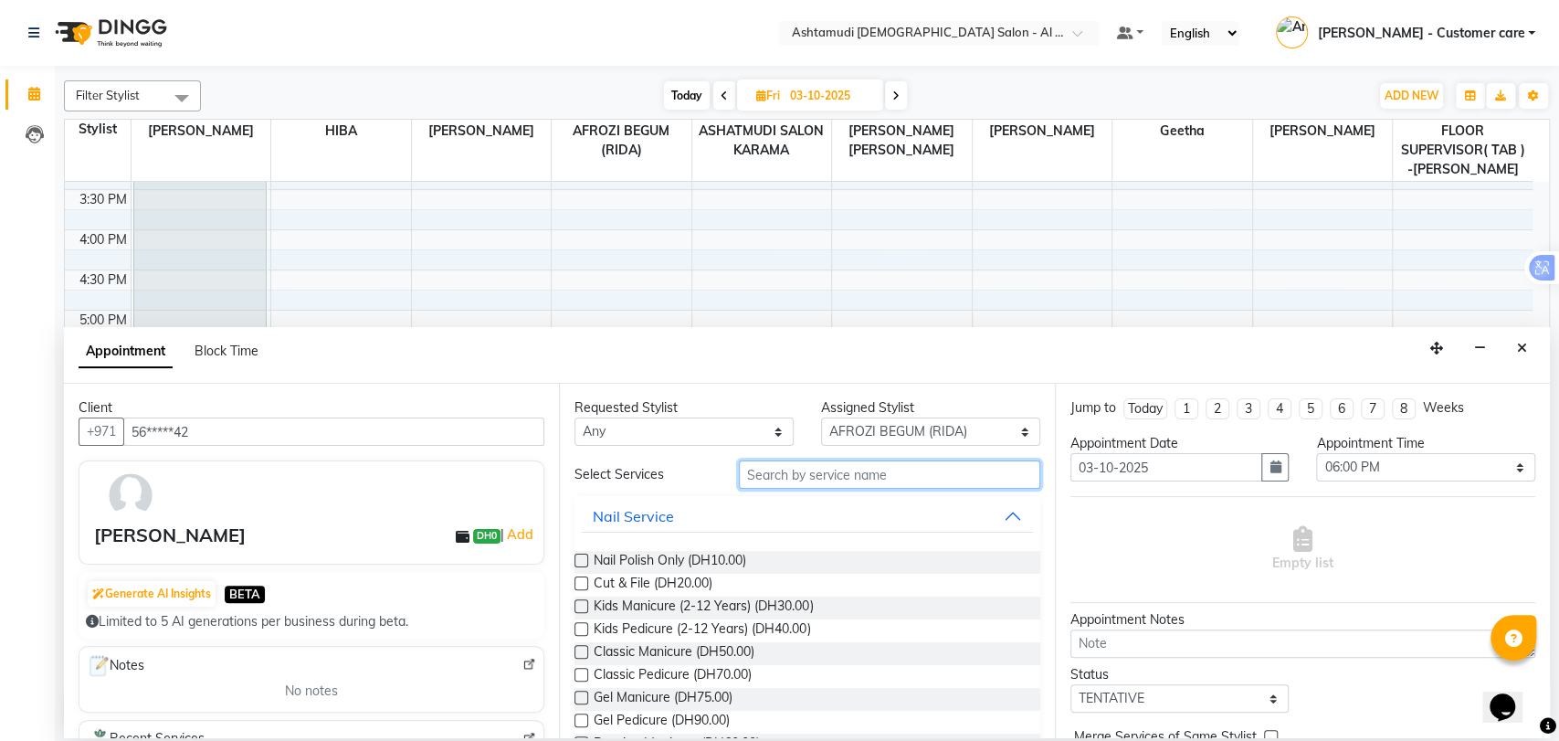
click at [858, 475] on input "text" at bounding box center [889, 474] width 301 height 28
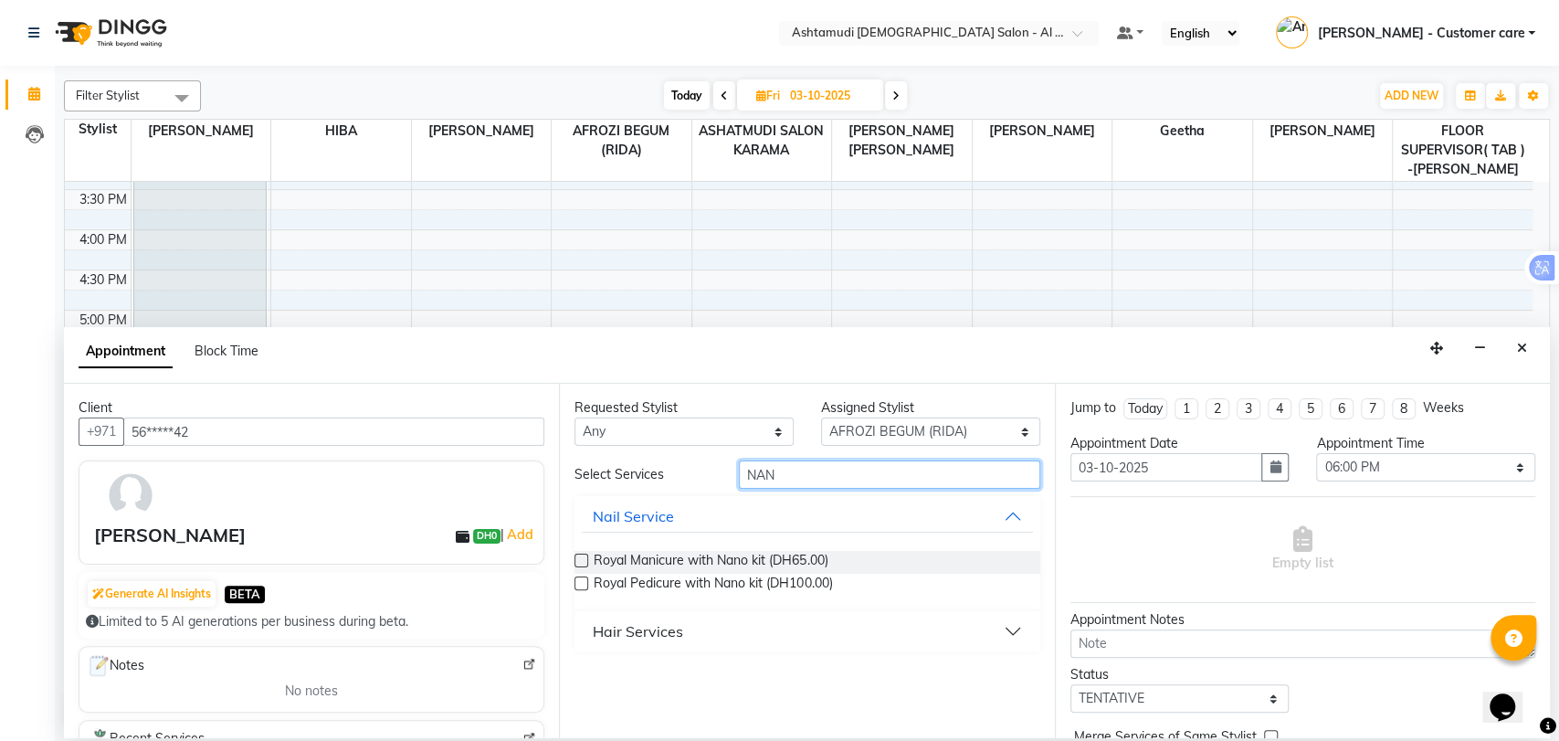
type input "NAN"
click at [808, 636] on button "Hair Services" at bounding box center [807, 631] width 450 height 33
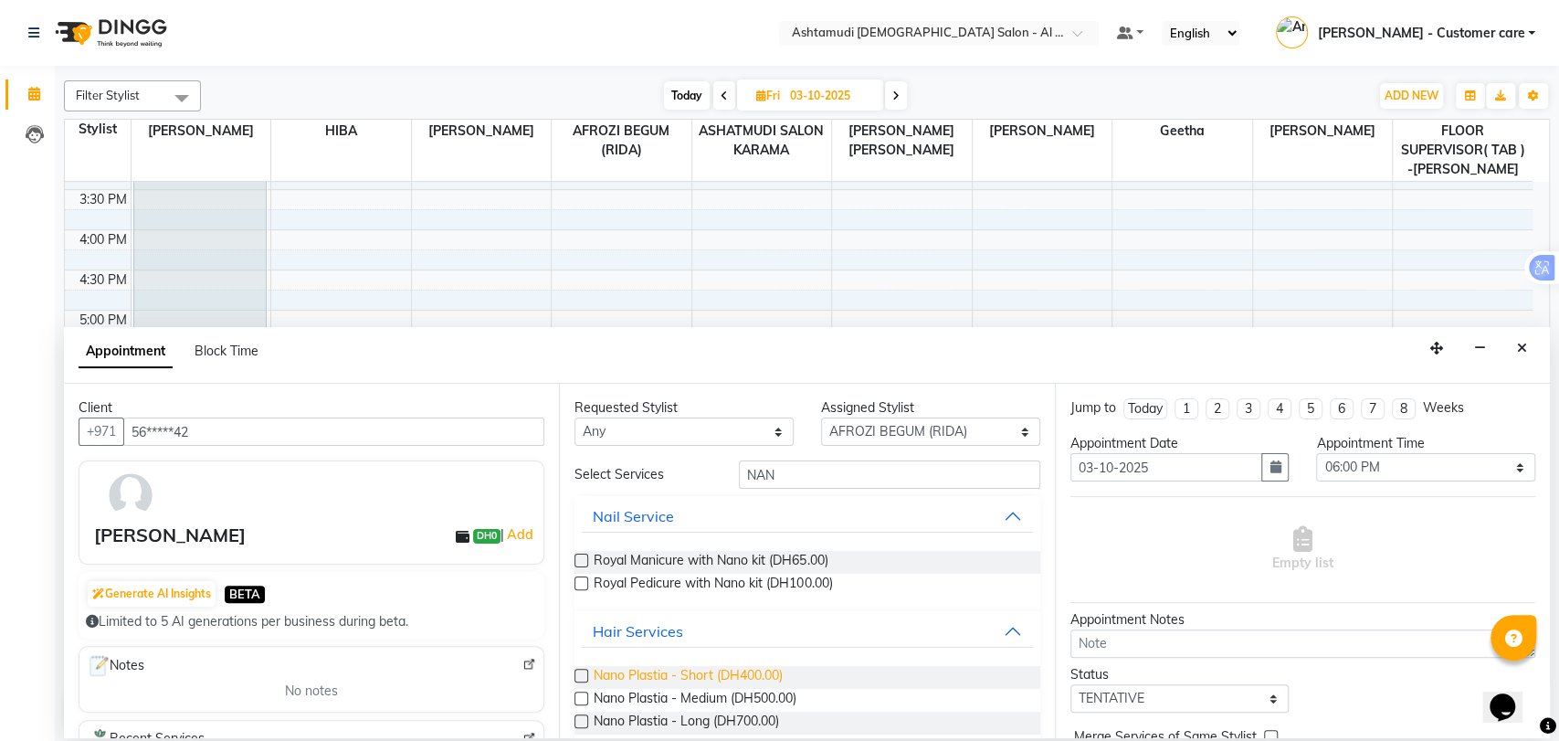
click at [714, 672] on span "Nano Plastia - Short (DH400.00)" at bounding box center [688, 677] width 189 height 23
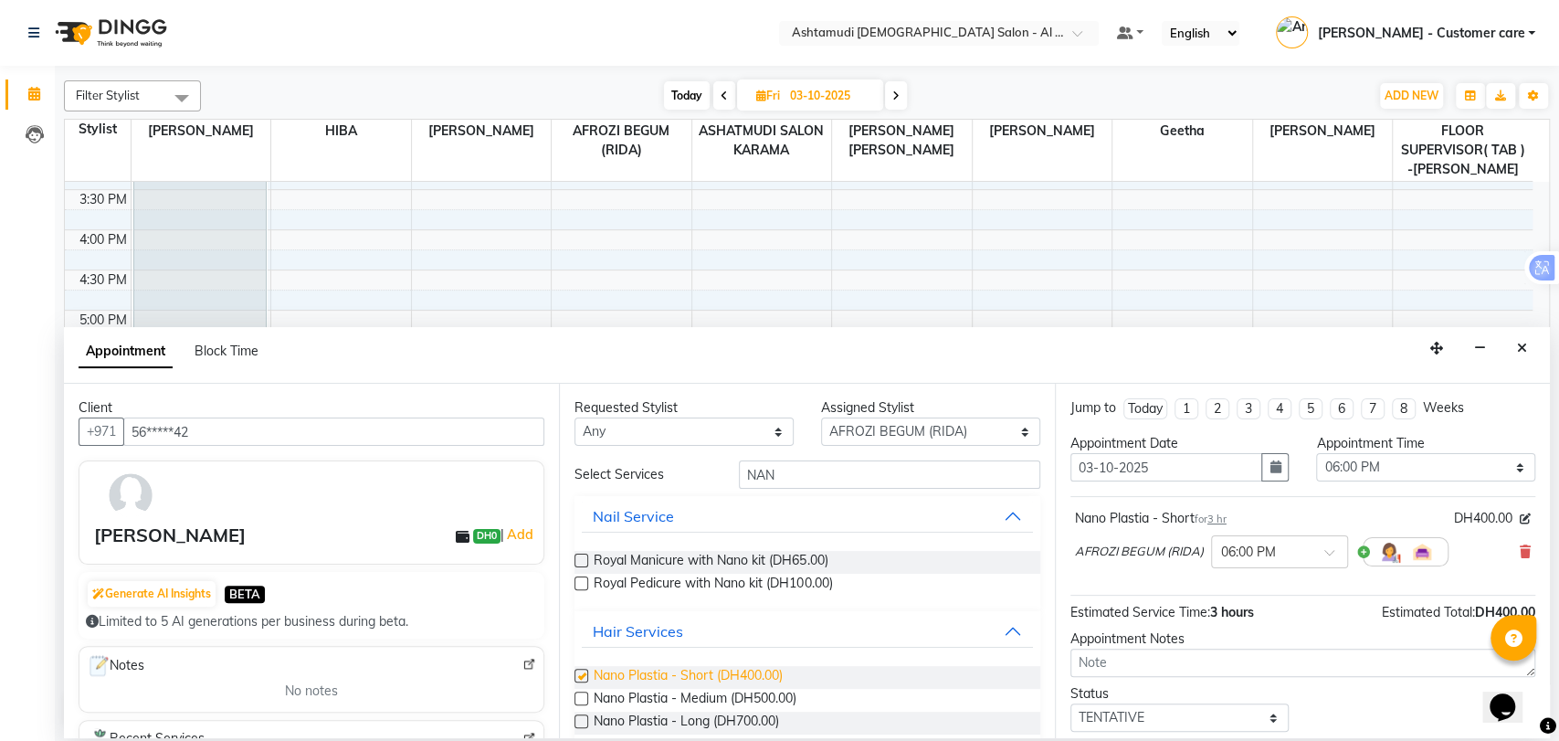
checkbox input "false"
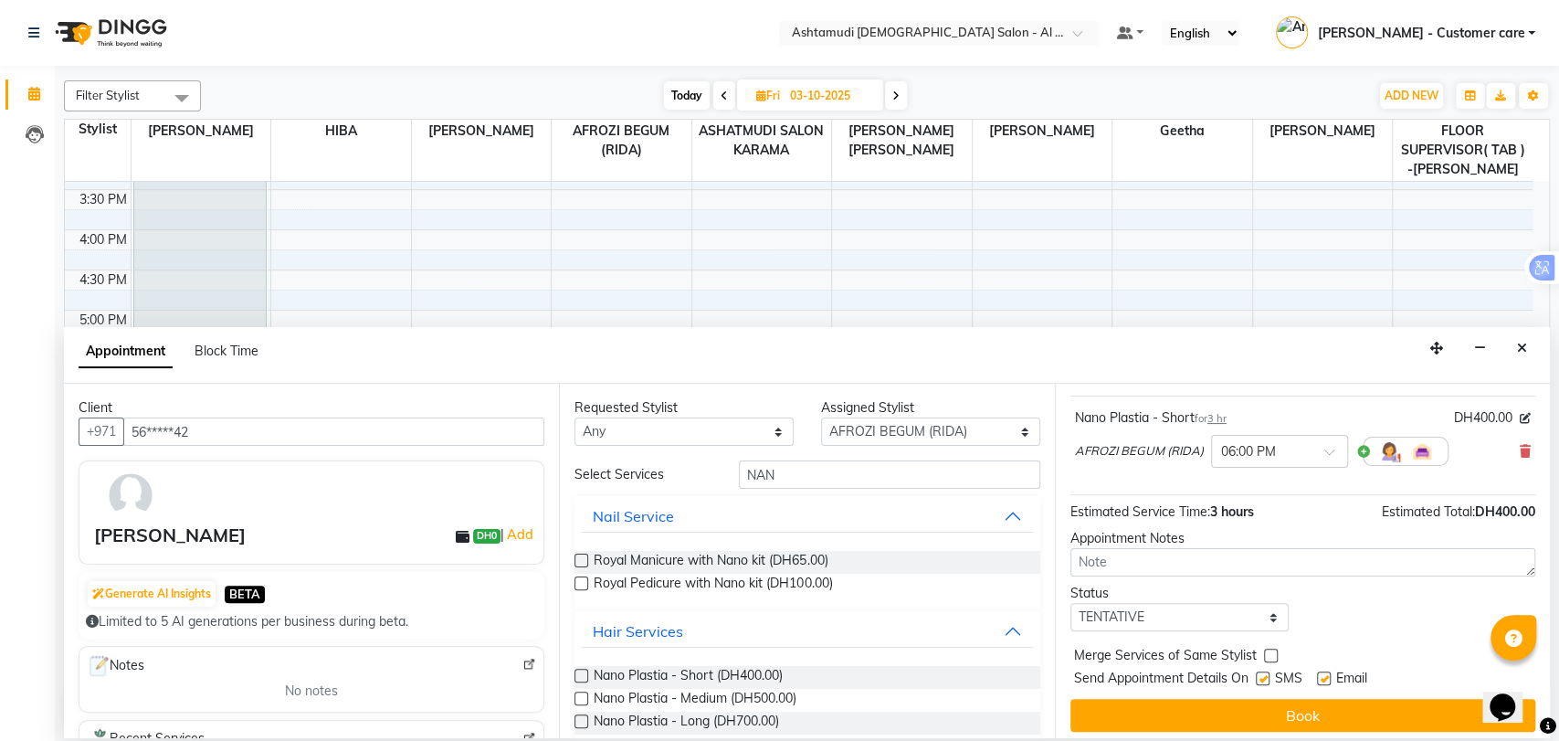
scroll to position [108, 0]
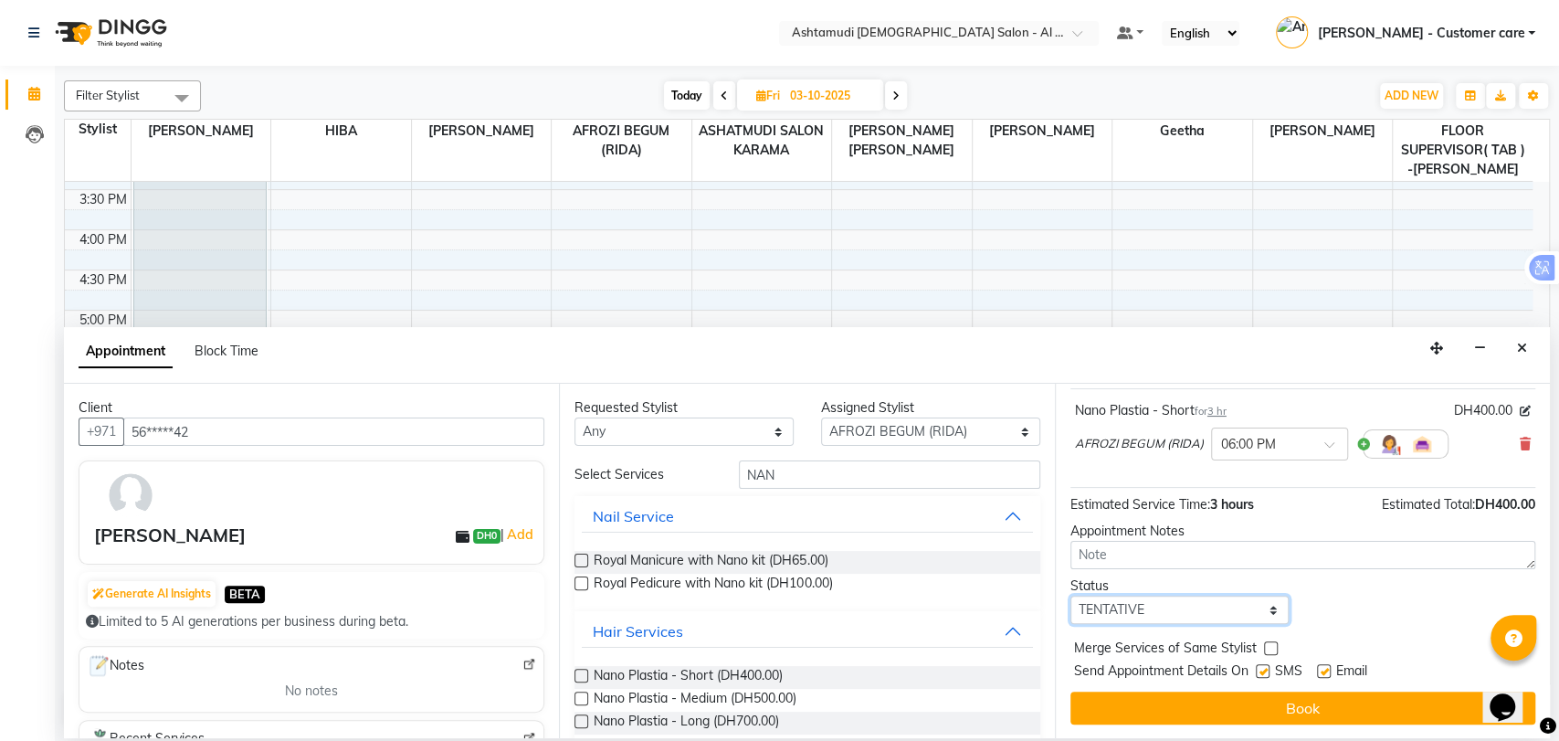
click at [1206, 618] on select "Select TENTATIVE CONFIRM UPCOMING" at bounding box center [1179, 609] width 219 height 28
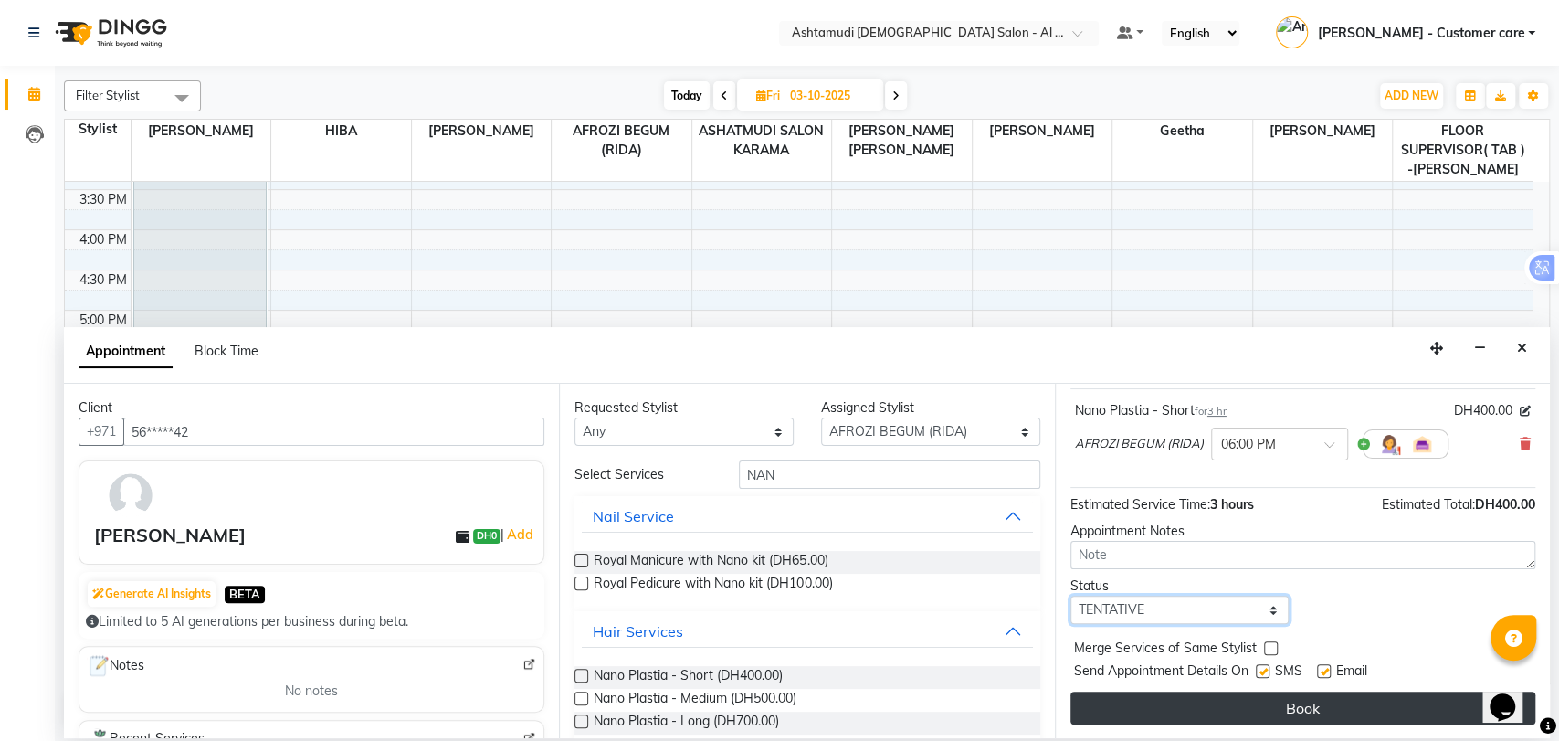
select select "upcoming"
click at [1070, 595] on select "Select TENTATIVE CONFIRM UPCOMING" at bounding box center [1179, 609] width 219 height 28
click at [1241, 691] on button "Book" at bounding box center [1302, 707] width 465 height 33
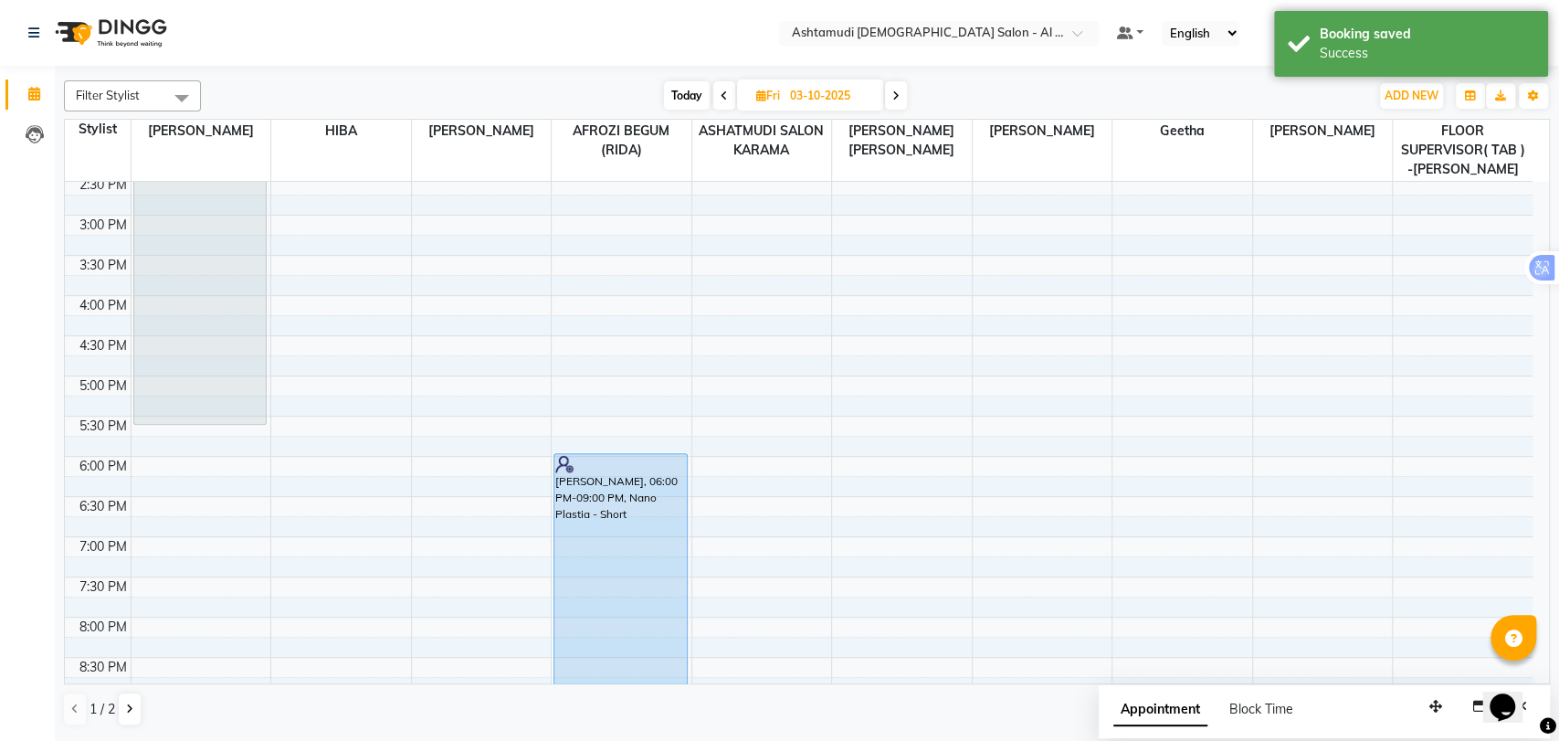
scroll to position [413, 0]
